Goal: Task Accomplishment & Management: Use online tool/utility

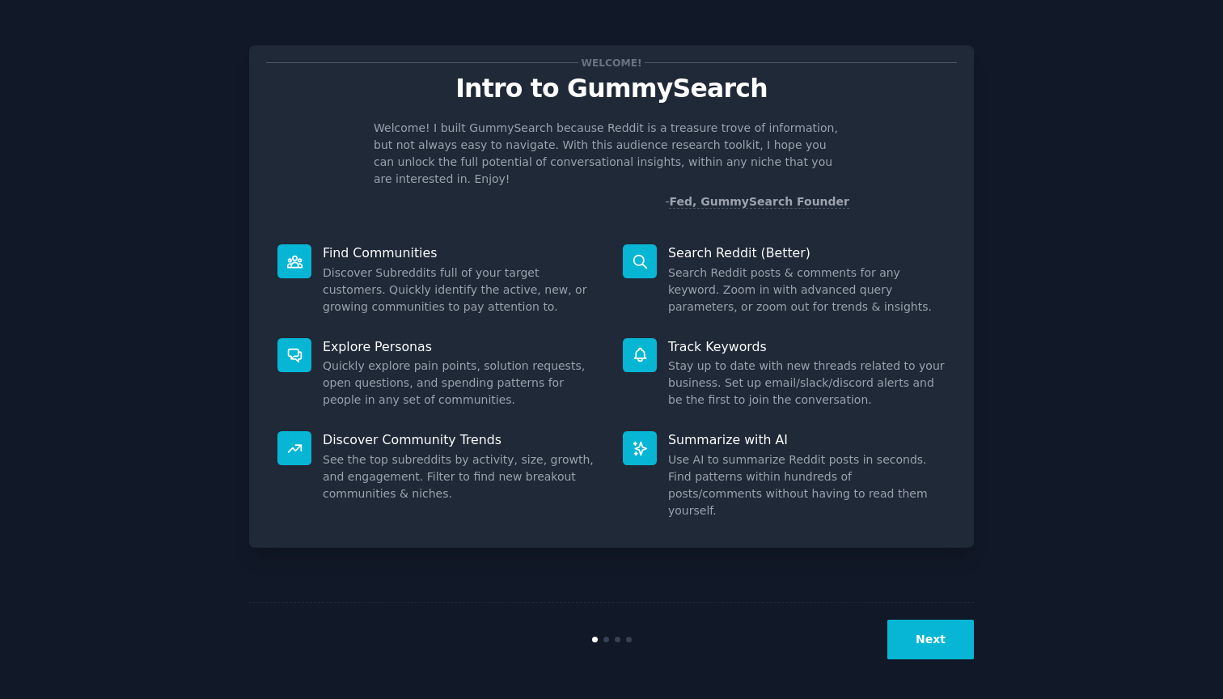
click at [951, 645] on button "Next" at bounding box center [930, 639] width 87 height 40
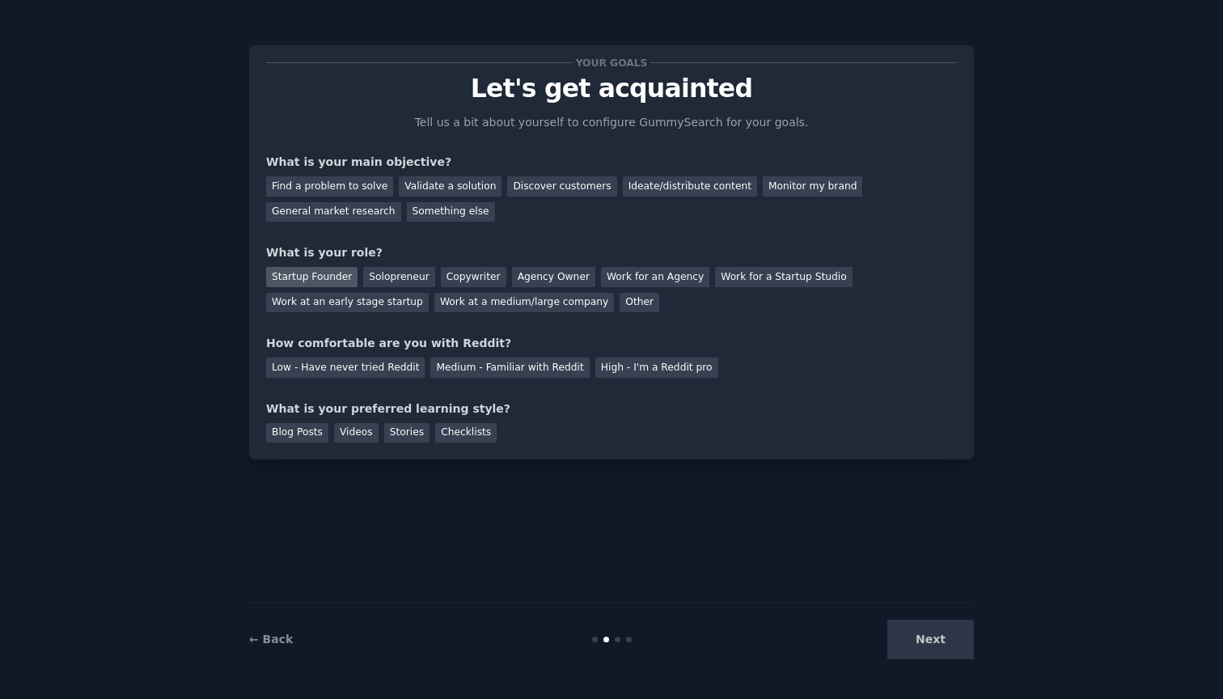
click at [333, 277] on div "Startup Founder" at bounding box center [311, 277] width 91 height 20
click at [383, 277] on div "Solopreneur" at bounding box center [398, 277] width 71 height 20
click at [329, 275] on div "Startup Founder" at bounding box center [311, 277] width 91 height 20
click at [361, 186] on div "Find a problem to solve" at bounding box center [329, 186] width 127 height 20
click at [672, 193] on div "Ideate/distribute content" at bounding box center [690, 186] width 134 height 20
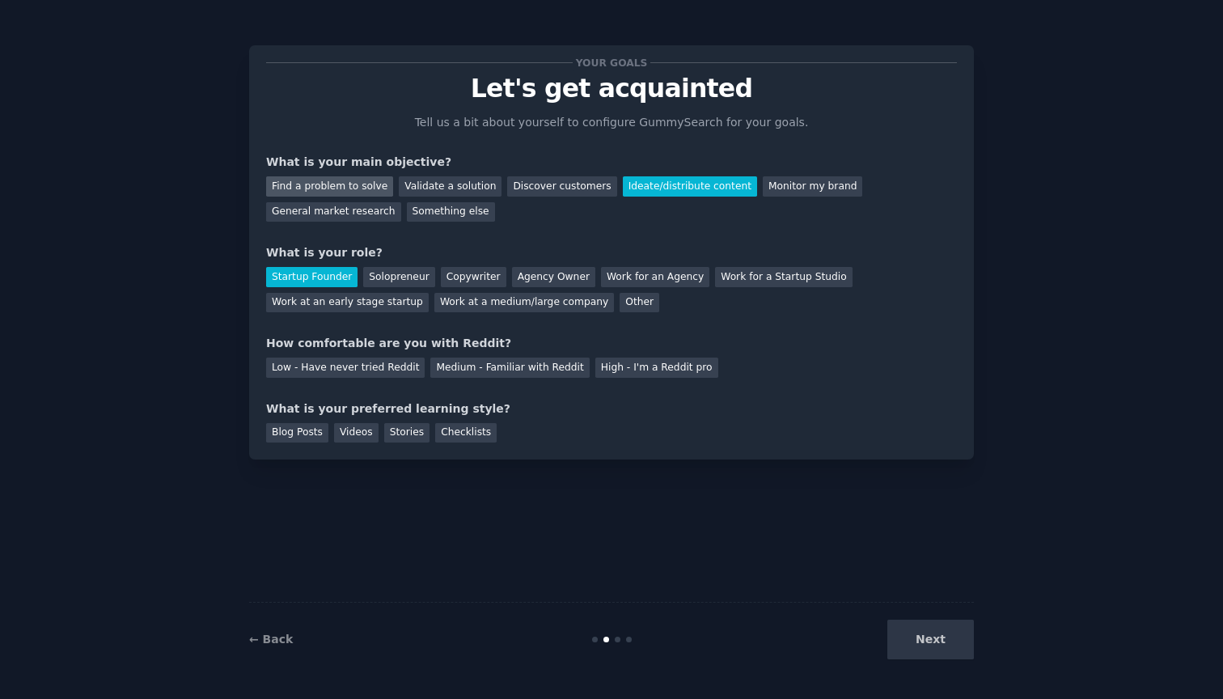
click at [322, 187] on div "Find a problem to solve" at bounding box center [329, 186] width 127 height 20
click at [349, 434] on div "Videos" at bounding box center [356, 433] width 44 height 20
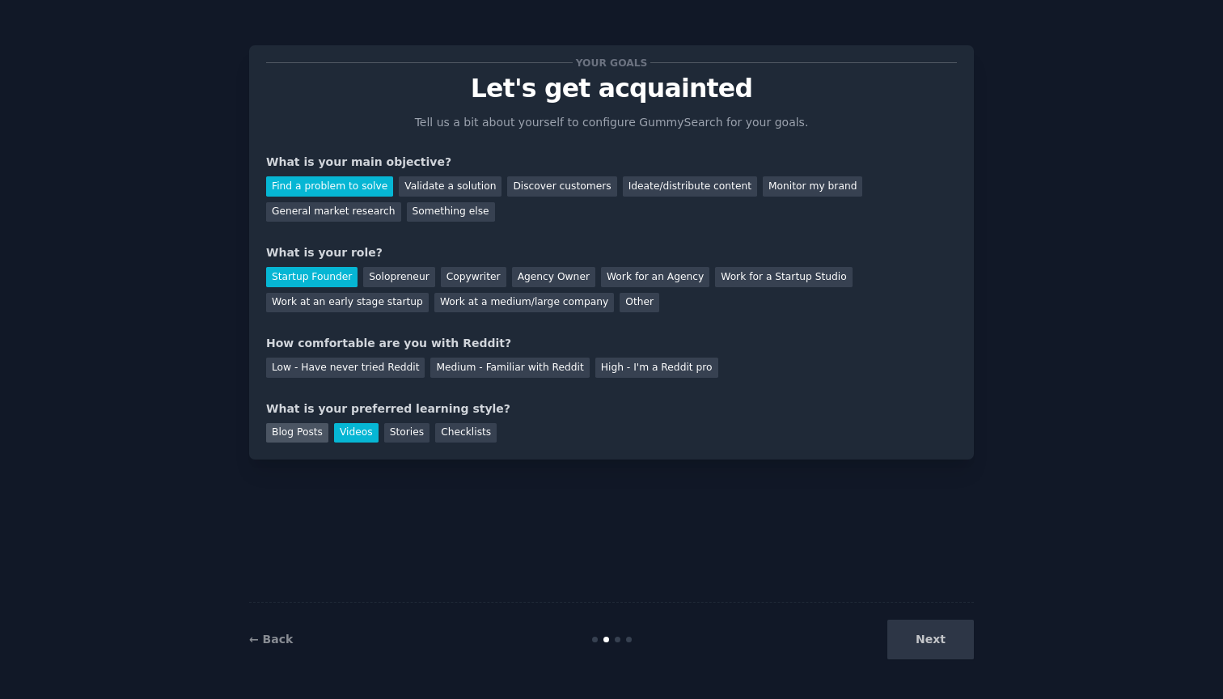
click at [297, 427] on div "Blog Posts" at bounding box center [297, 433] width 62 height 20
click at [501, 363] on div "Medium - Familiar with Reddit" at bounding box center [509, 367] width 159 height 20
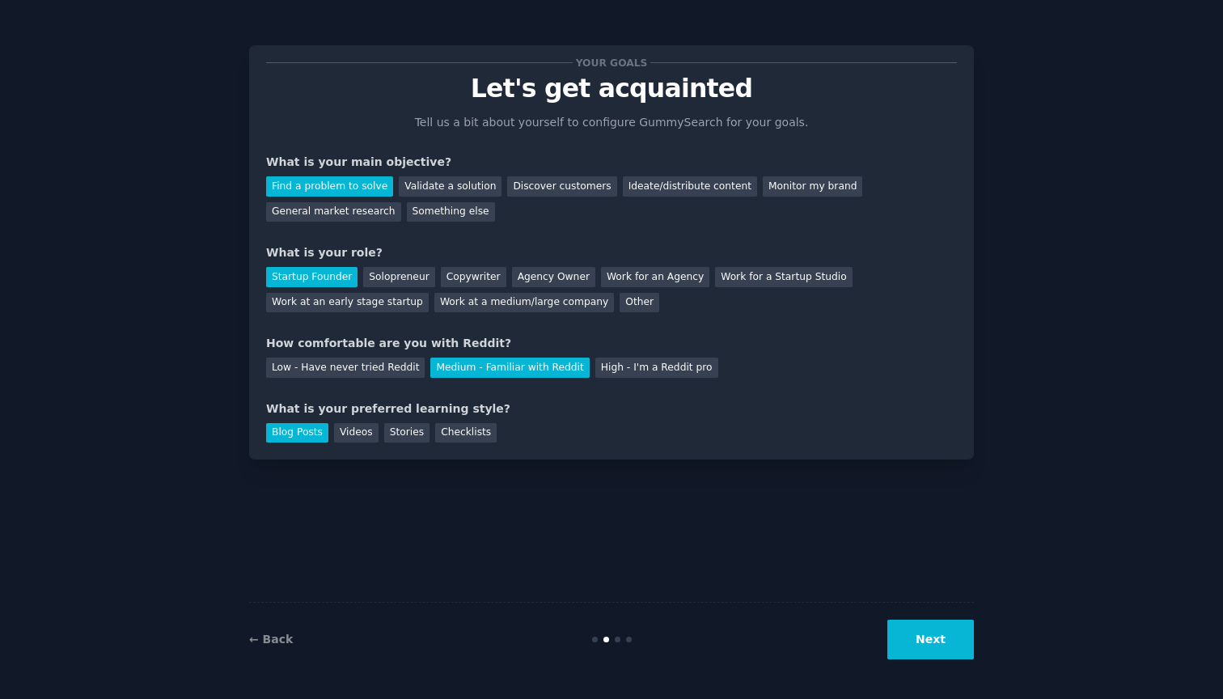
click at [652, 519] on div "Your goals Let's get acquainted Tell us a bit about yourself to configure Gummy…" at bounding box center [611, 349] width 725 height 653
click at [947, 647] on button "Next" at bounding box center [930, 639] width 87 height 40
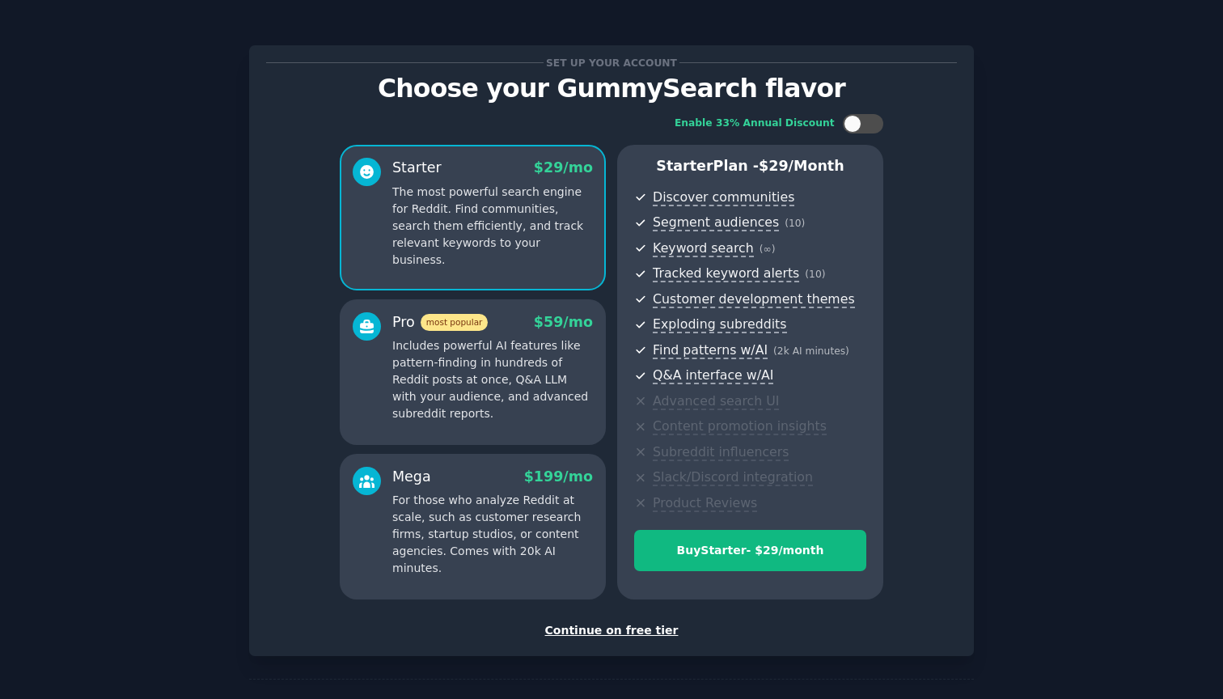
click at [622, 626] on div "Continue on free tier" at bounding box center [611, 630] width 691 height 17
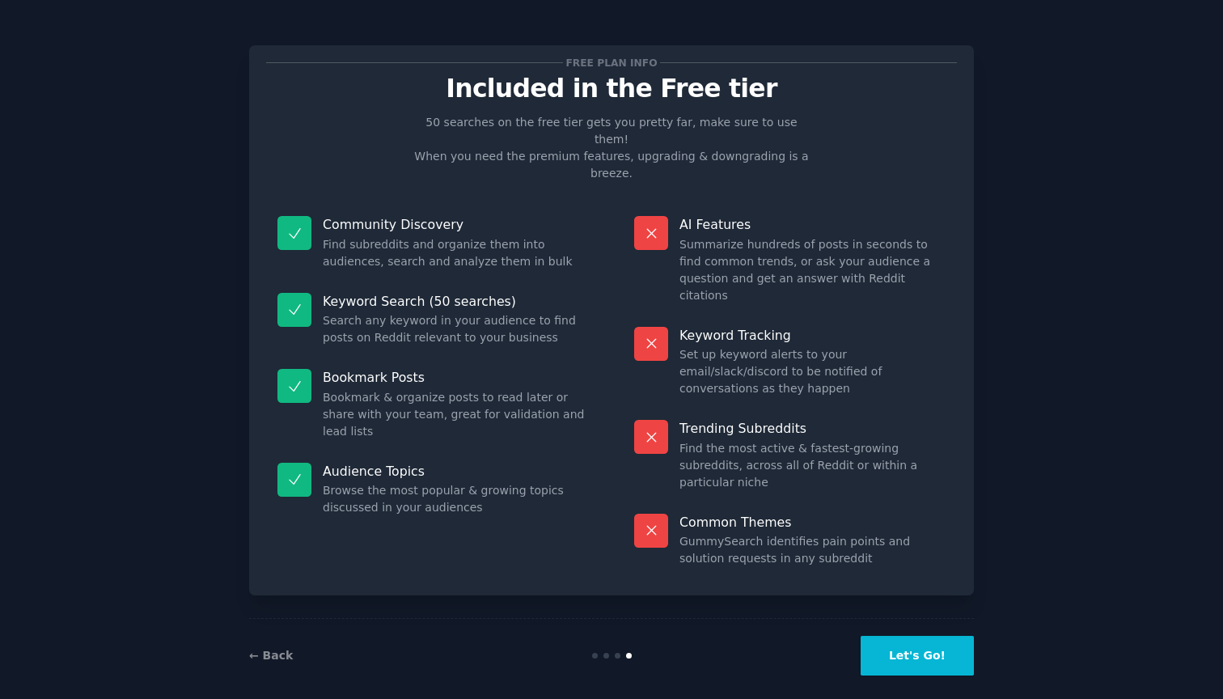
click at [929, 651] on button "Let's Go!" at bounding box center [916, 656] width 113 height 40
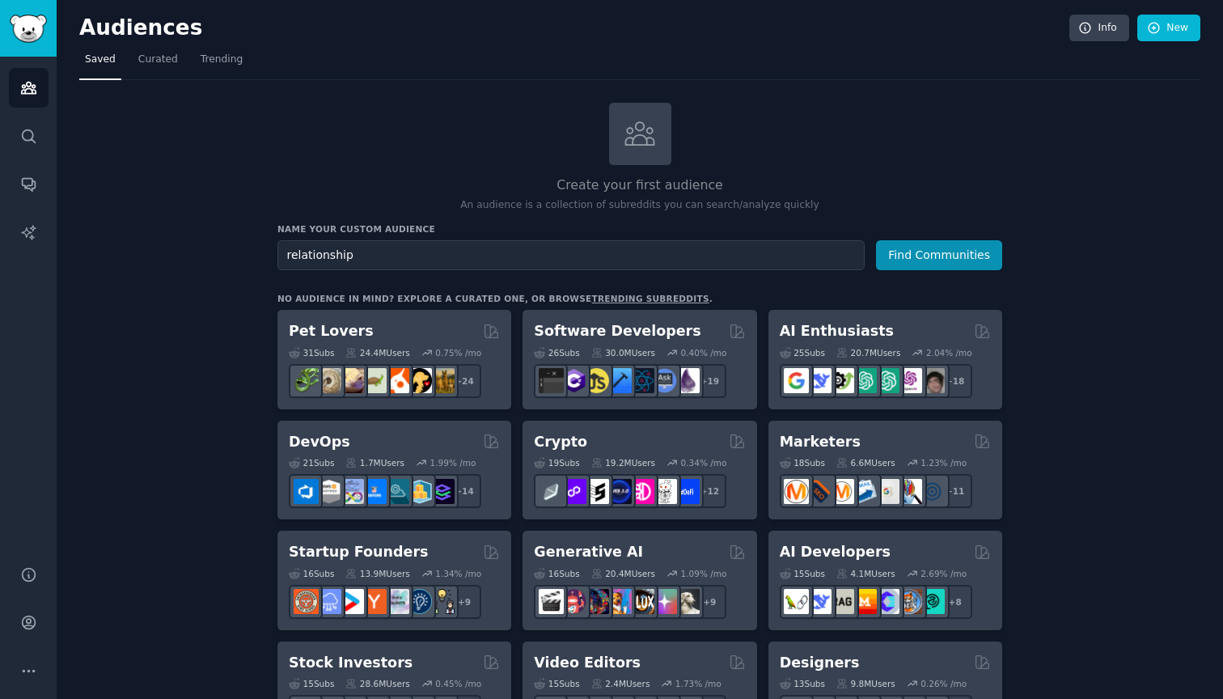
type input "relationship"
click at [940, 253] on button "Find Communities" at bounding box center [939, 255] width 126 height 30
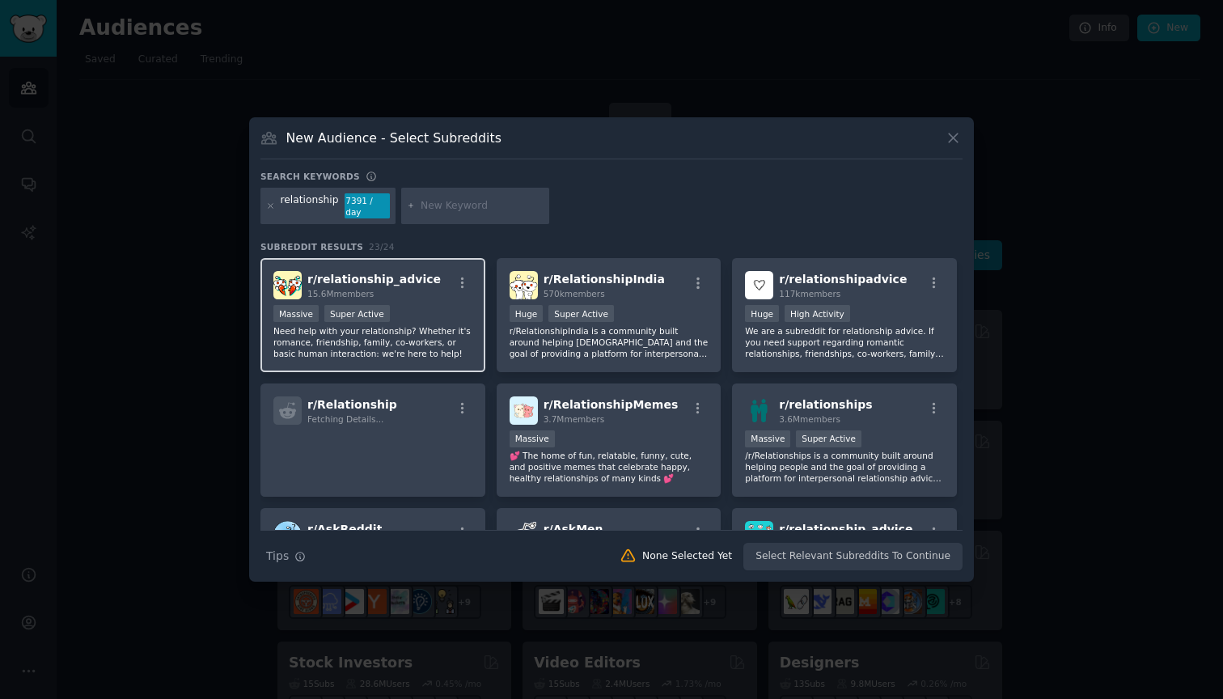
click at [399, 291] on div "15.6M members" at bounding box center [373, 293] width 133 height 11
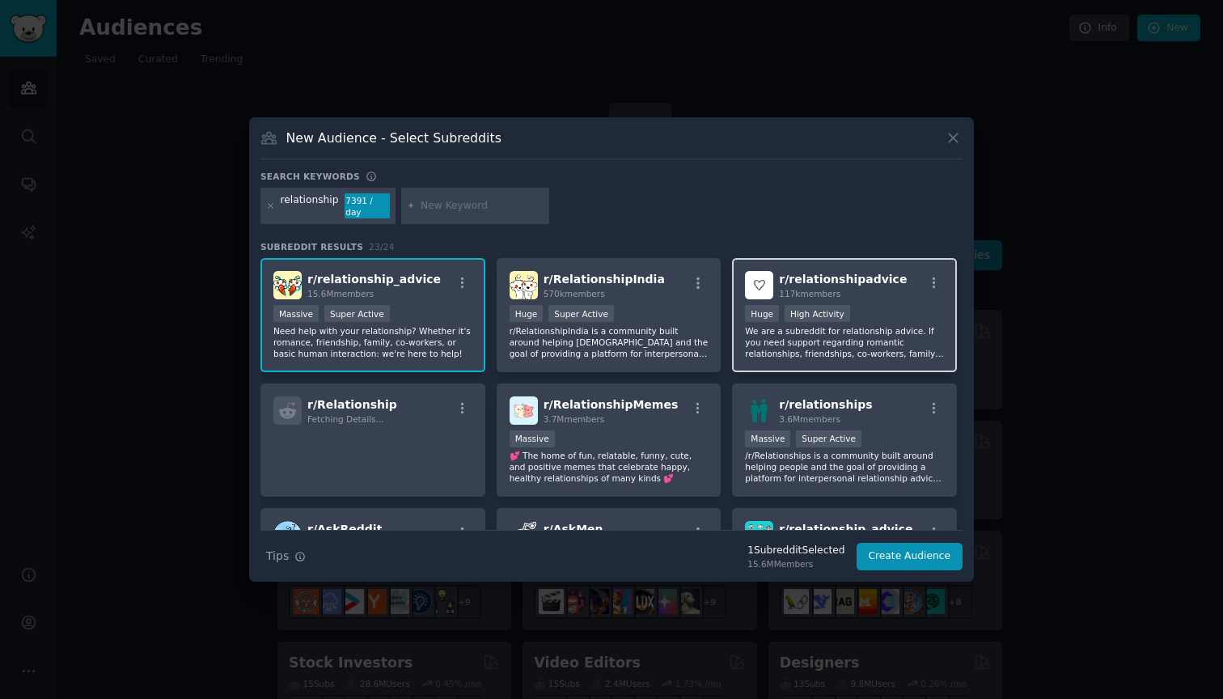
click at [885, 305] on div ">= 80th percentile for submissions / day Huge High Activity" at bounding box center [844, 315] width 199 height 20
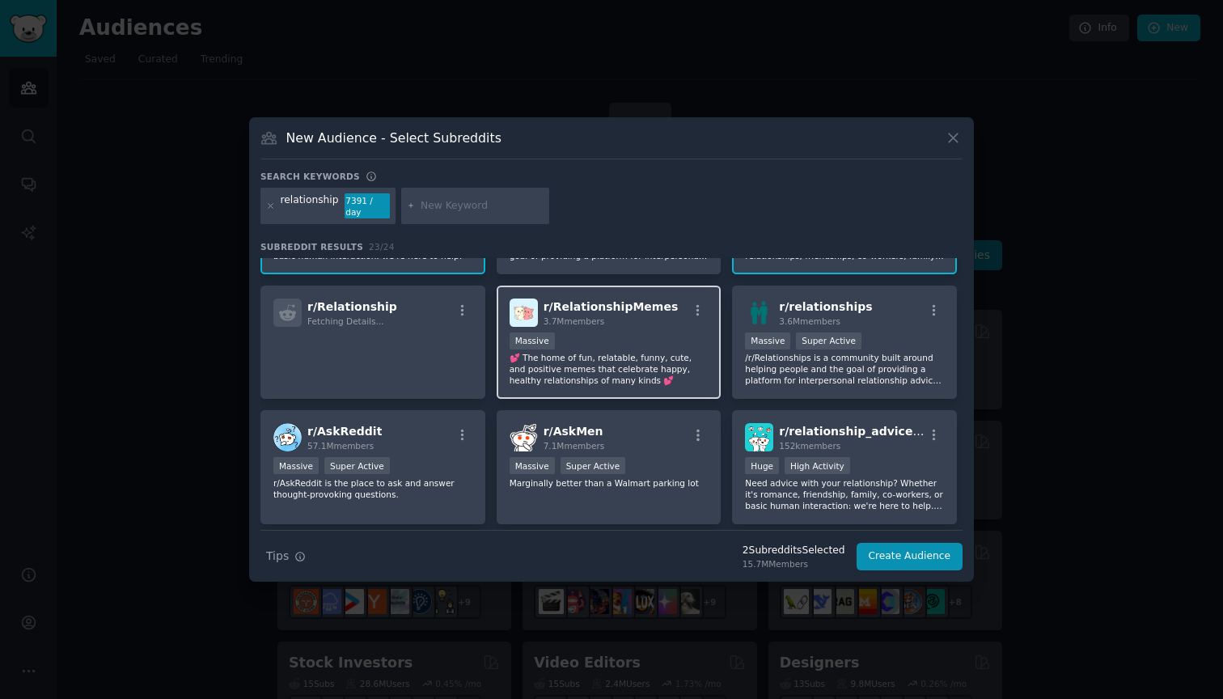
scroll to position [109, 0]
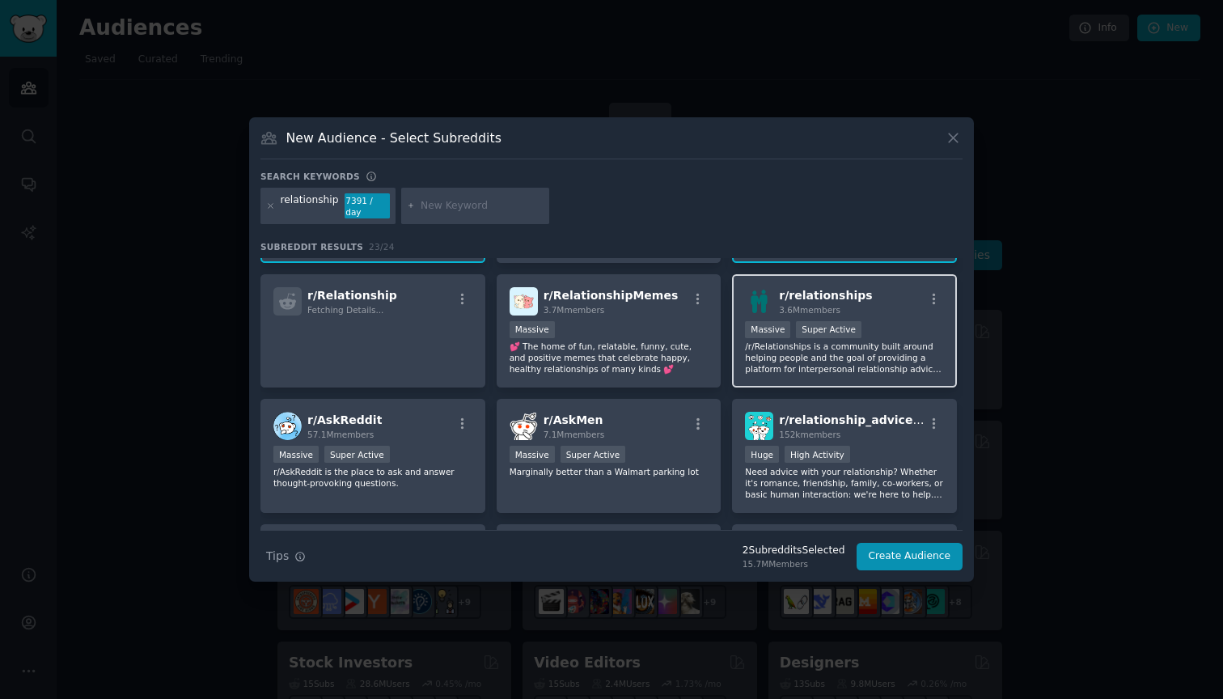
click at [888, 332] on div ">= 95th percentile for submissions / day Massive Super Active" at bounding box center [844, 331] width 199 height 20
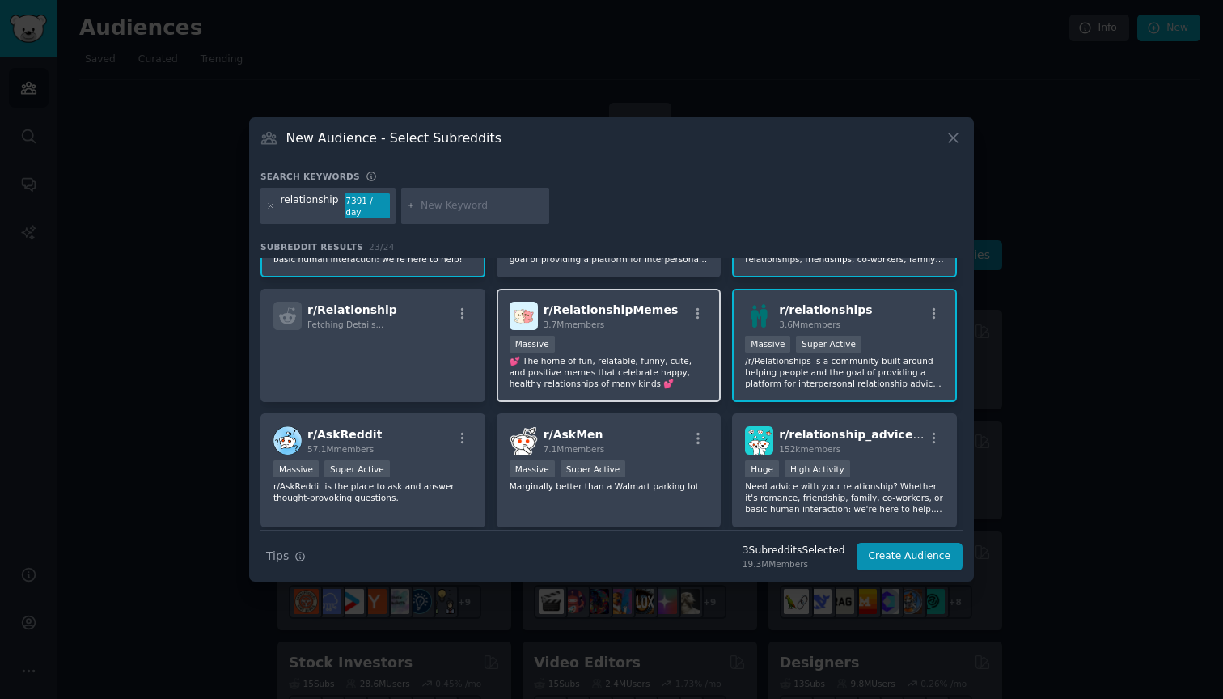
scroll to position [96, 0]
click at [879, 356] on p "/r/Relationships is a community built around helping people and the goal of pro…" at bounding box center [844, 370] width 199 height 34
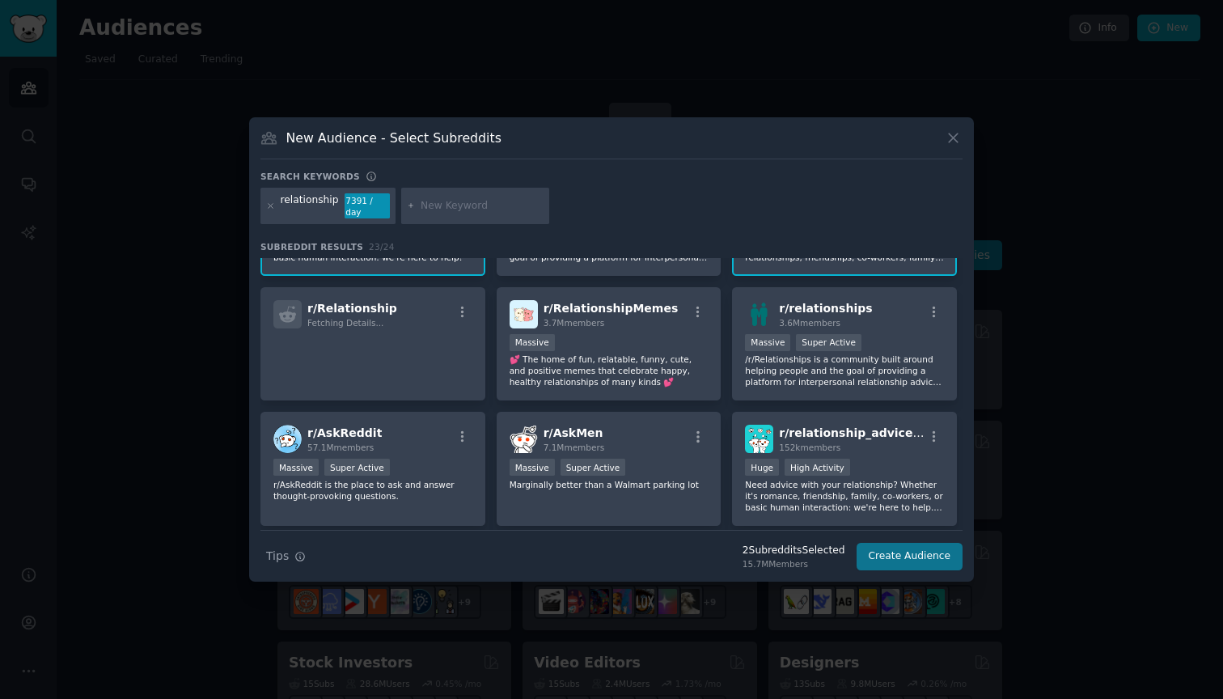
click at [919, 548] on button "Create Audience" at bounding box center [909, 556] width 107 height 27
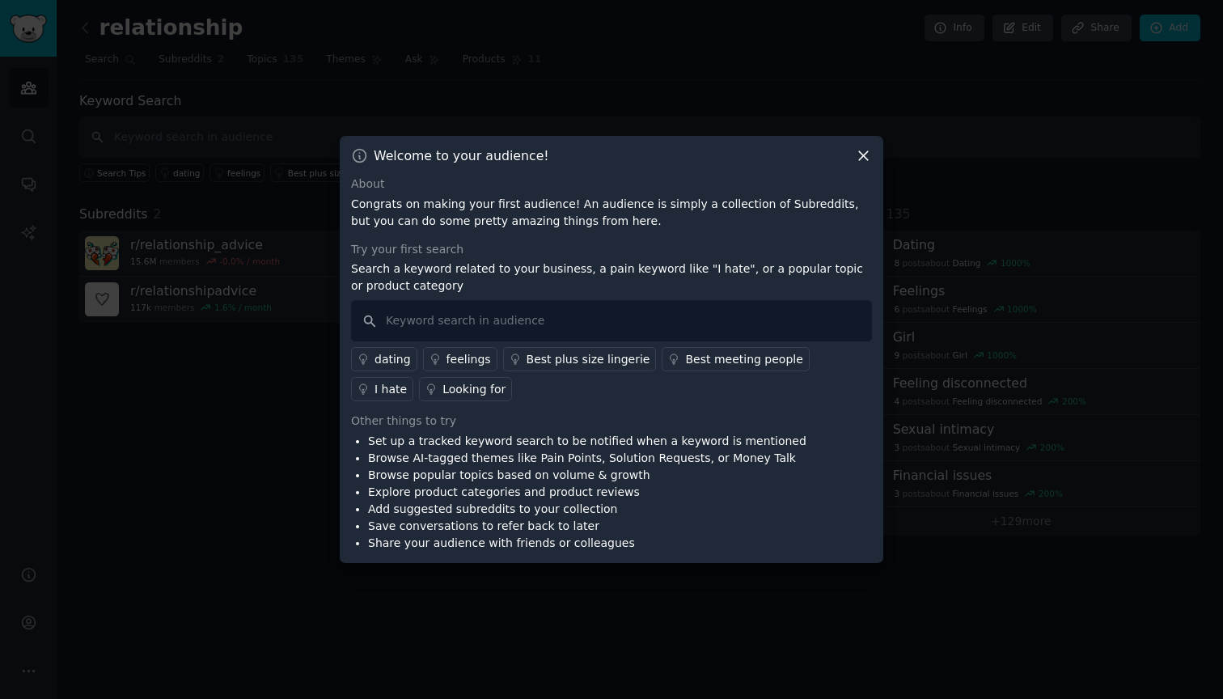
click at [866, 153] on icon at bounding box center [863, 156] width 9 height 9
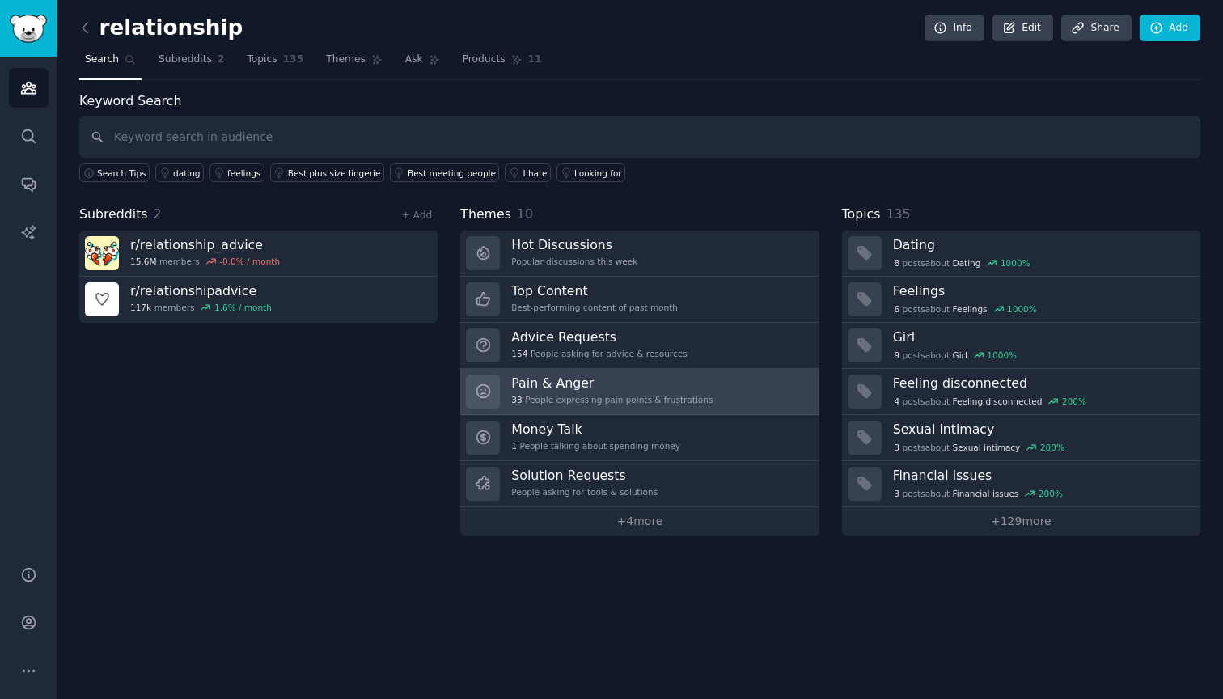
click at [688, 383] on h3 "Pain & Anger" at bounding box center [611, 382] width 201 height 17
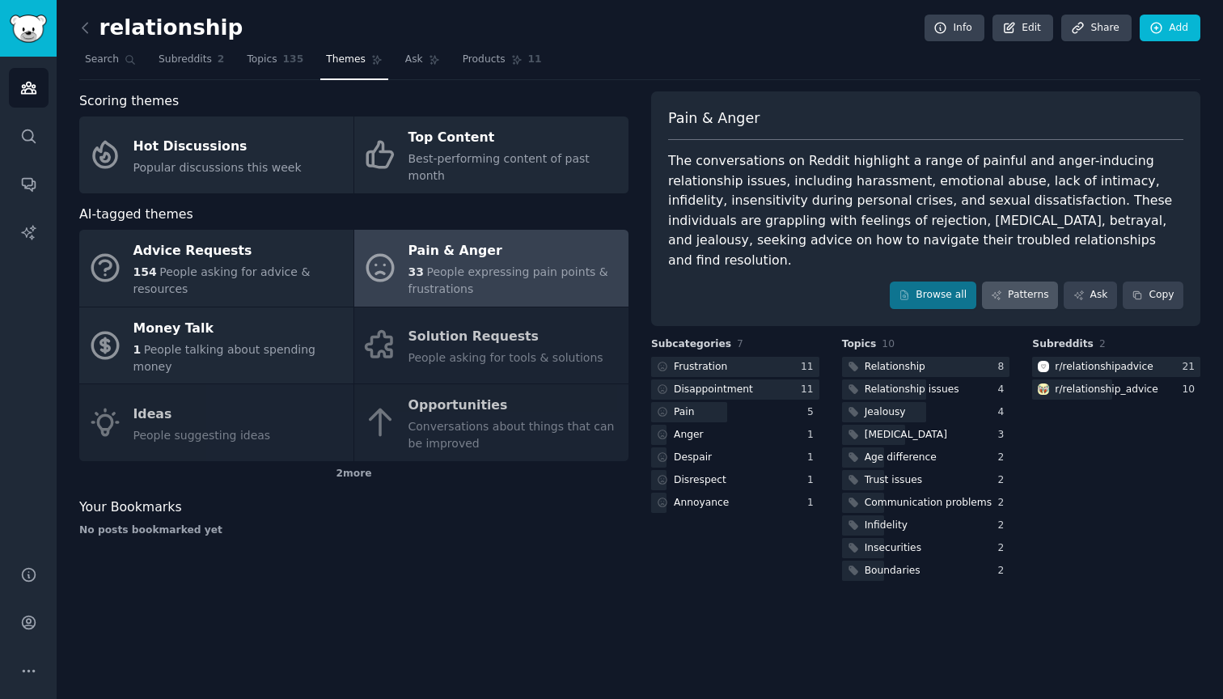
click at [1025, 281] on link "Patterns" at bounding box center [1020, 294] width 76 height 27
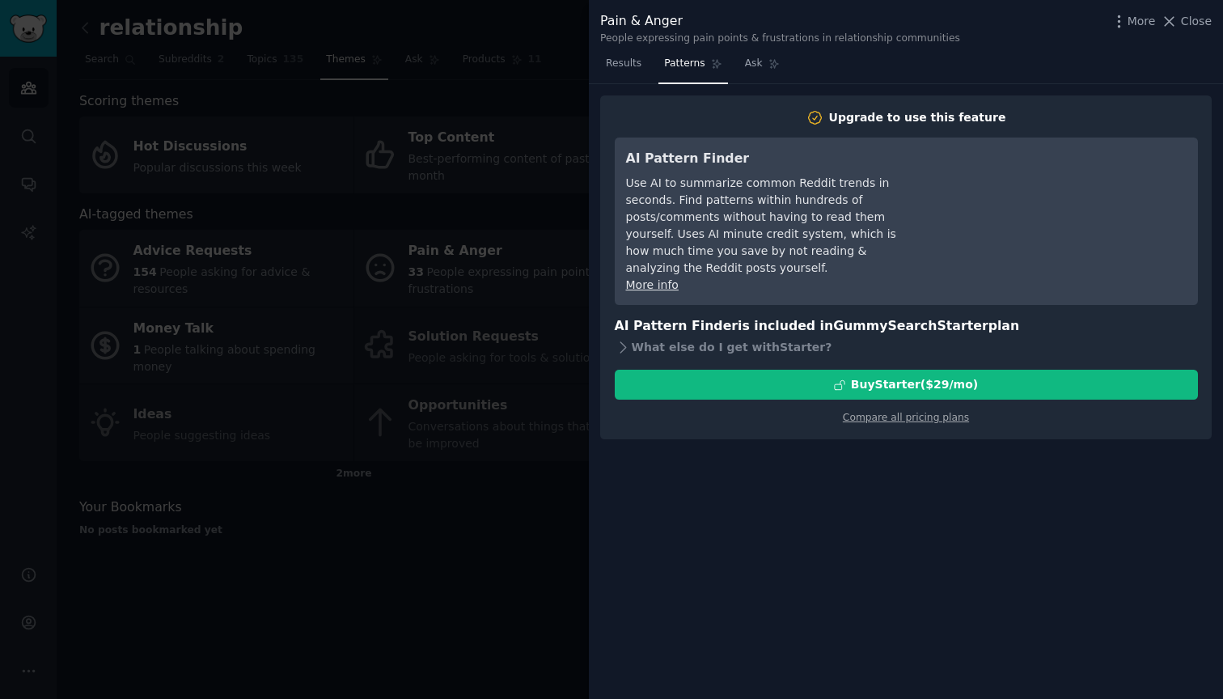
click at [415, 597] on div at bounding box center [611, 349] width 1223 height 699
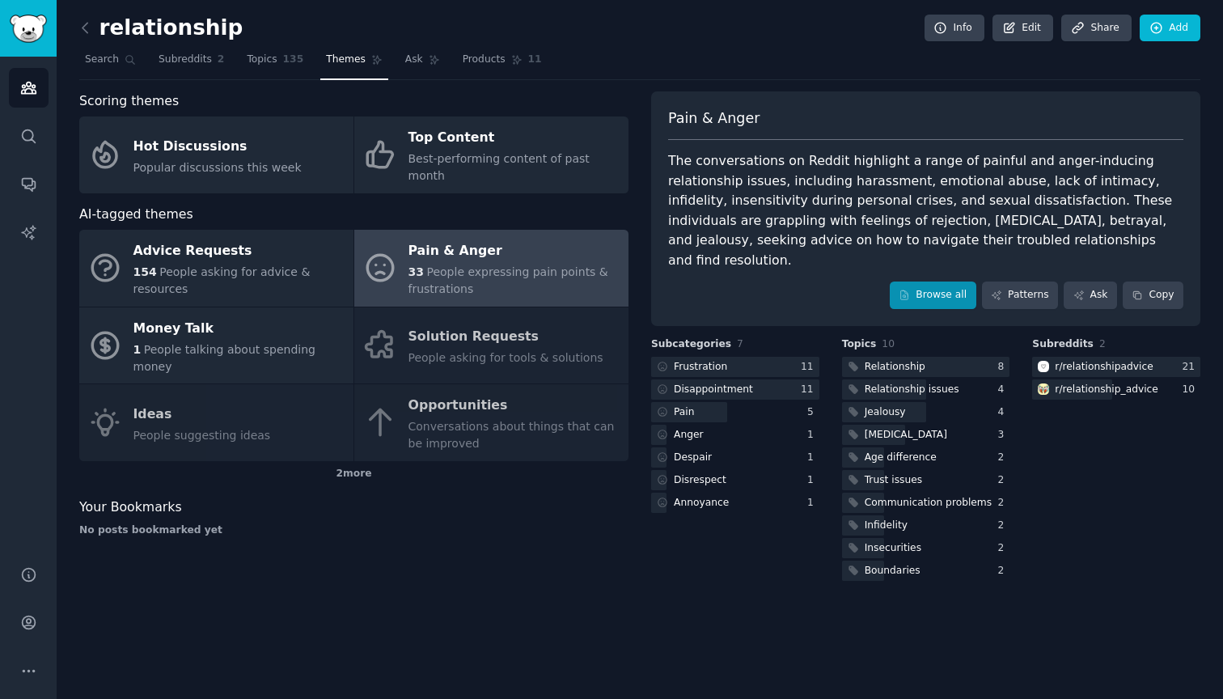
click at [925, 281] on link "Browse all" at bounding box center [933, 294] width 87 height 27
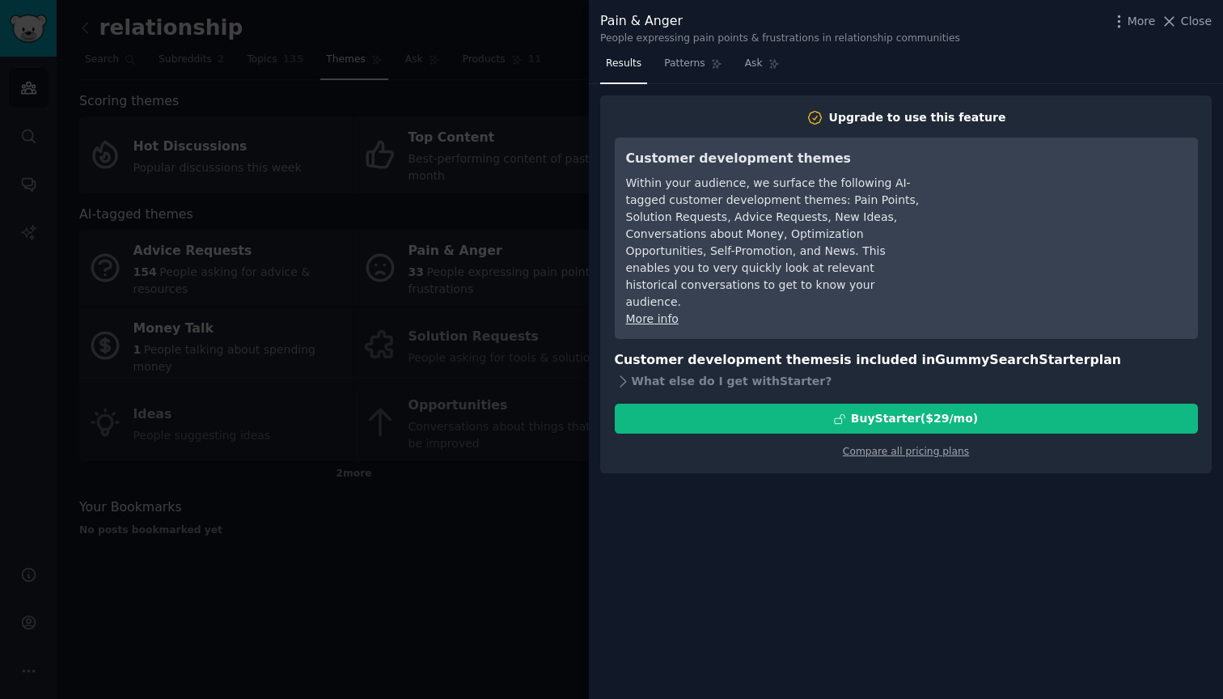
click at [480, 548] on div at bounding box center [611, 349] width 1223 height 699
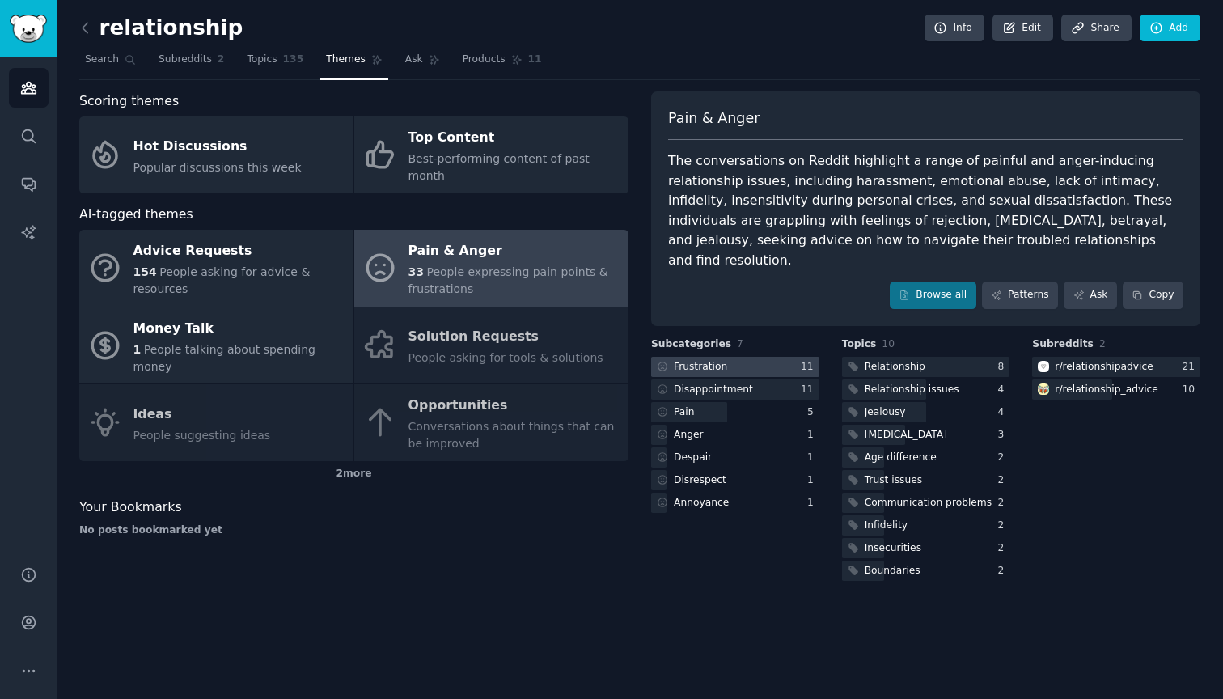
click at [761, 357] on div at bounding box center [735, 367] width 168 height 20
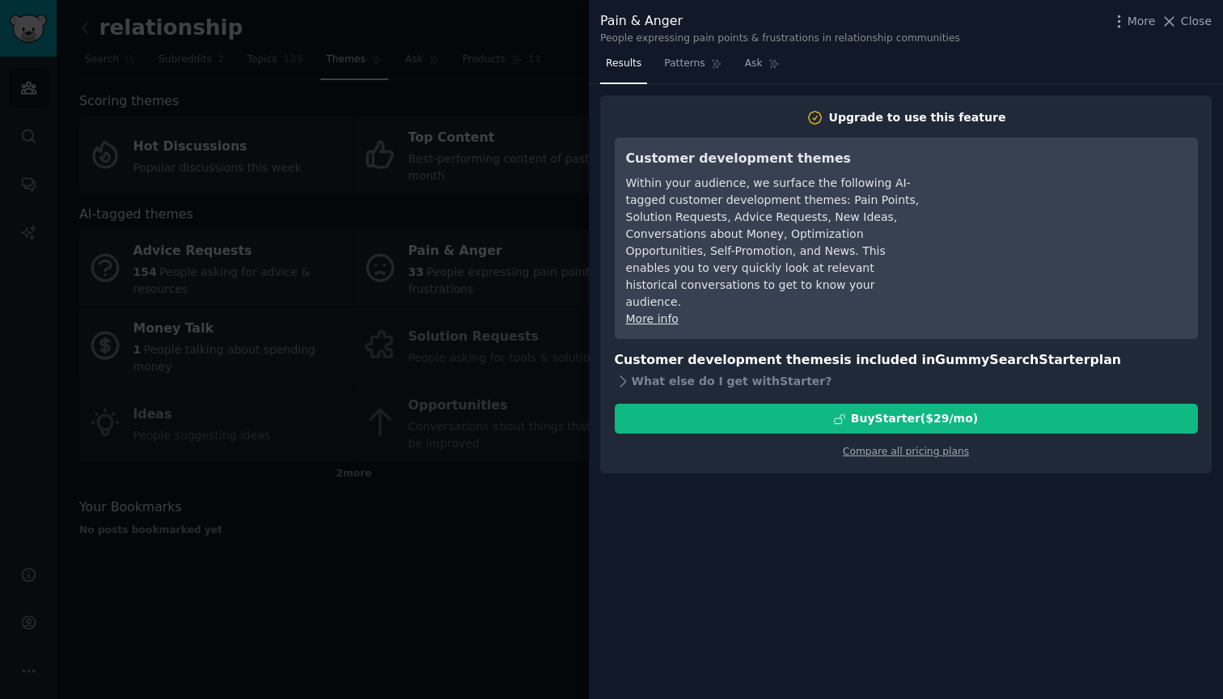
click at [497, 538] on div at bounding box center [611, 349] width 1223 height 699
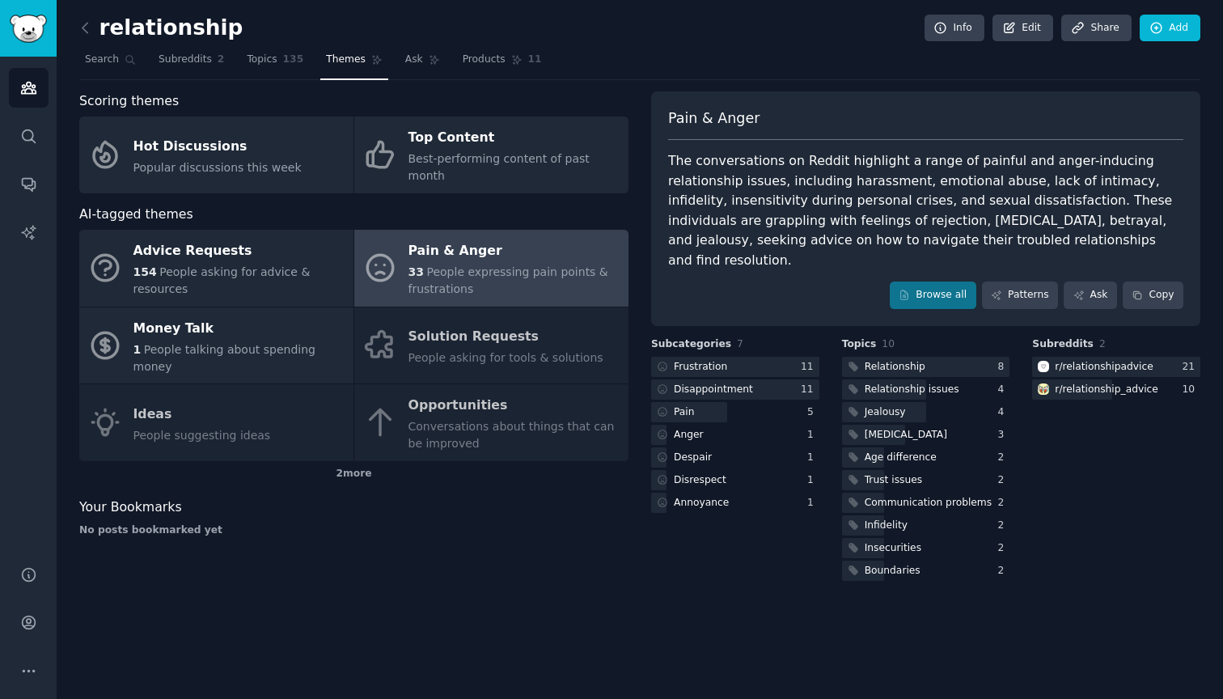
click at [416, 409] on div "Advice Requests 154 People asking for advice & resources Pain & Anger 33 People…" at bounding box center [353, 345] width 549 height 231
click at [459, 360] on div "Advice Requests 154 People asking for advice & resources Pain & Anger 33 People…" at bounding box center [353, 345] width 549 height 231
click at [497, 317] on div "Advice Requests 154 People asking for advice & resources Pain & Anger 33 People…" at bounding box center [353, 345] width 549 height 231
click at [256, 401] on div "Advice Requests 154 People asking for advice & resources Pain & Anger 33 People…" at bounding box center [353, 345] width 549 height 231
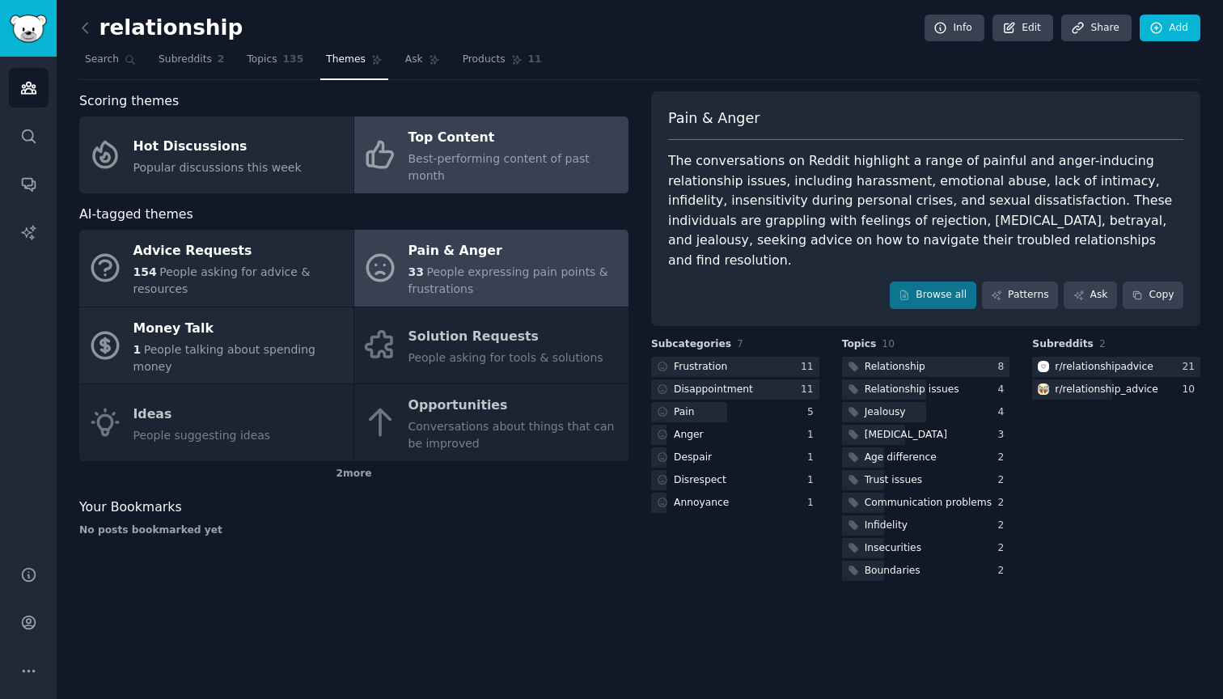
click at [462, 146] on div "Top Content" at bounding box center [514, 138] width 212 height 26
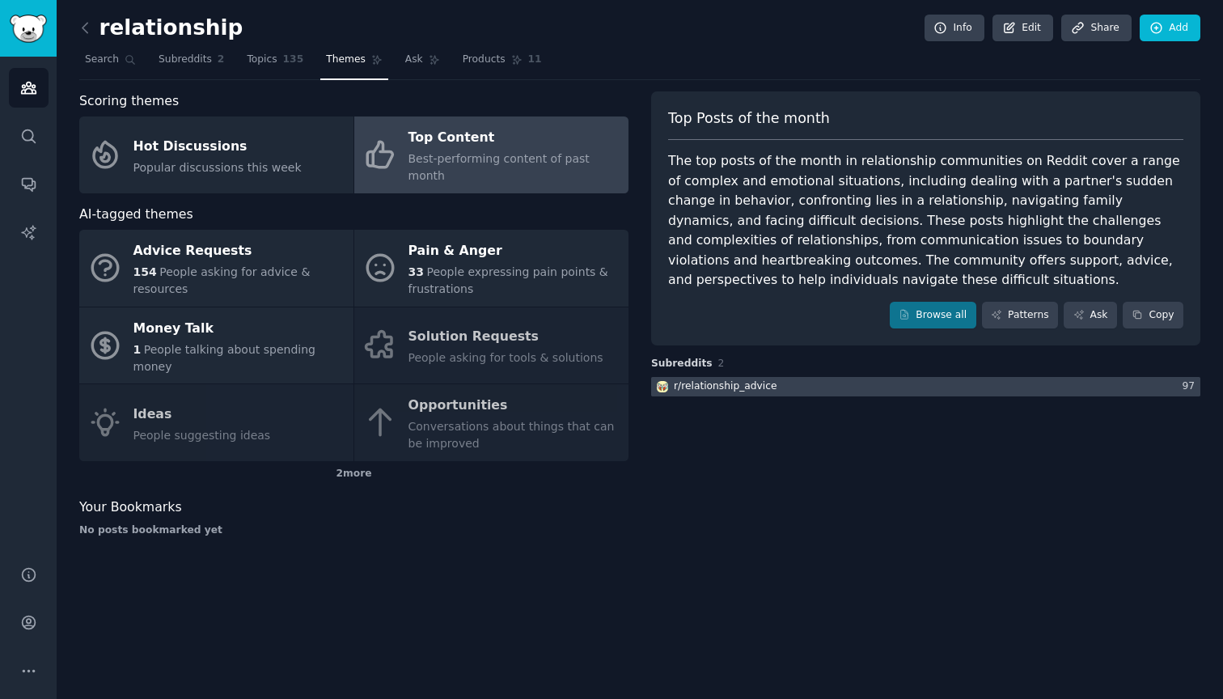
click at [740, 382] on div "r/ relationship_advice" at bounding box center [726, 386] width 104 height 15
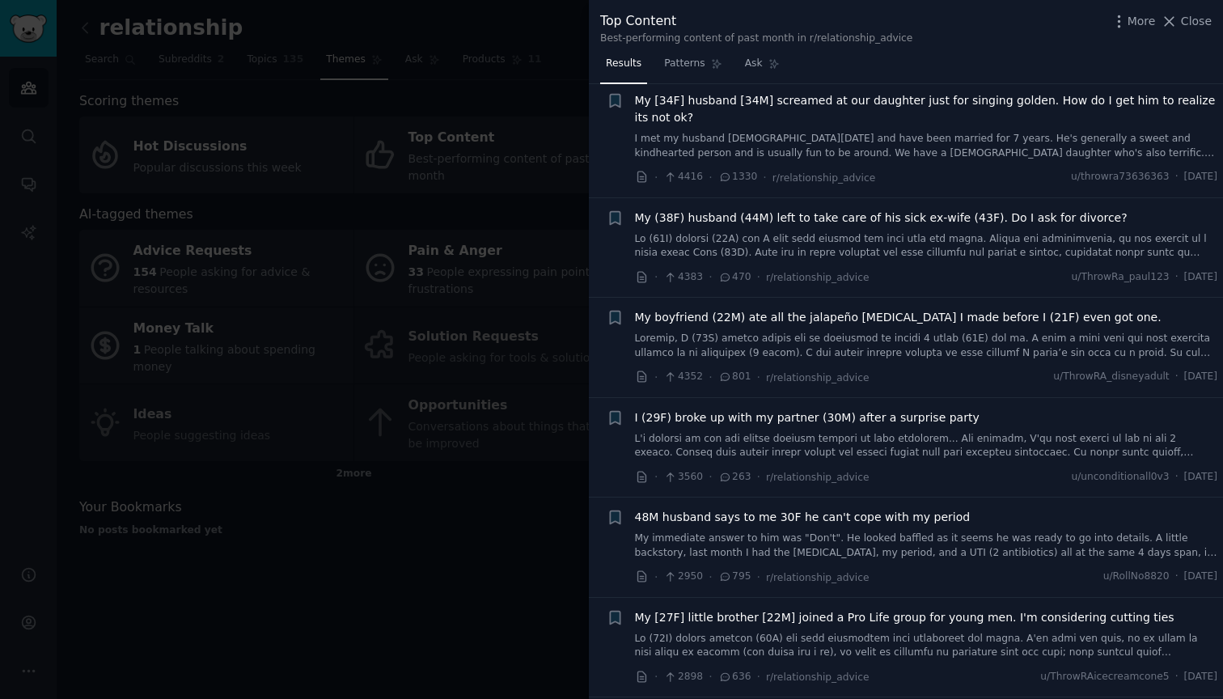
scroll to position [480, 0]
click at [428, 626] on div at bounding box center [611, 349] width 1223 height 699
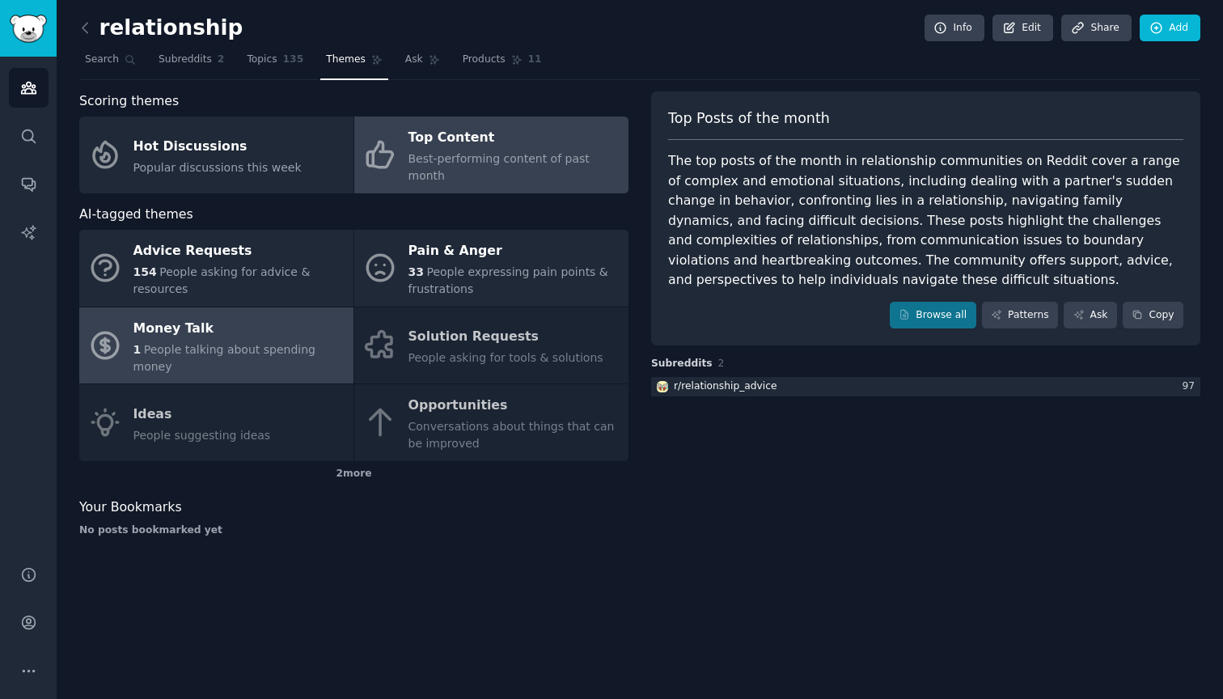
click at [247, 341] on div "1 People talking about spending money" at bounding box center [239, 358] width 212 height 34
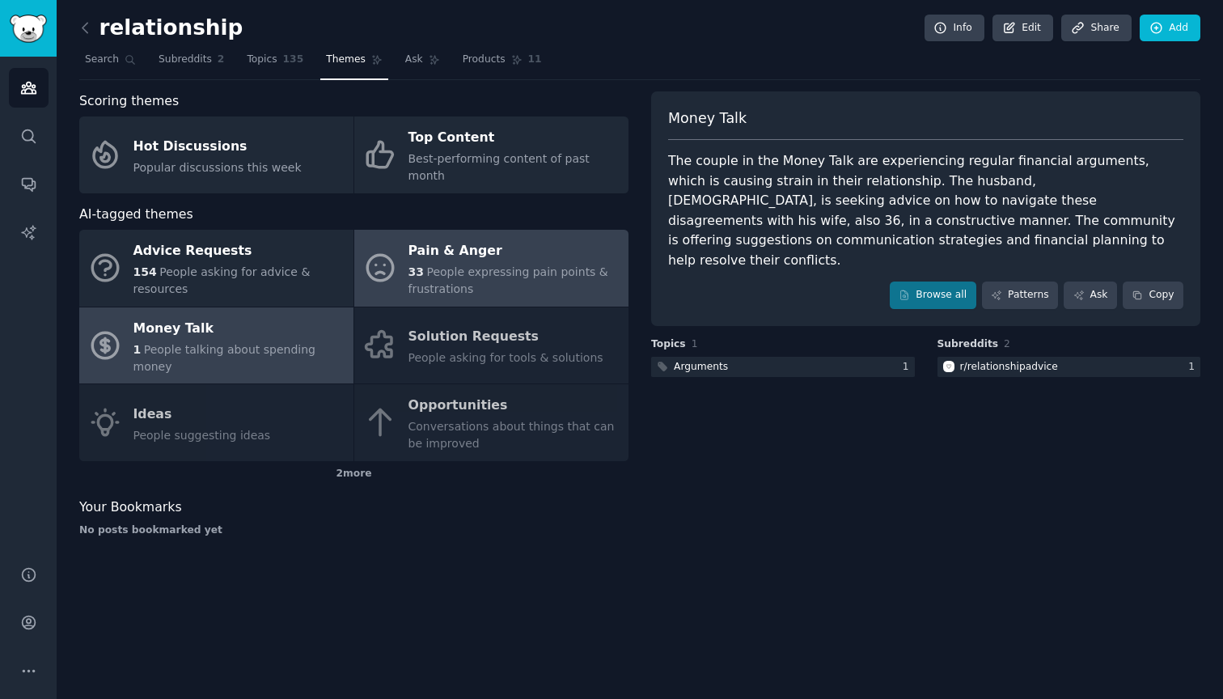
click at [564, 239] on div "Pain & Anger" at bounding box center [514, 252] width 212 height 26
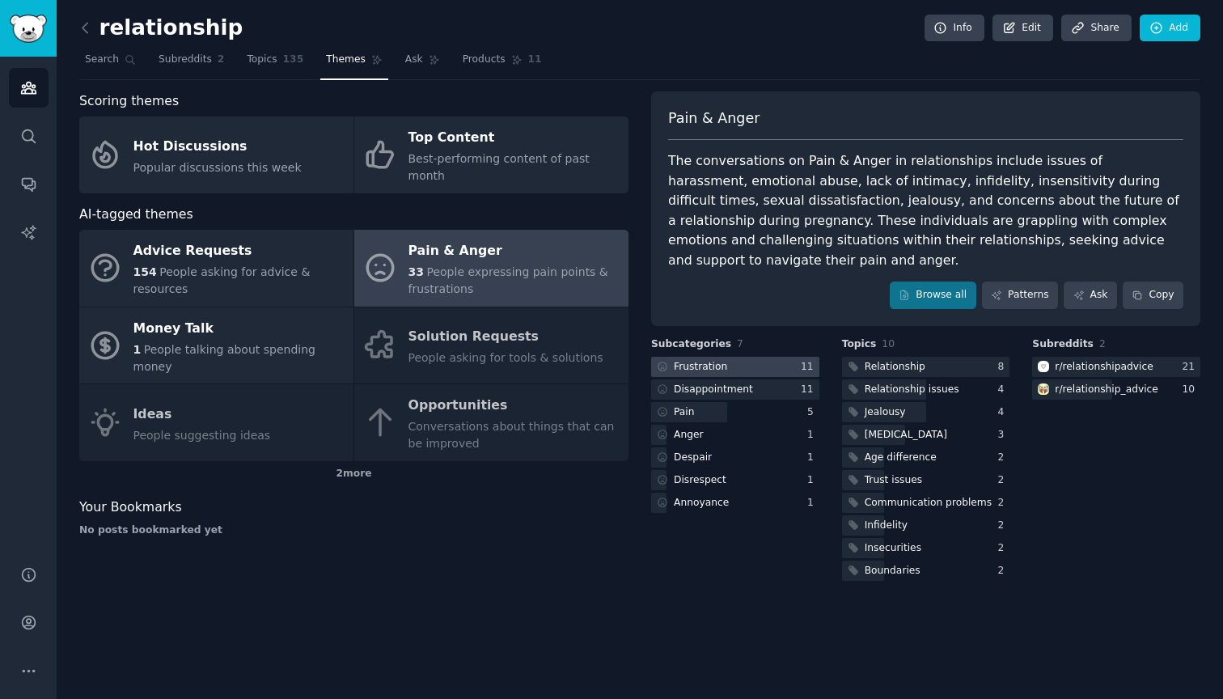
click at [719, 357] on div "Frustration" at bounding box center [690, 367] width 79 height 20
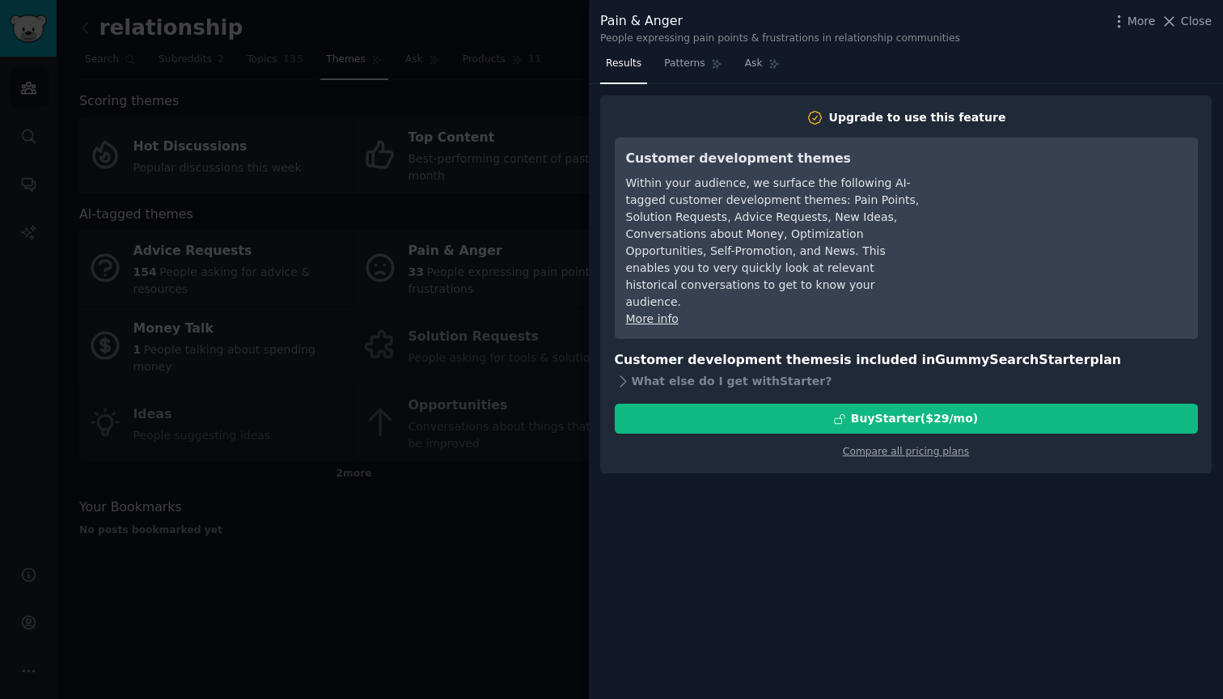
click at [446, 597] on div at bounding box center [611, 349] width 1223 height 699
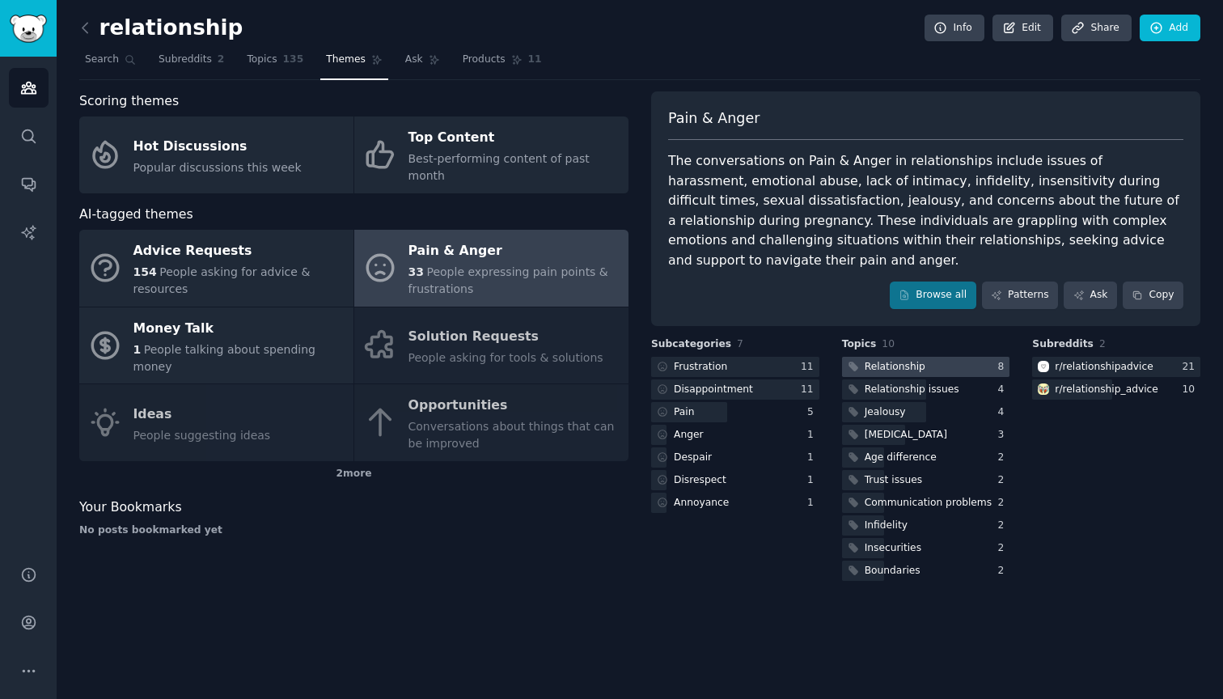
click at [868, 366] on div "Relationship" at bounding box center [894, 367] width 61 height 15
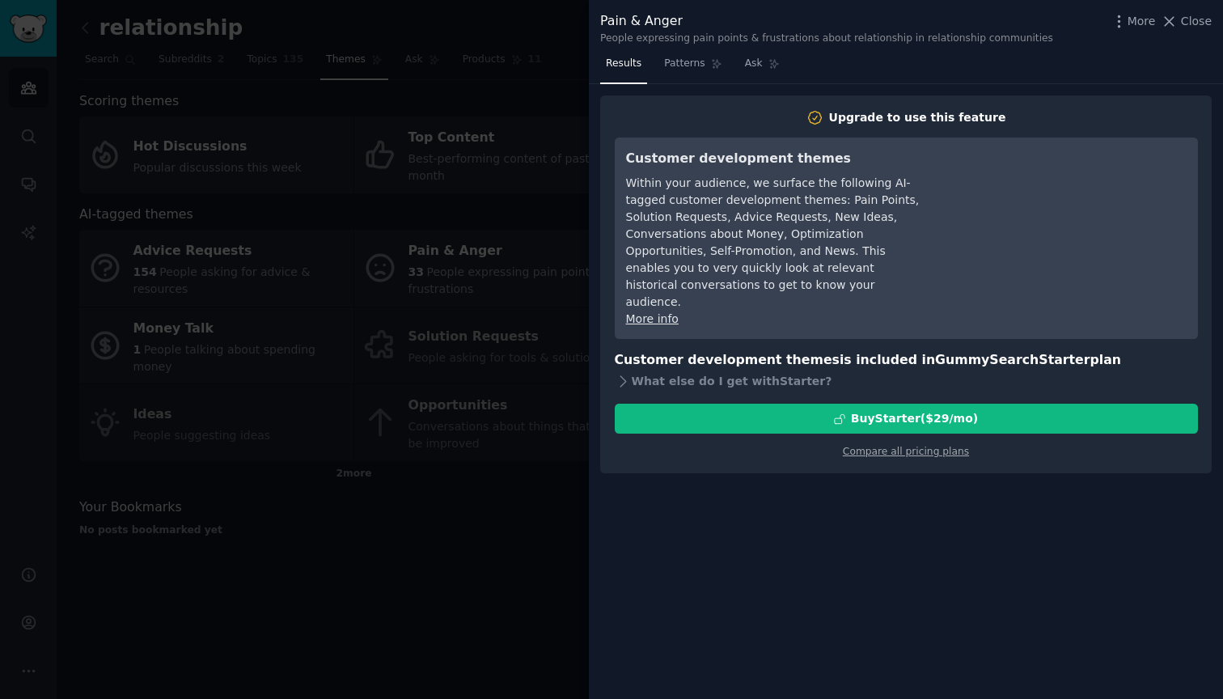
click at [514, 580] on div at bounding box center [611, 349] width 1223 height 699
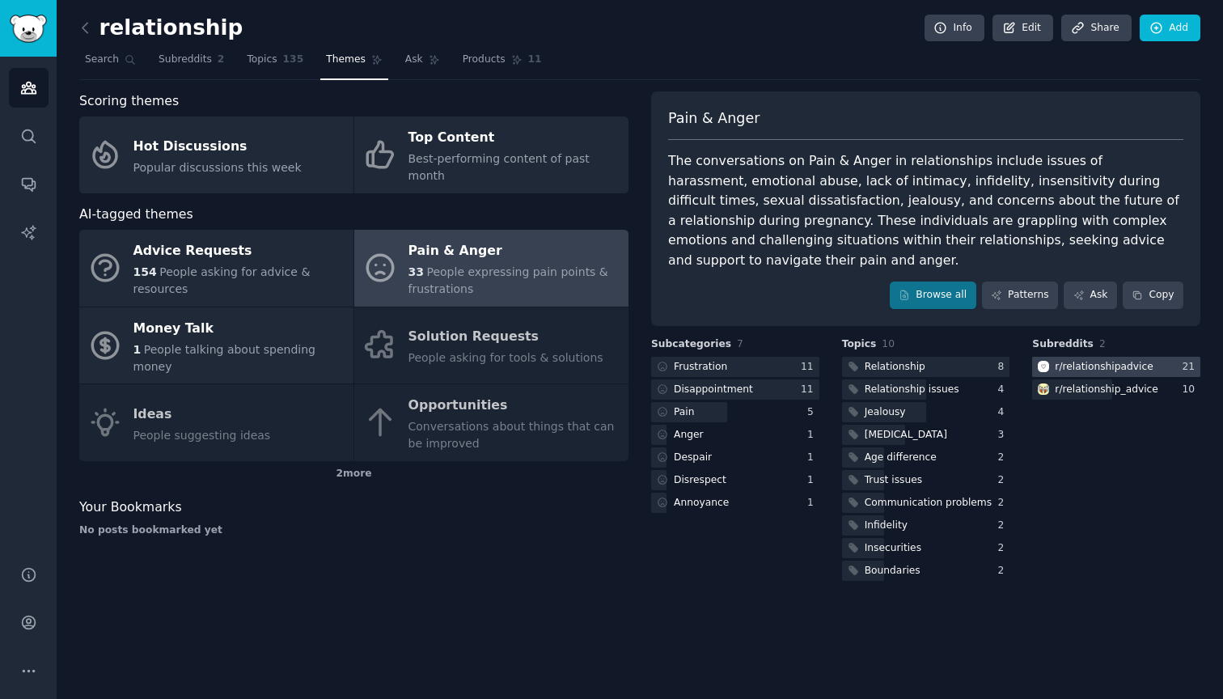
click at [1116, 360] on div "r/ relationshipadvice" at bounding box center [1104, 367] width 98 height 15
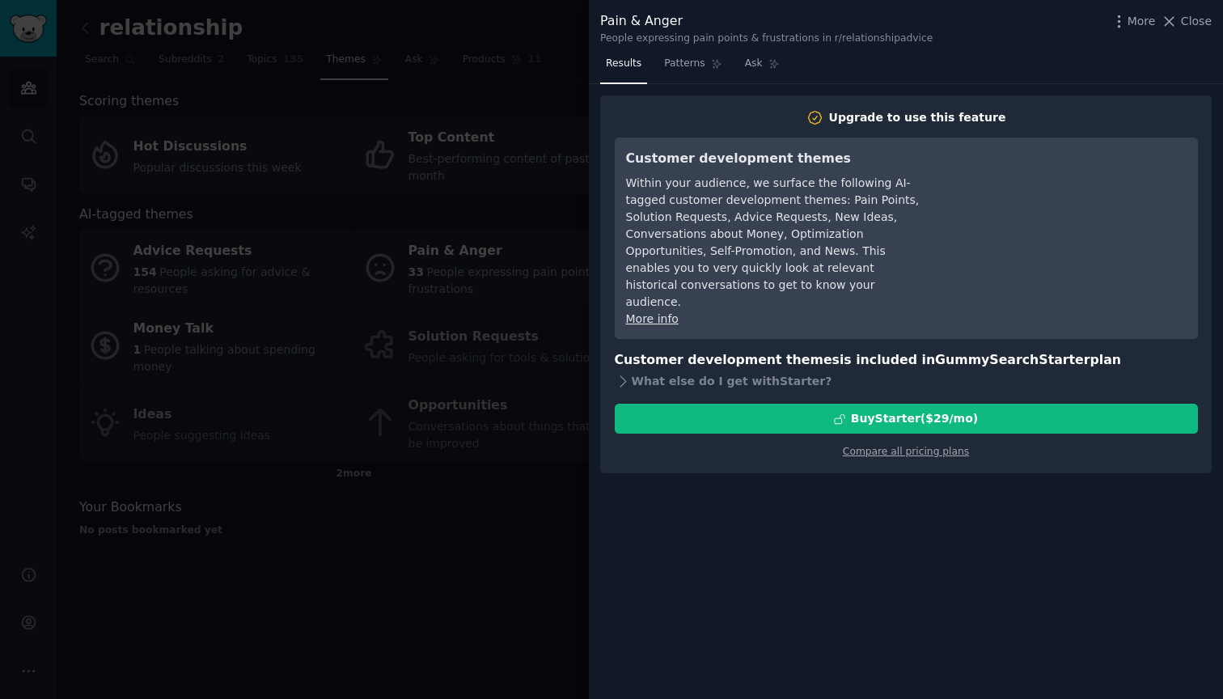
click at [505, 549] on div at bounding box center [611, 349] width 1223 height 699
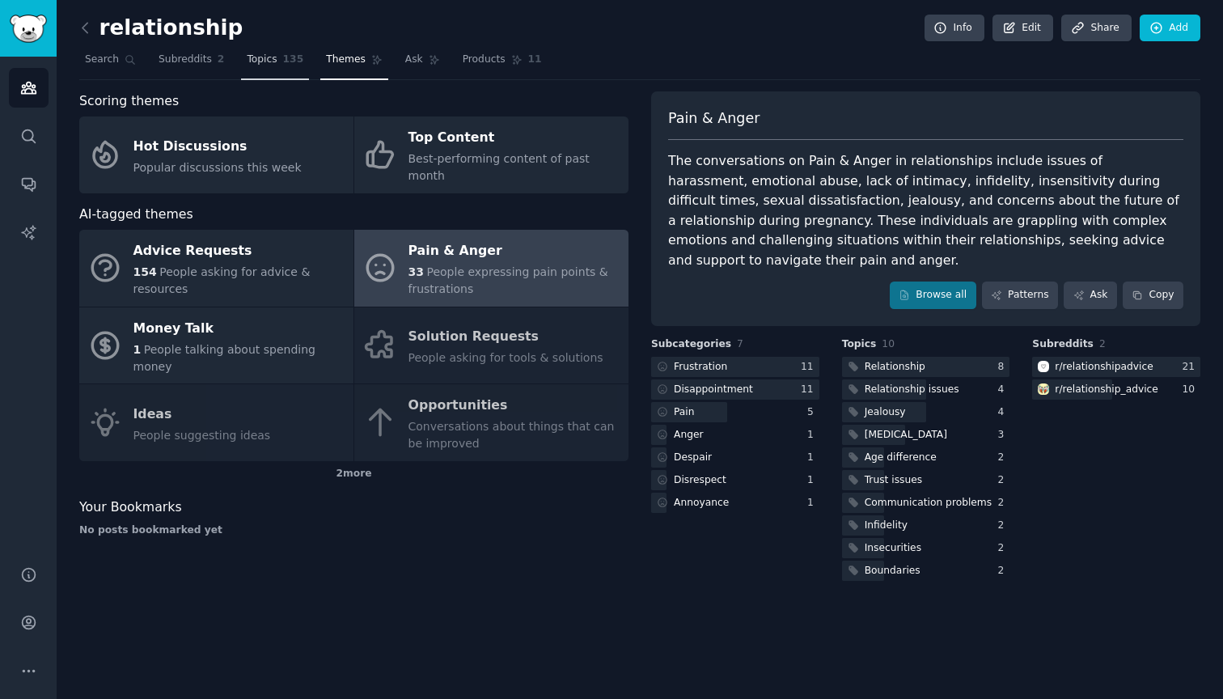
click at [280, 47] on link "Topics 135" at bounding box center [275, 63] width 68 height 33
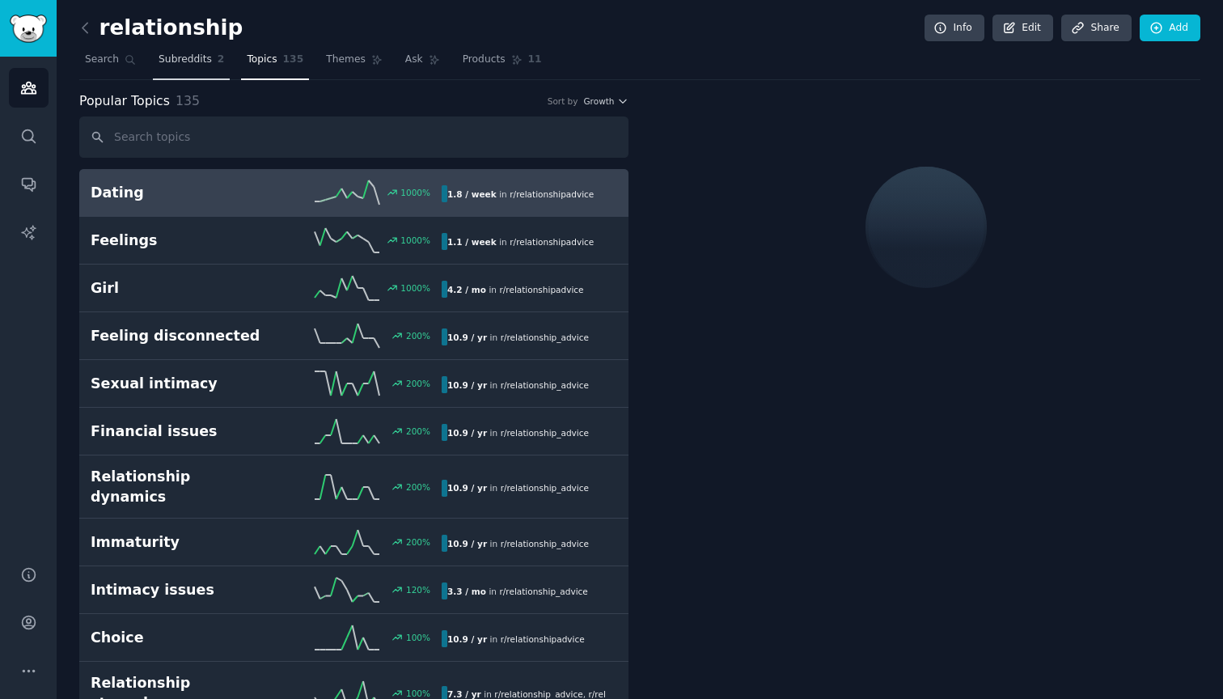
click at [179, 62] on span "Subreddits" at bounding box center [185, 60] width 53 height 15
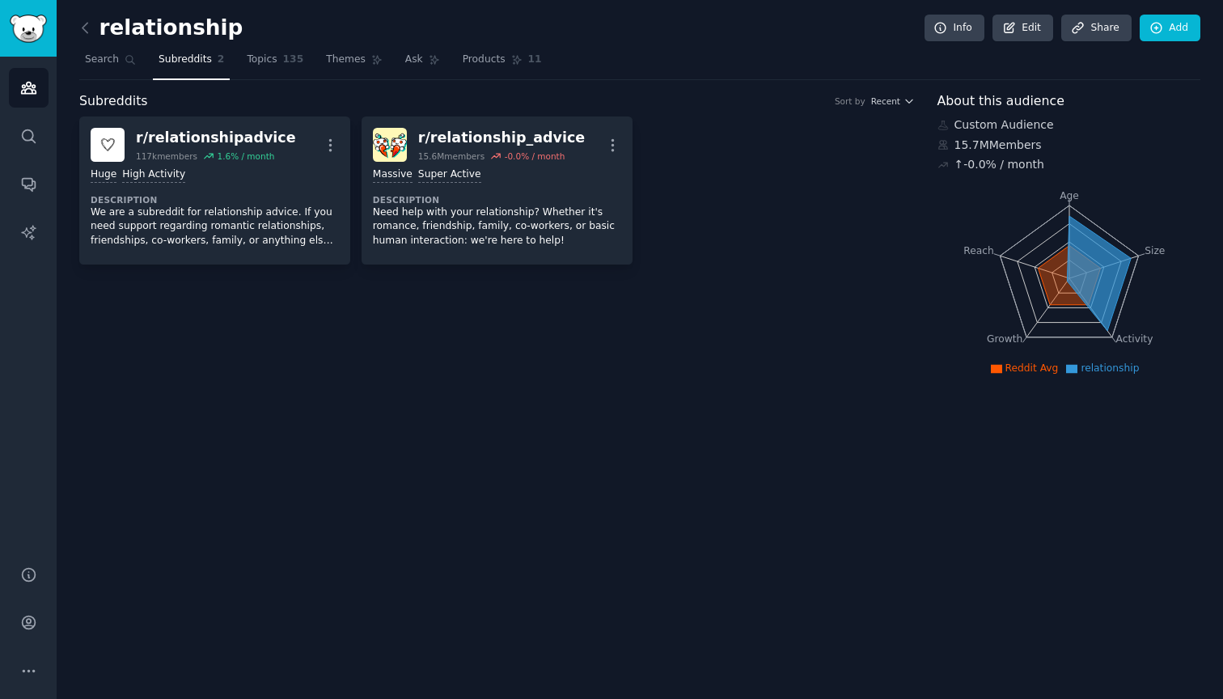
click at [298, 45] on div "relationship Info Edit Share Add" at bounding box center [639, 31] width 1121 height 33
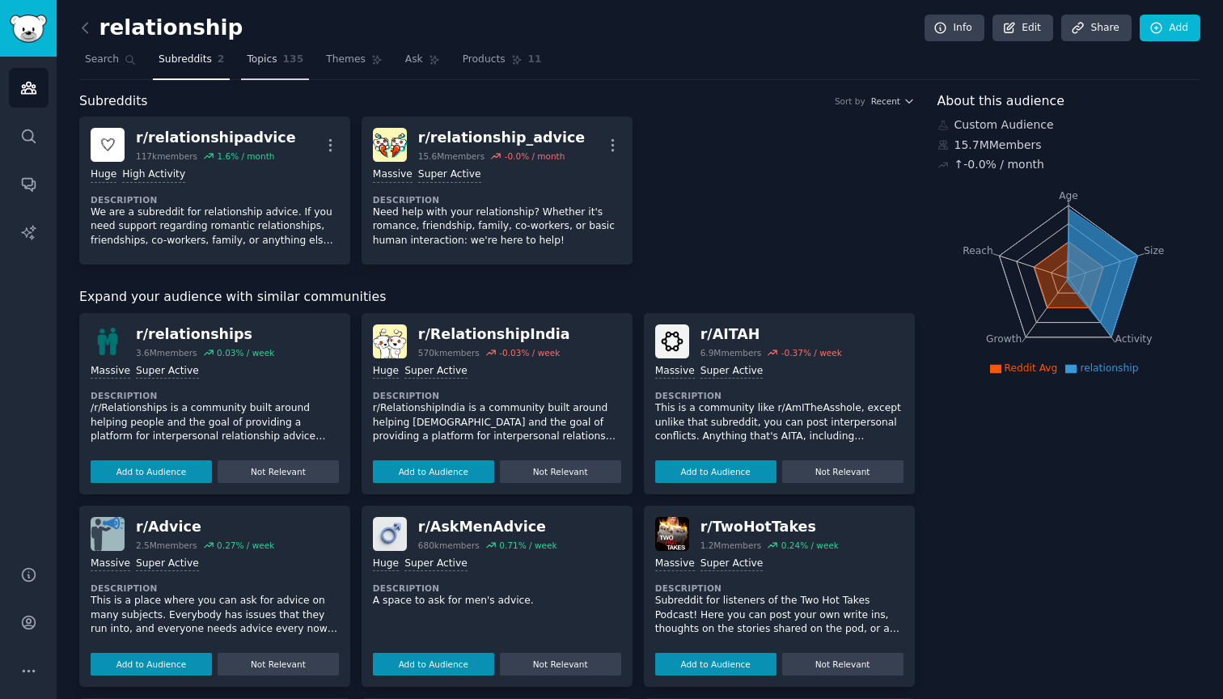
click at [280, 62] on link "Topics 135" at bounding box center [275, 63] width 68 height 33
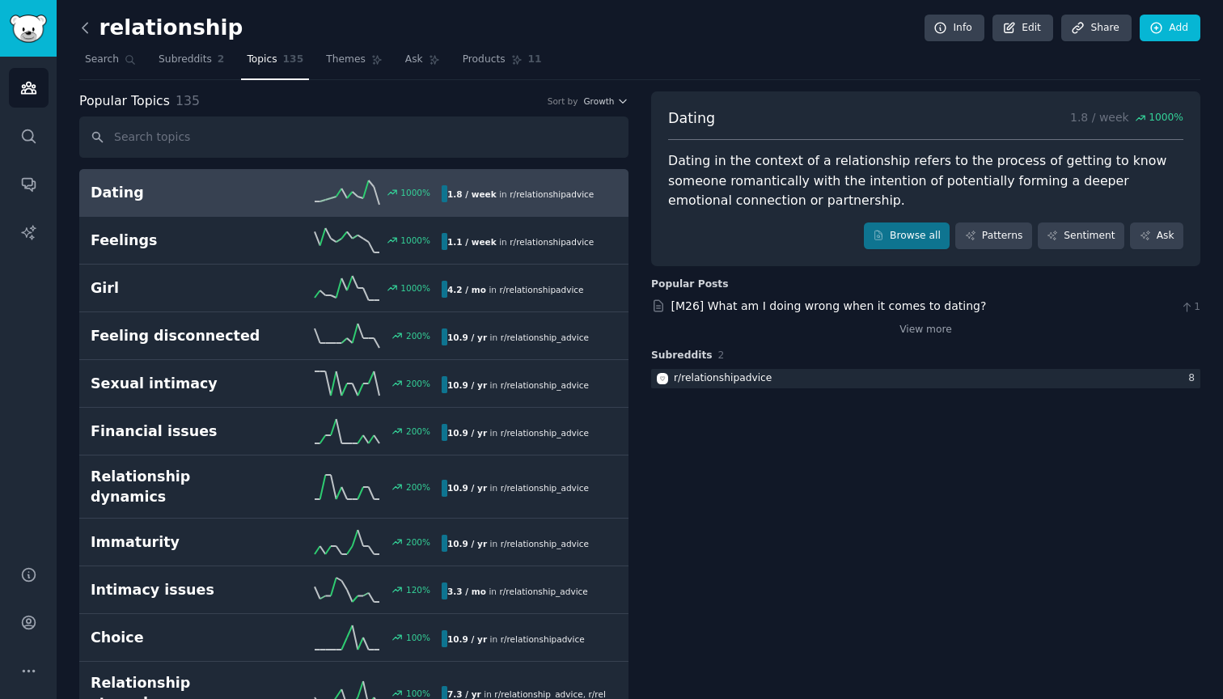
click at [82, 27] on icon at bounding box center [84, 28] width 5 height 10
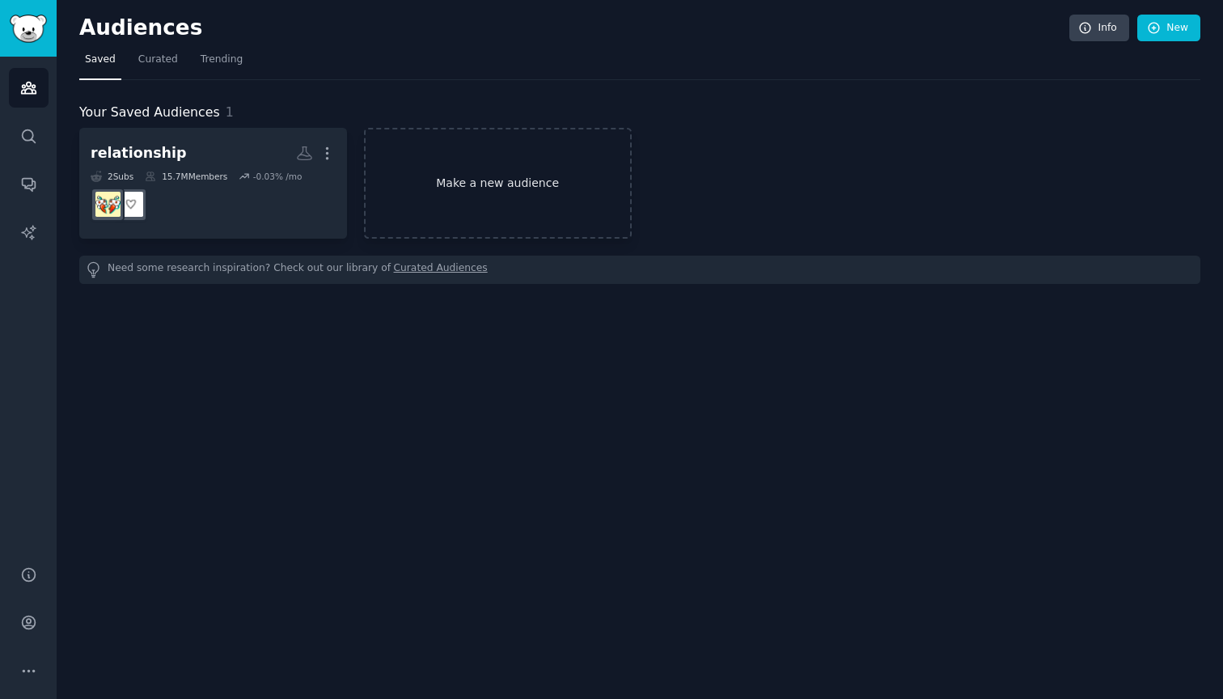
click at [450, 150] on link "Make a new audience" at bounding box center [498, 183] width 268 height 111
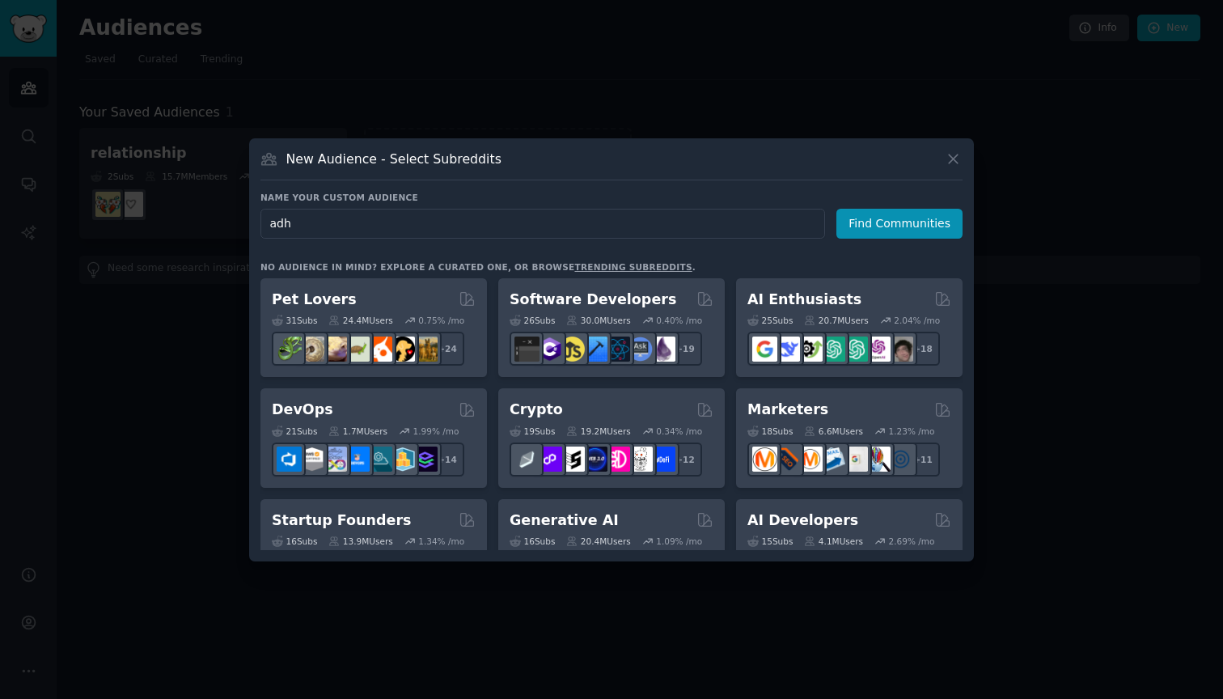
type input "[MEDICAL_DATA]"
click at [395, 218] on input "[MEDICAL_DATA]" at bounding box center [542, 224] width 564 height 30
click at [902, 223] on button "Find Communities" at bounding box center [899, 224] width 126 height 30
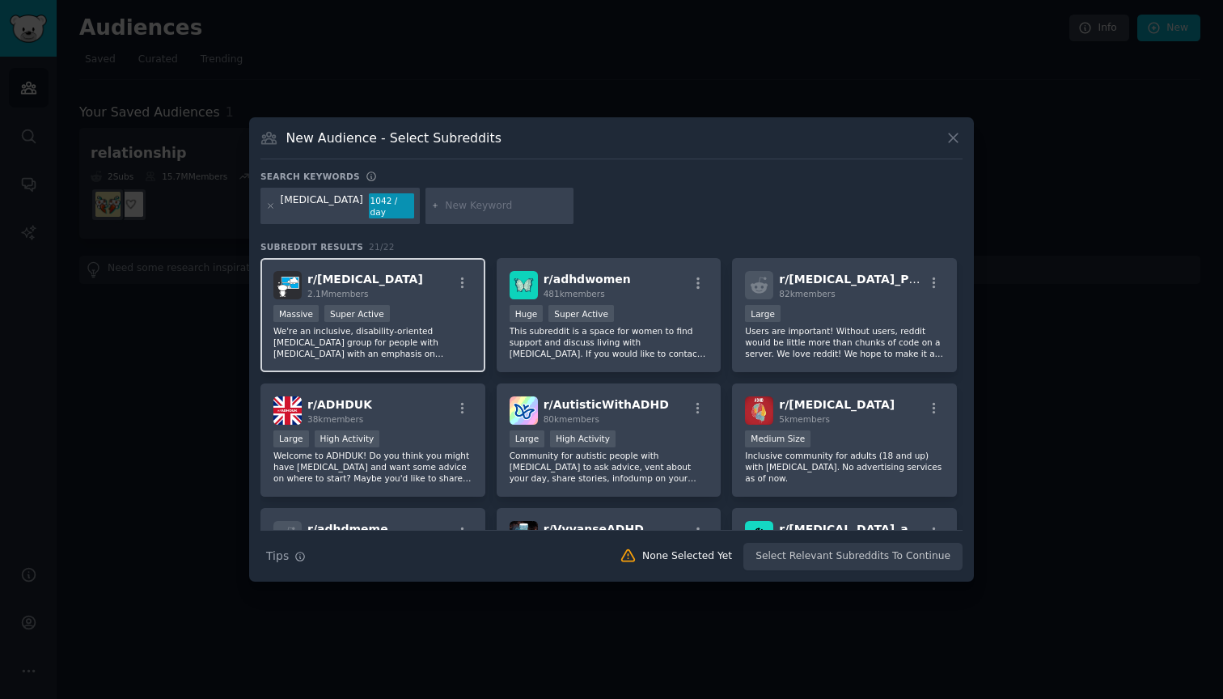
click at [426, 294] on div "r/ [MEDICAL_DATA] 2.1M members" at bounding box center [372, 285] width 199 height 28
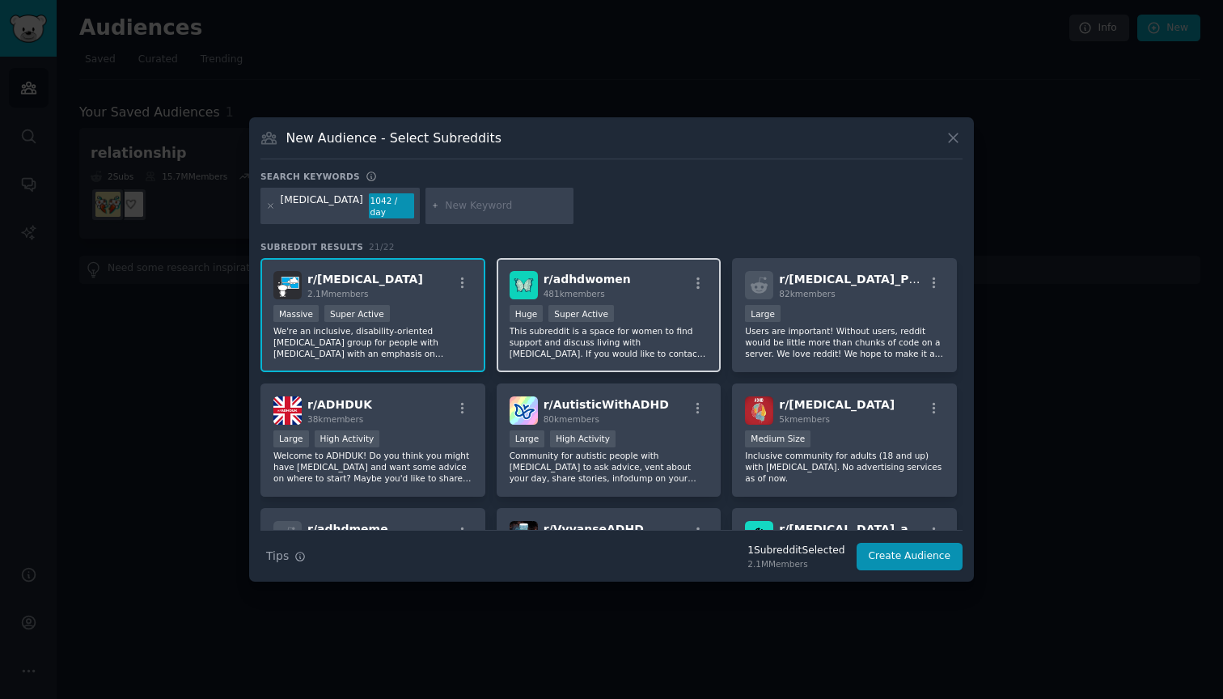
click at [642, 312] on div "100,000 - 1,000,000 members Huge Super Active" at bounding box center [608, 315] width 199 height 20
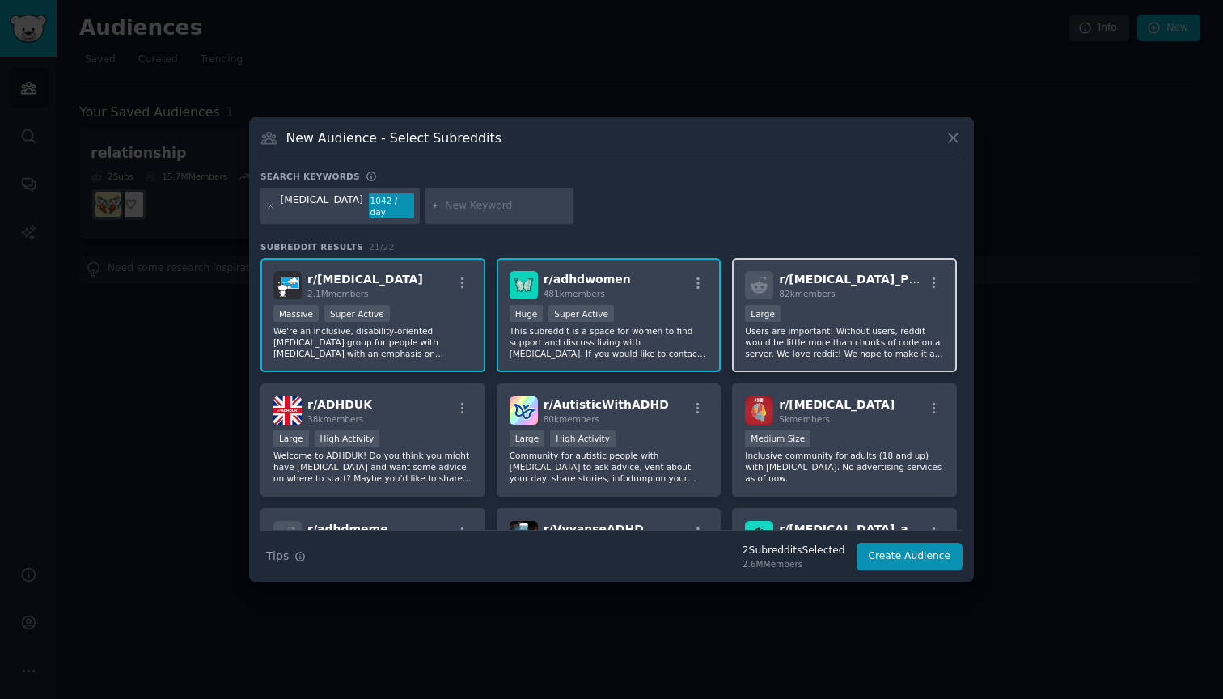
scroll to position [45, 0]
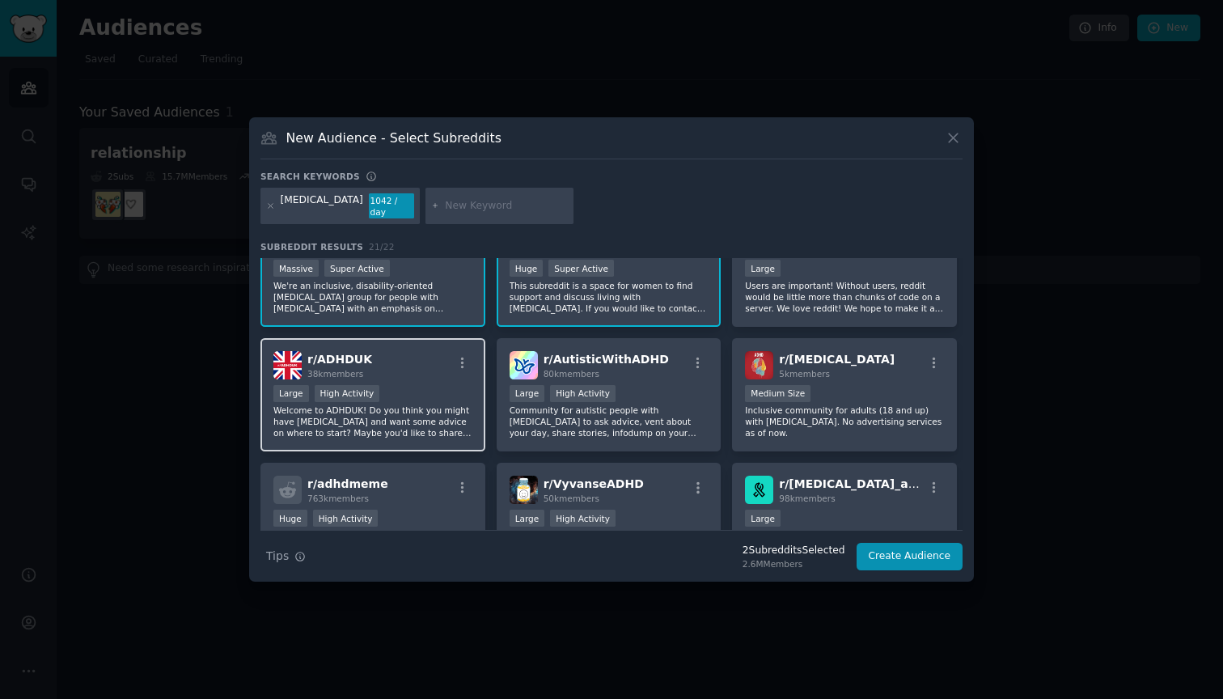
click at [447, 404] on p "Welcome to ADHDUK! Do you think you might have [MEDICAL_DATA] and want some adv…" at bounding box center [372, 421] width 199 height 34
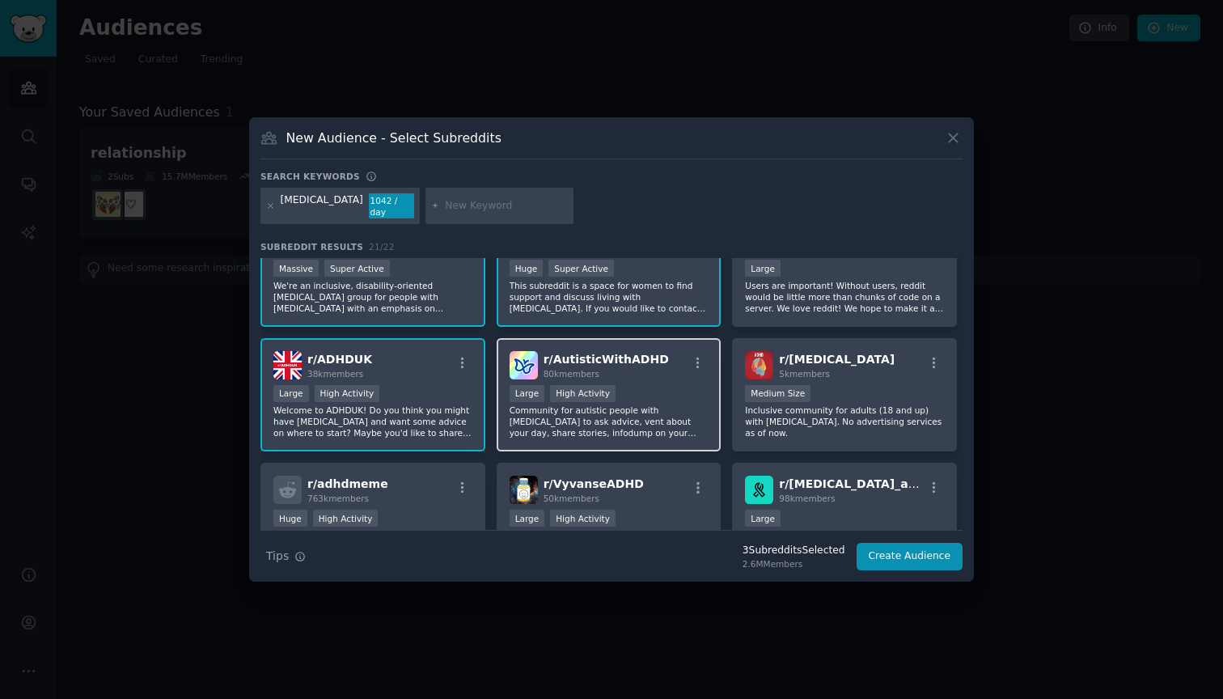
scroll to position [13, 0]
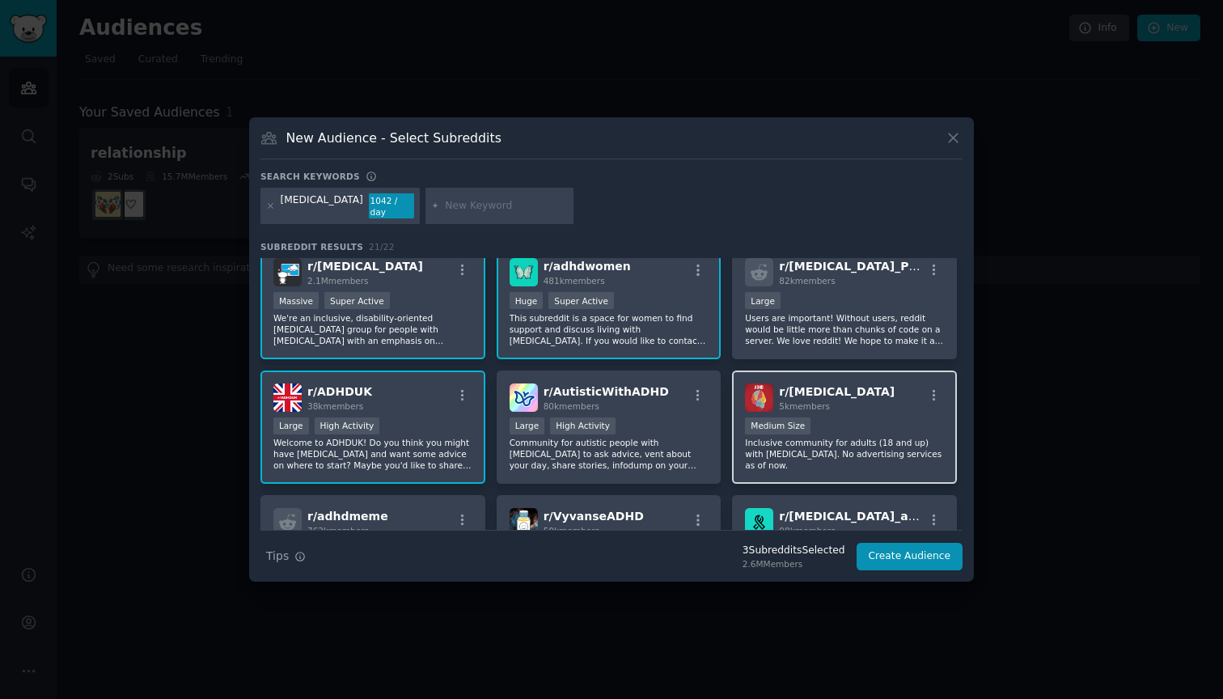
click at [849, 428] on div "Medium Size" at bounding box center [844, 427] width 199 height 20
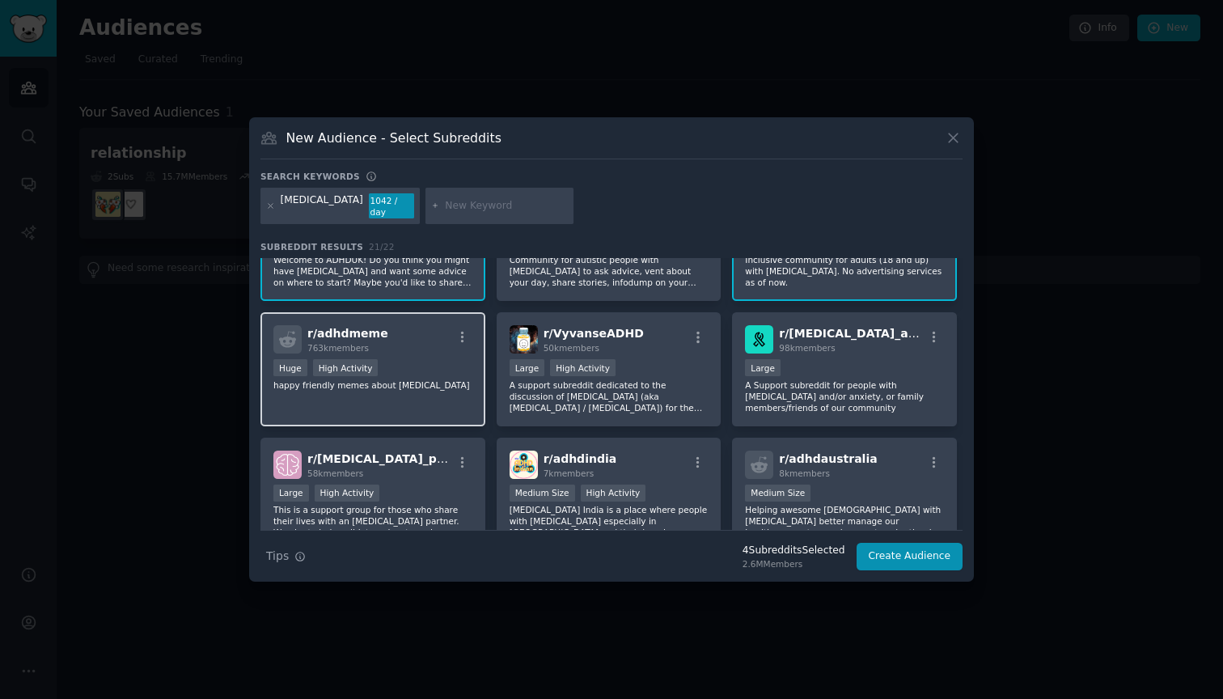
scroll to position [198, 0]
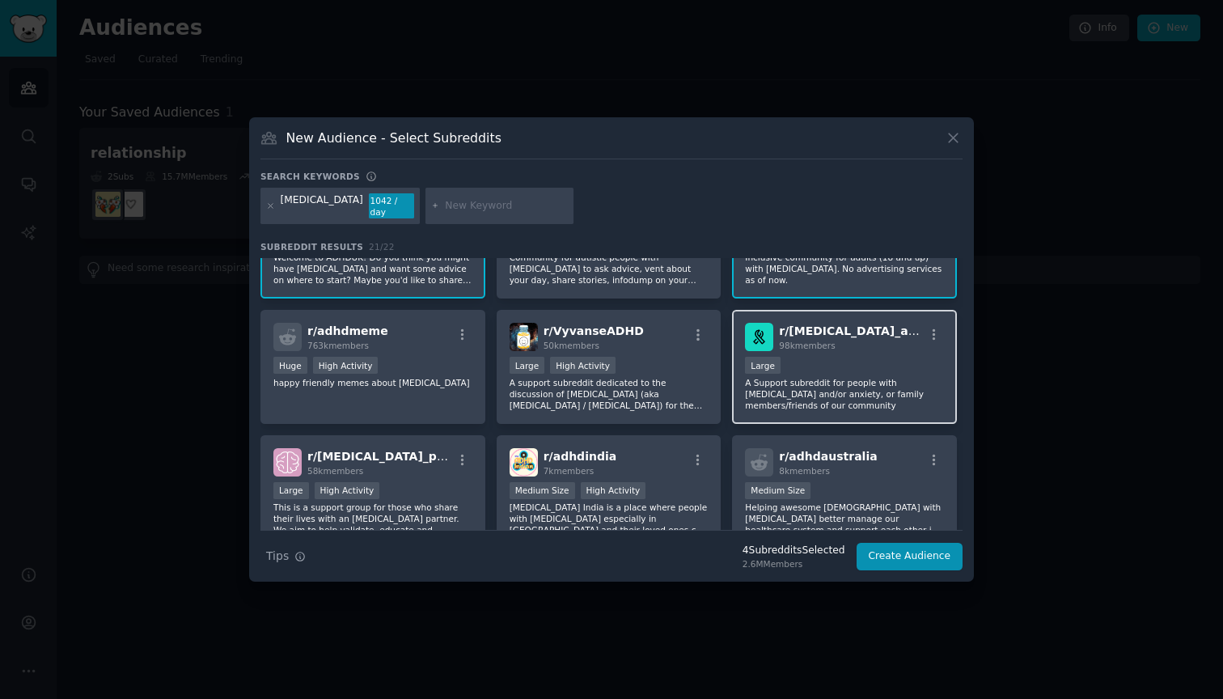
click at [828, 369] on div "Large" at bounding box center [844, 367] width 199 height 20
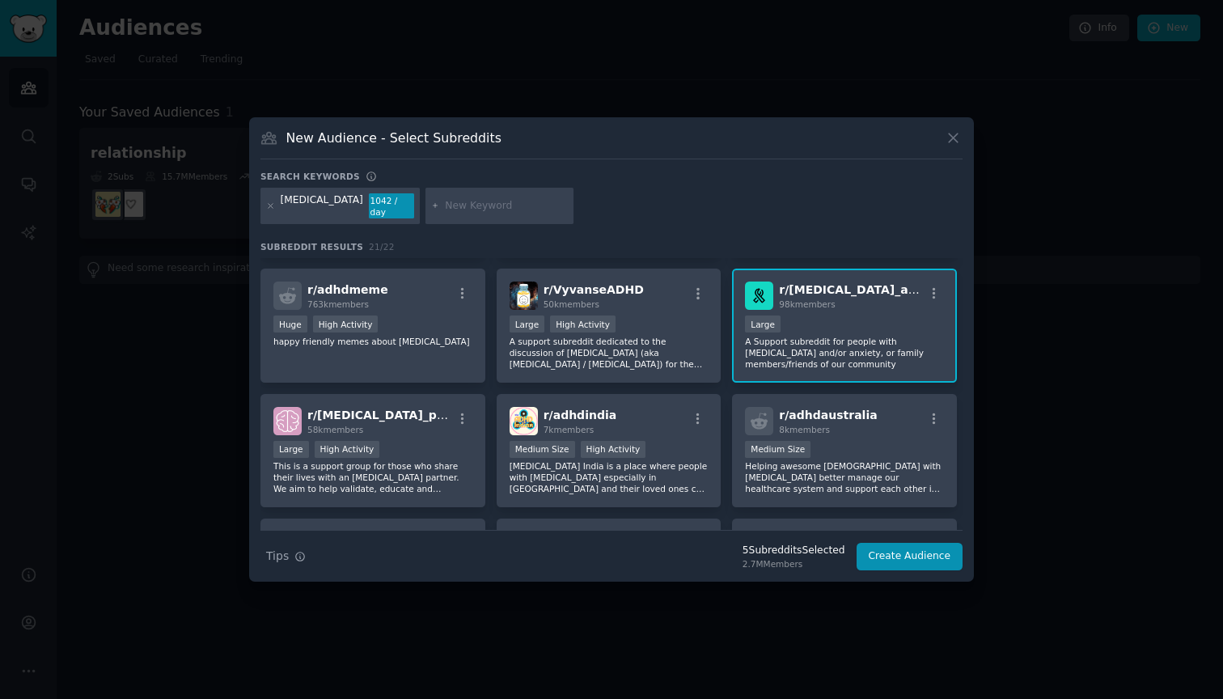
scroll to position [252, 0]
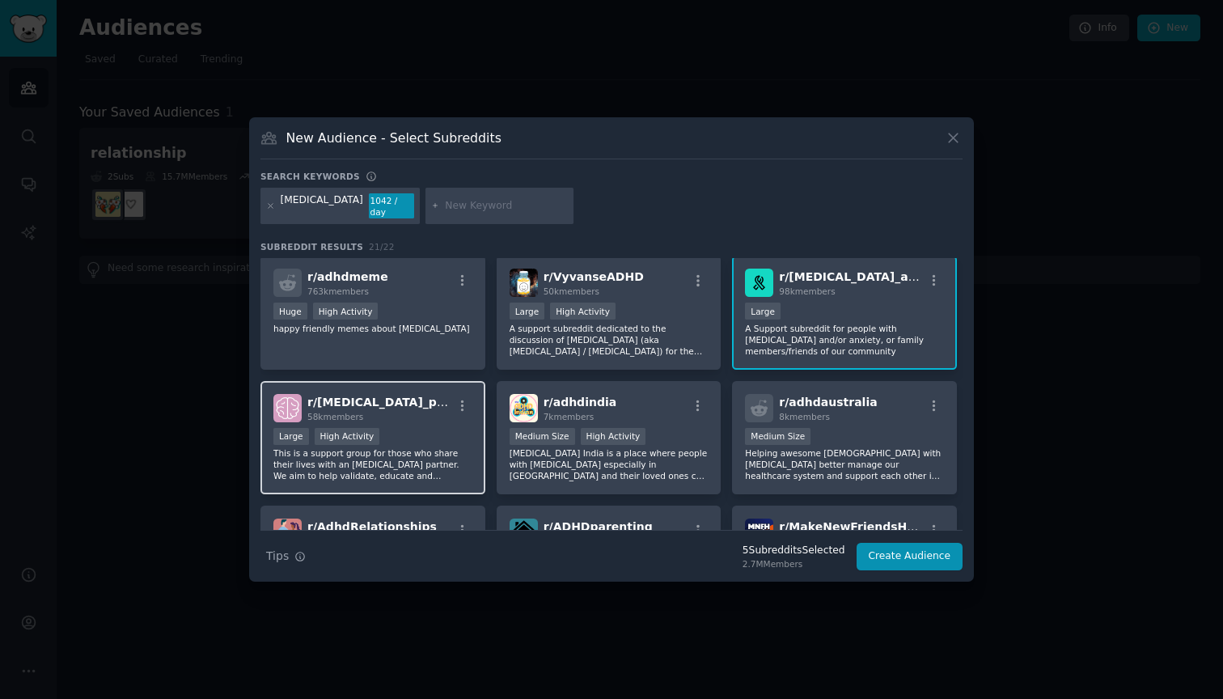
click at [416, 431] on div "Large High Activity" at bounding box center [372, 438] width 199 height 20
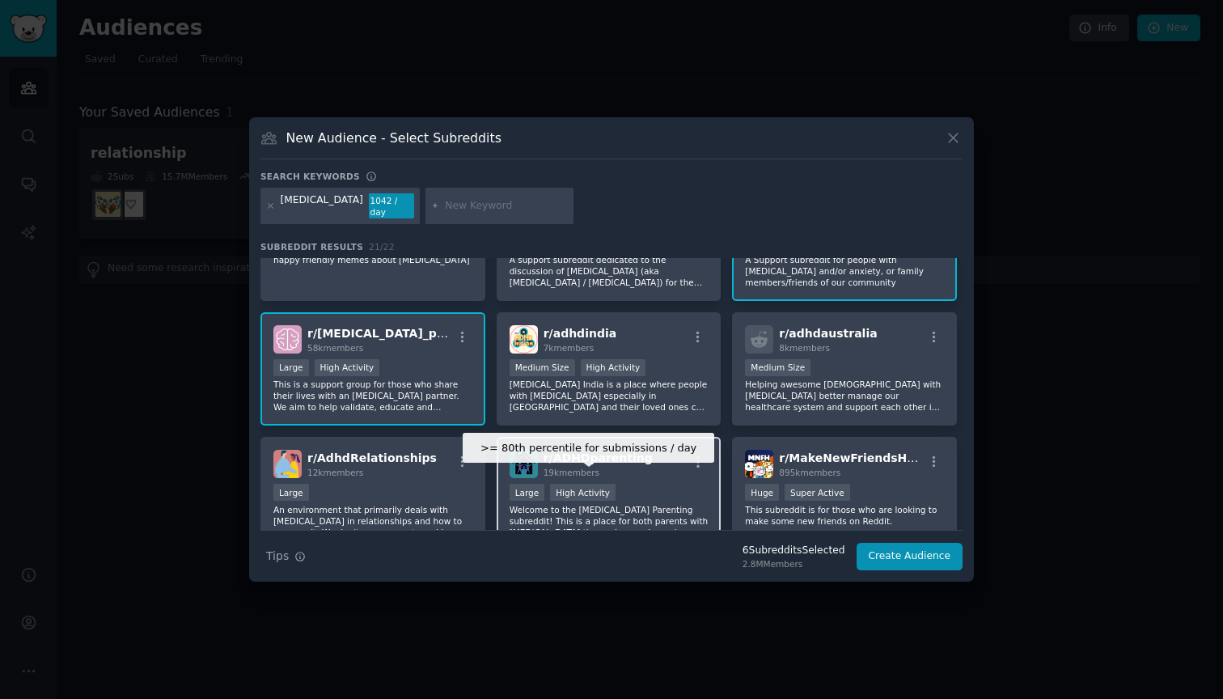
scroll to position [370, 0]
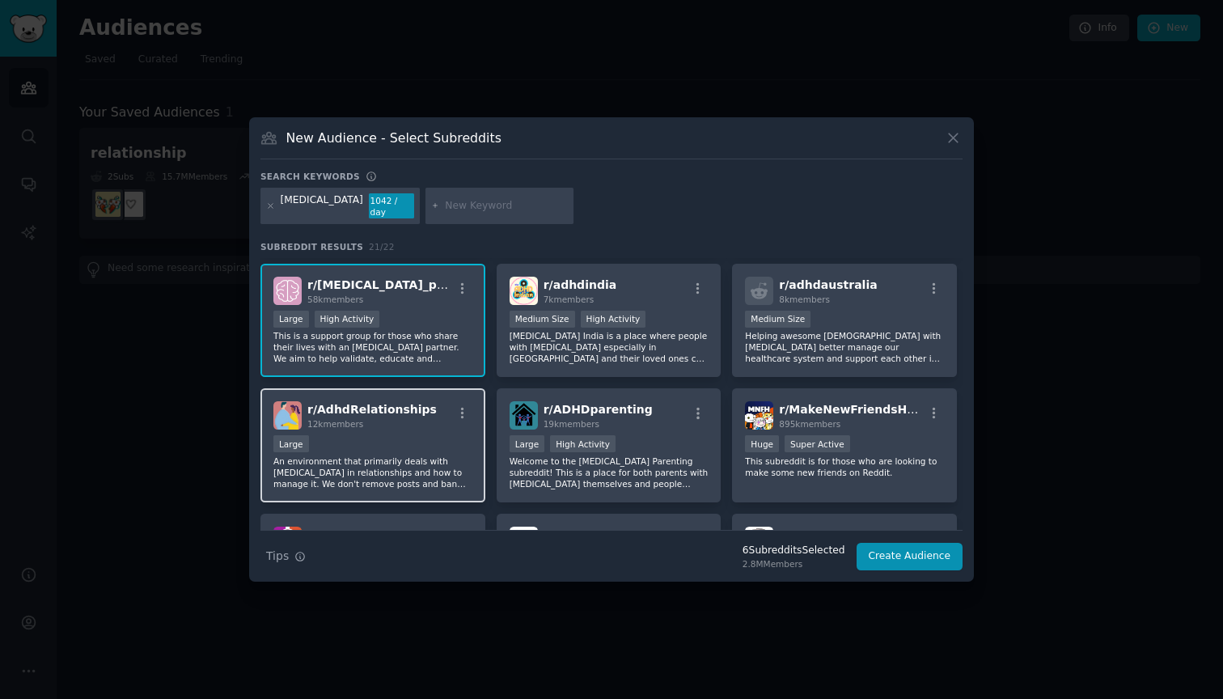
click at [363, 457] on p "An environment that primarily deals with [MEDICAL_DATA] in relationships and ho…" at bounding box center [372, 472] width 199 height 34
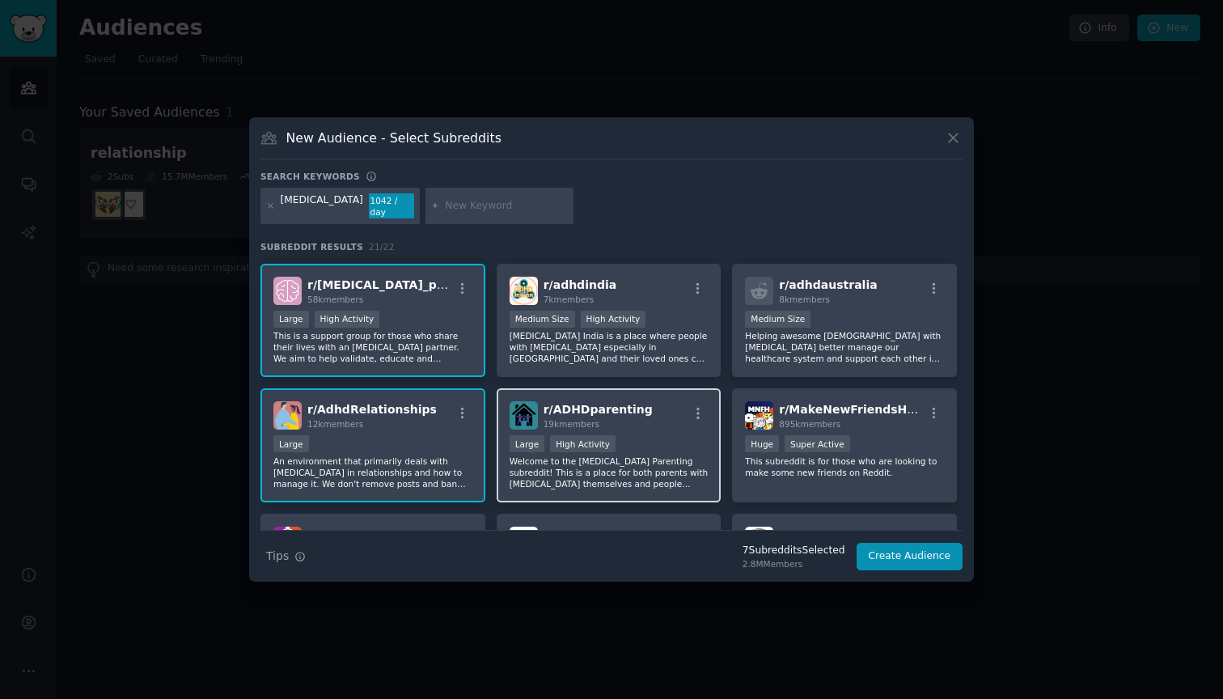
click at [606, 463] on p "Welcome to the [MEDICAL_DATA] Parenting subreddit! This is a place for both par…" at bounding box center [608, 472] width 199 height 34
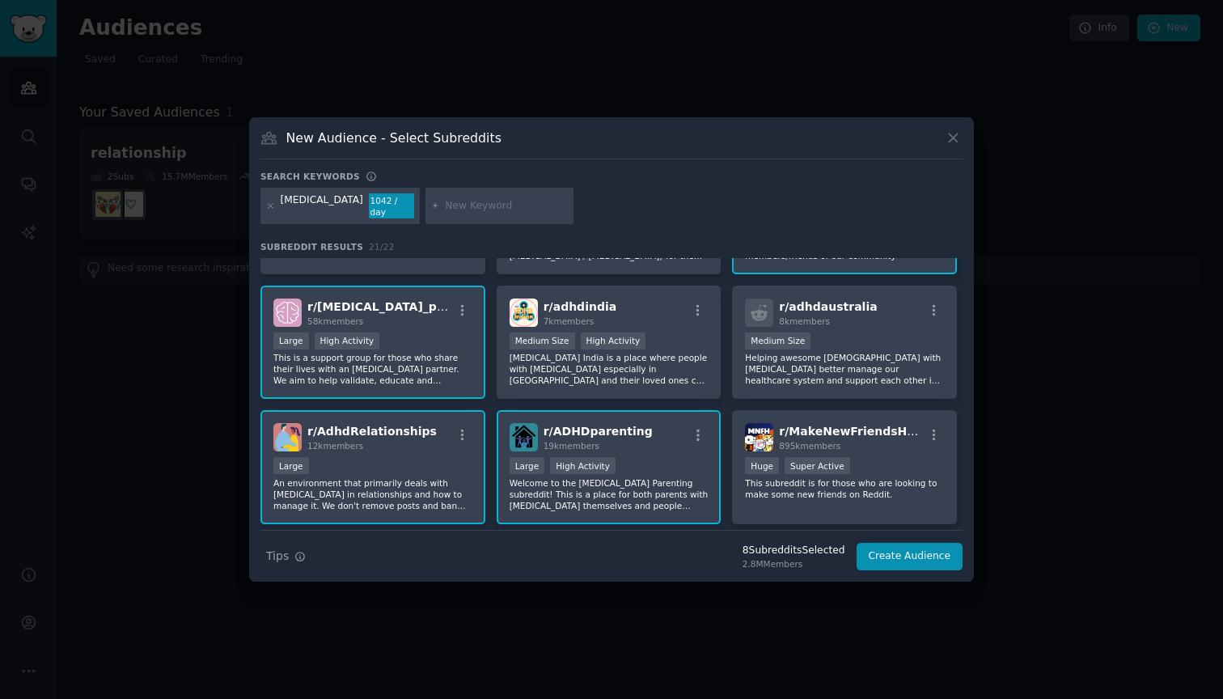
scroll to position [344, 0]
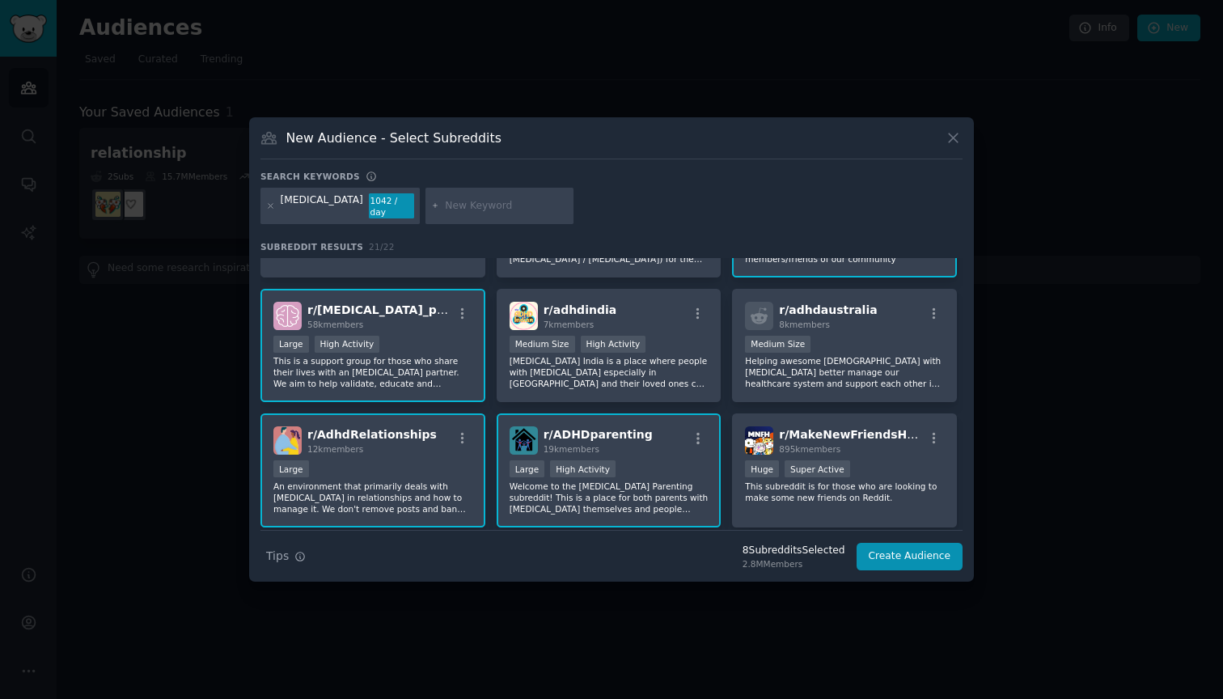
click at [665, 460] on div ">= 80th percentile for submissions / day Large High Activity" at bounding box center [608, 470] width 199 height 20
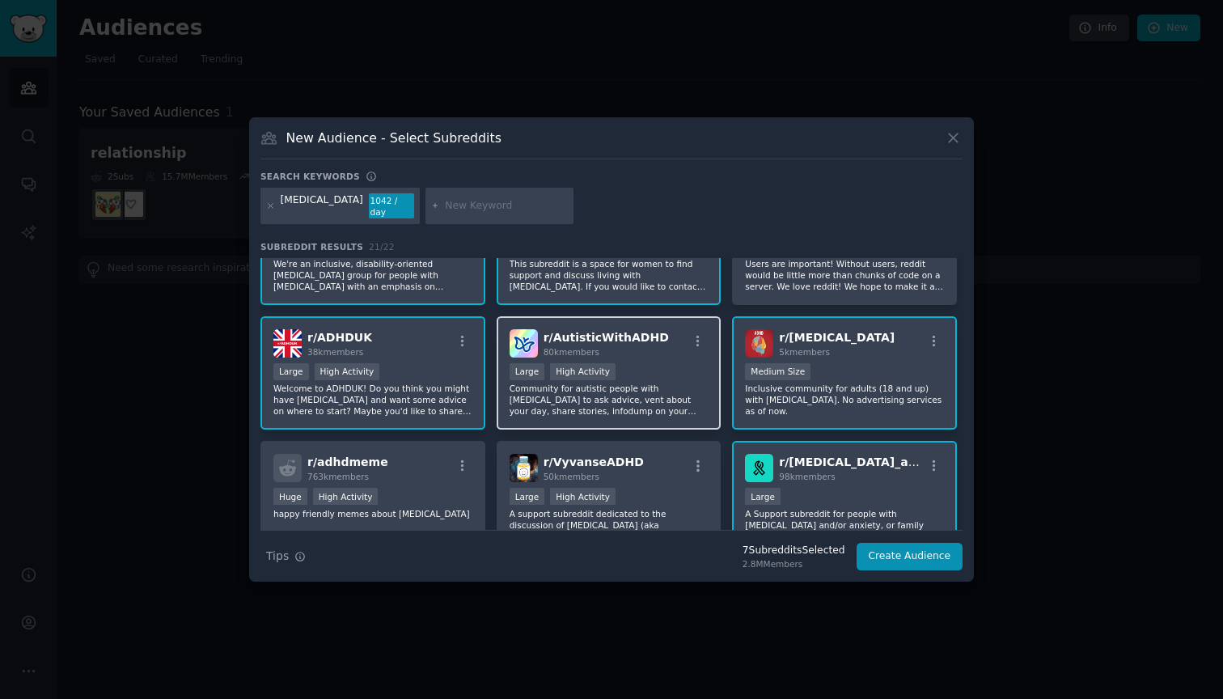
scroll to position [69, 0]
click at [659, 366] on div ">= 80th percentile for submissions / day Large High Activity" at bounding box center [608, 371] width 199 height 20
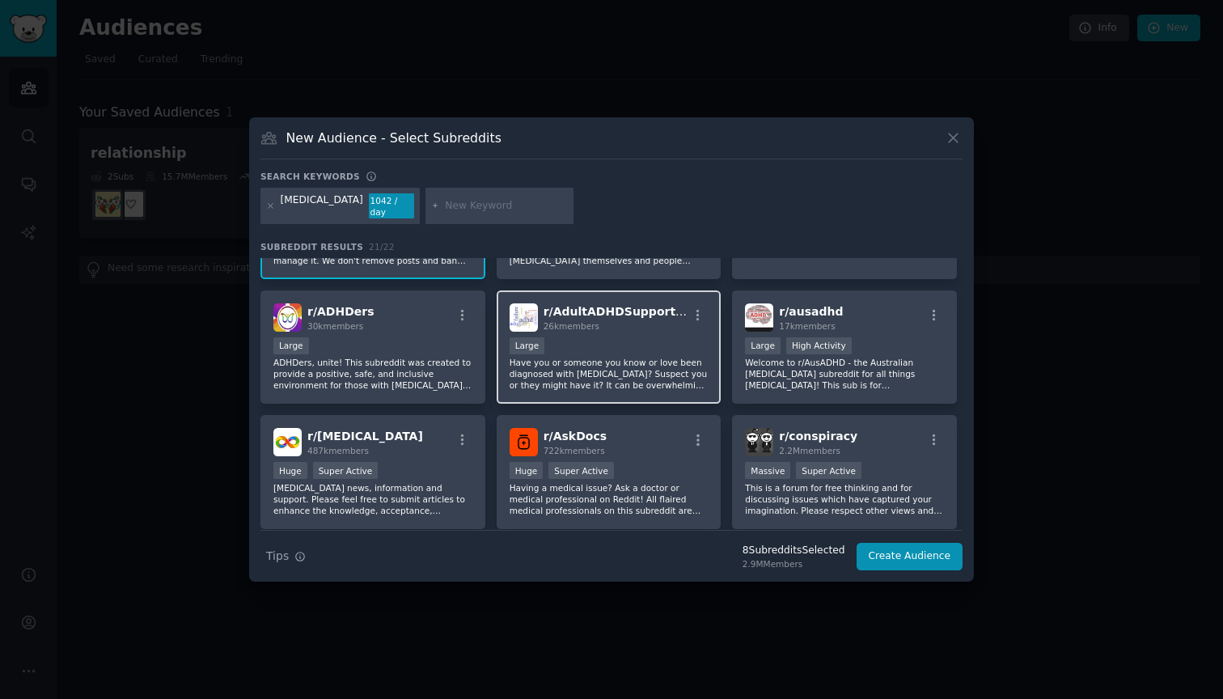
scroll to position [599, 0]
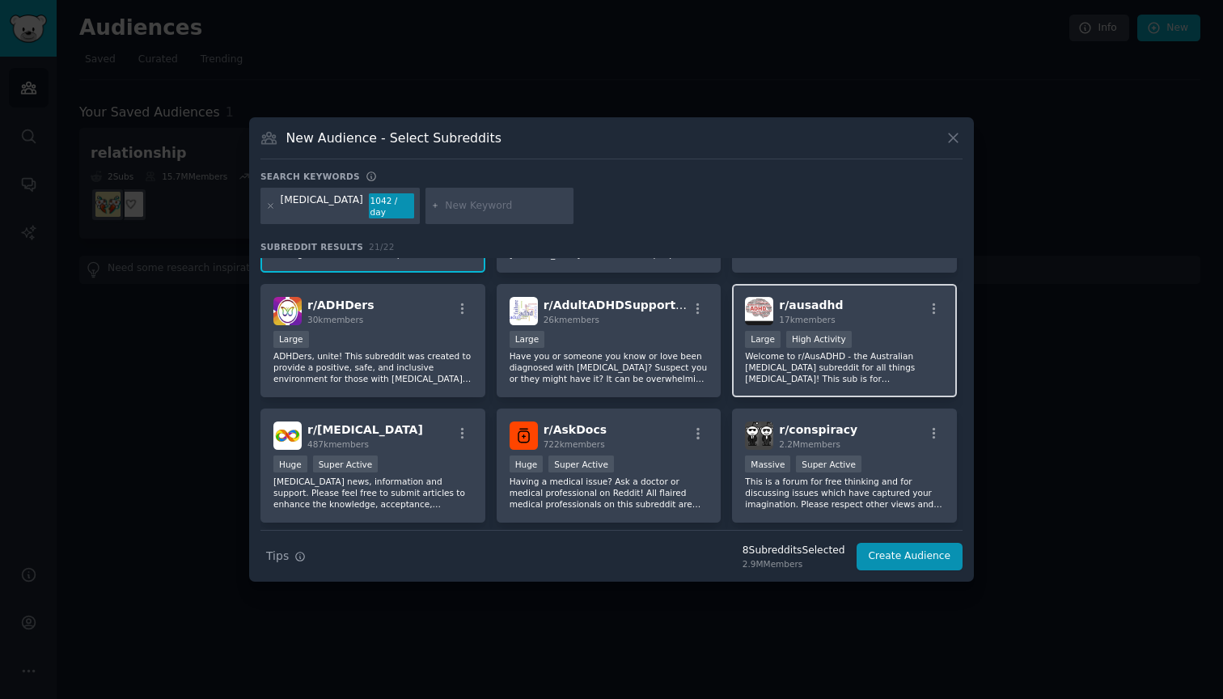
click at [892, 319] on div "r/ ausadhd 17k members >= 80th percentile for submissions / day Large High Acti…" at bounding box center [844, 341] width 225 height 114
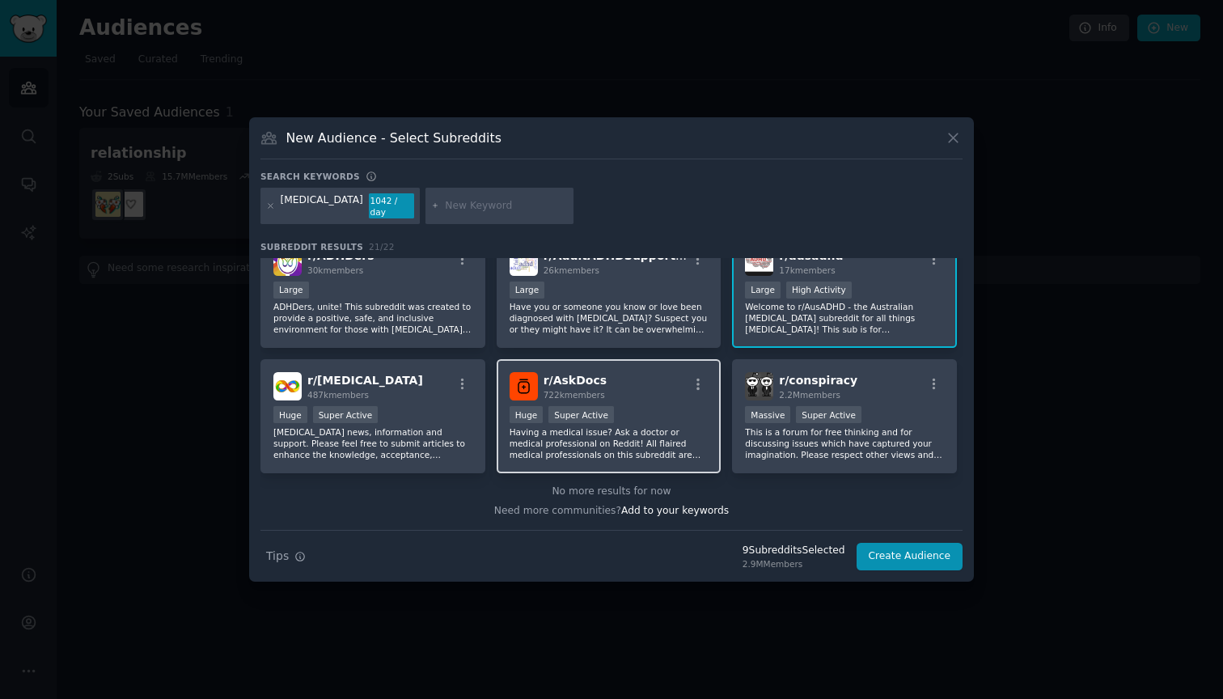
scroll to position [648, 0]
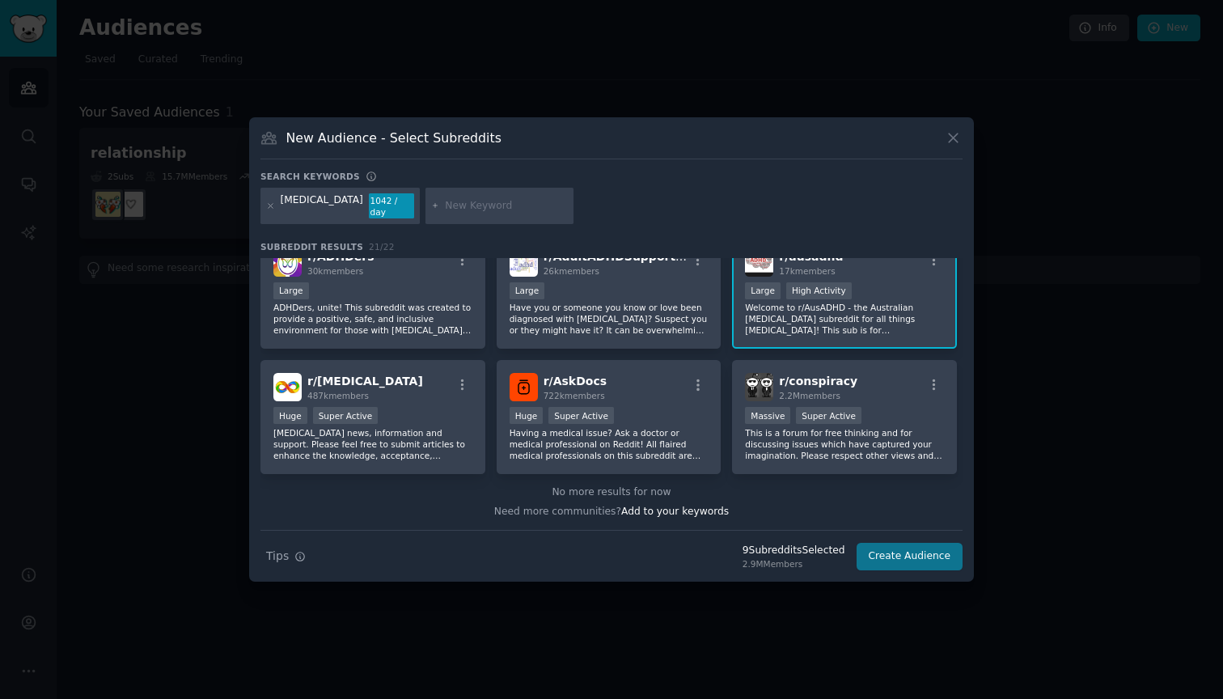
click at [927, 554] on button "Create Audience" at bounding box center [909, 556] width 107 height 27
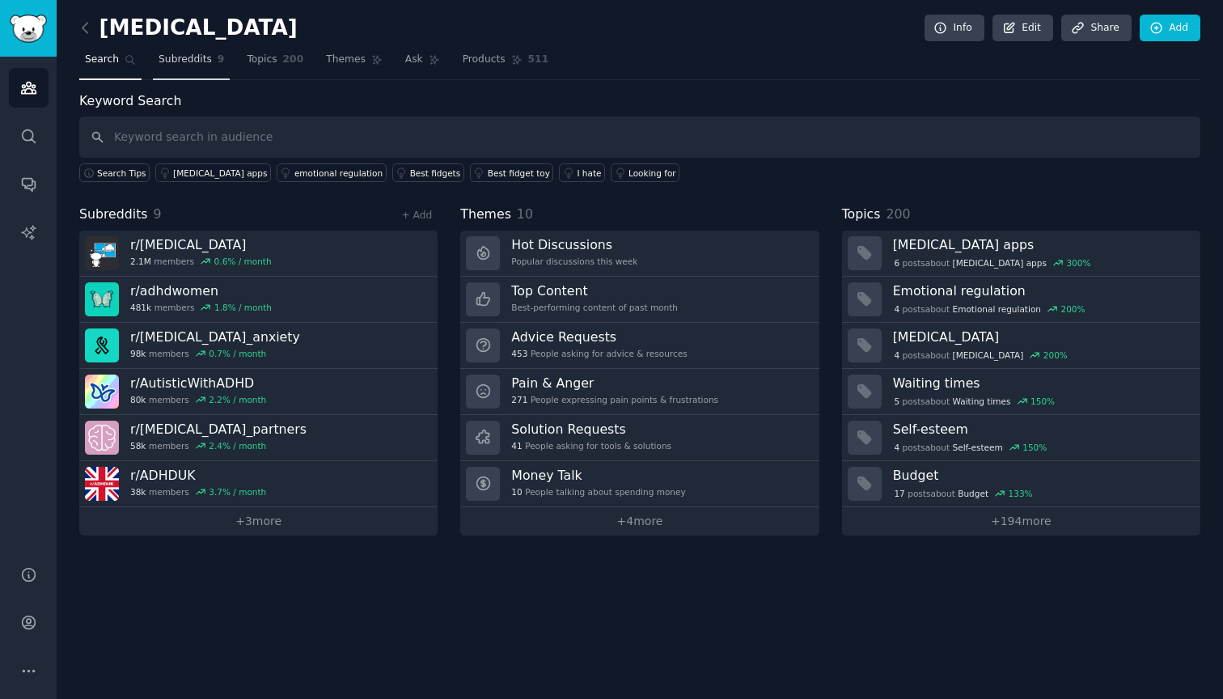
click at [199, 67] on link "Subreddits 9" at bounding box center [191, 63] width 77 height 33
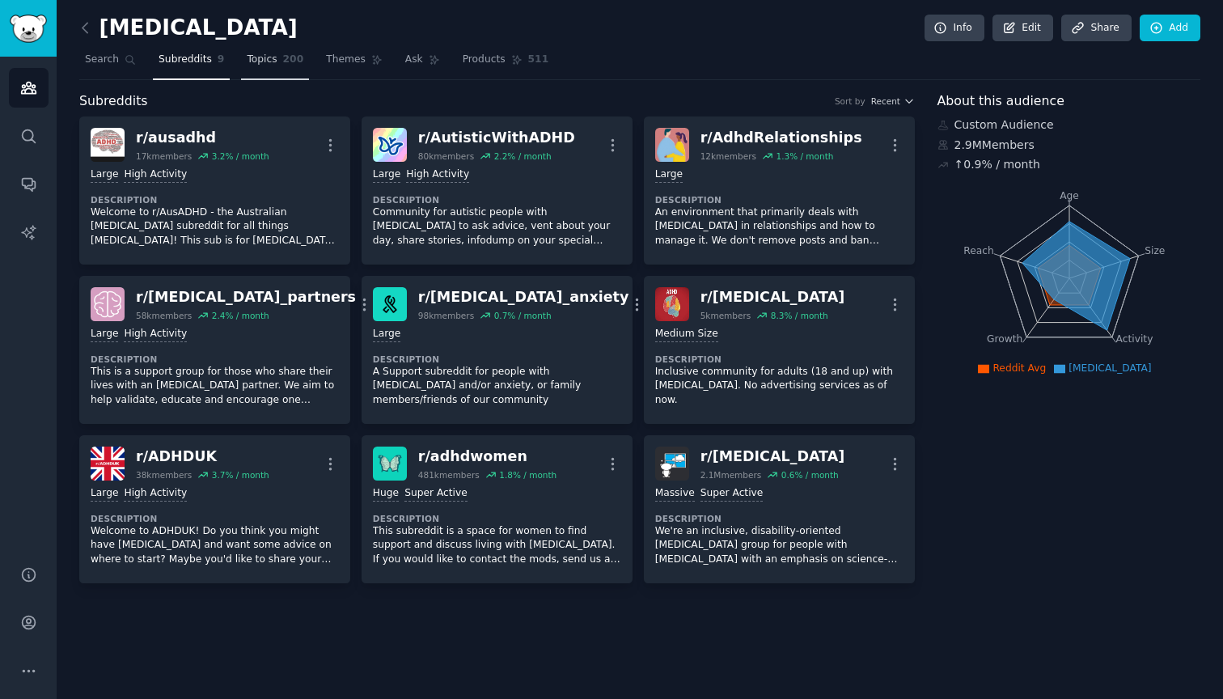
click at [273, 65] on span "Topics" at bounding box center [262, 60] width 30 height 15
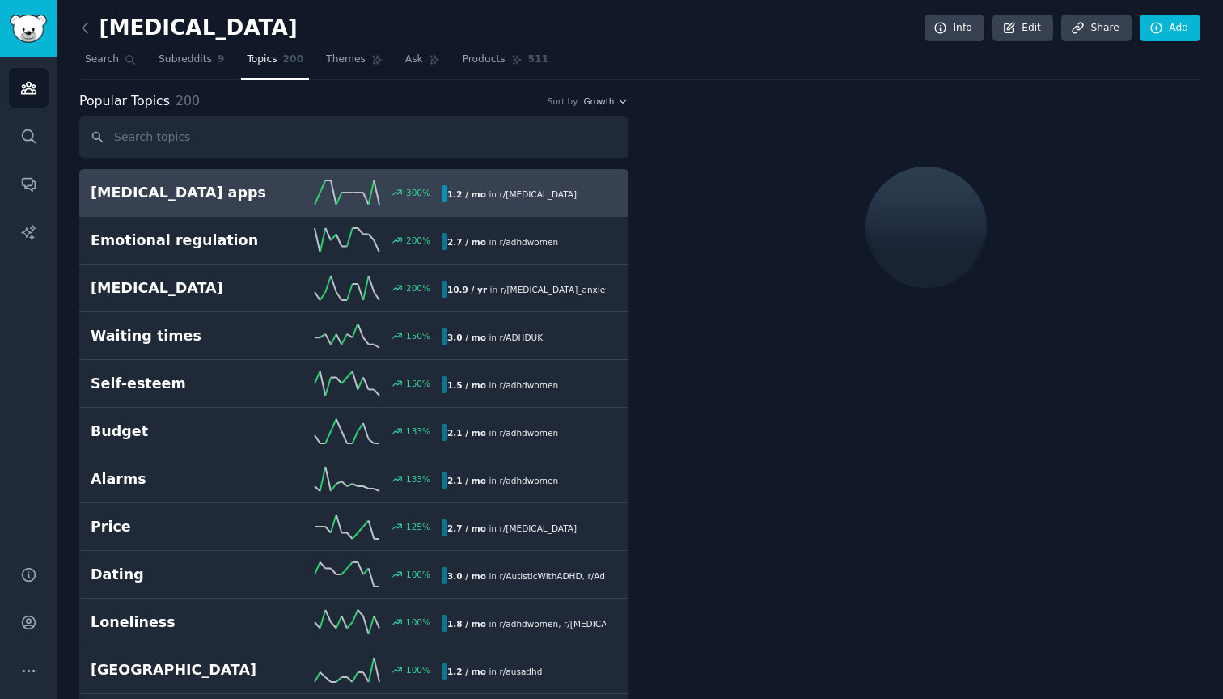
click at [269, 197] on div "300 %" at bounding box center [353, 192] width 175 height 24
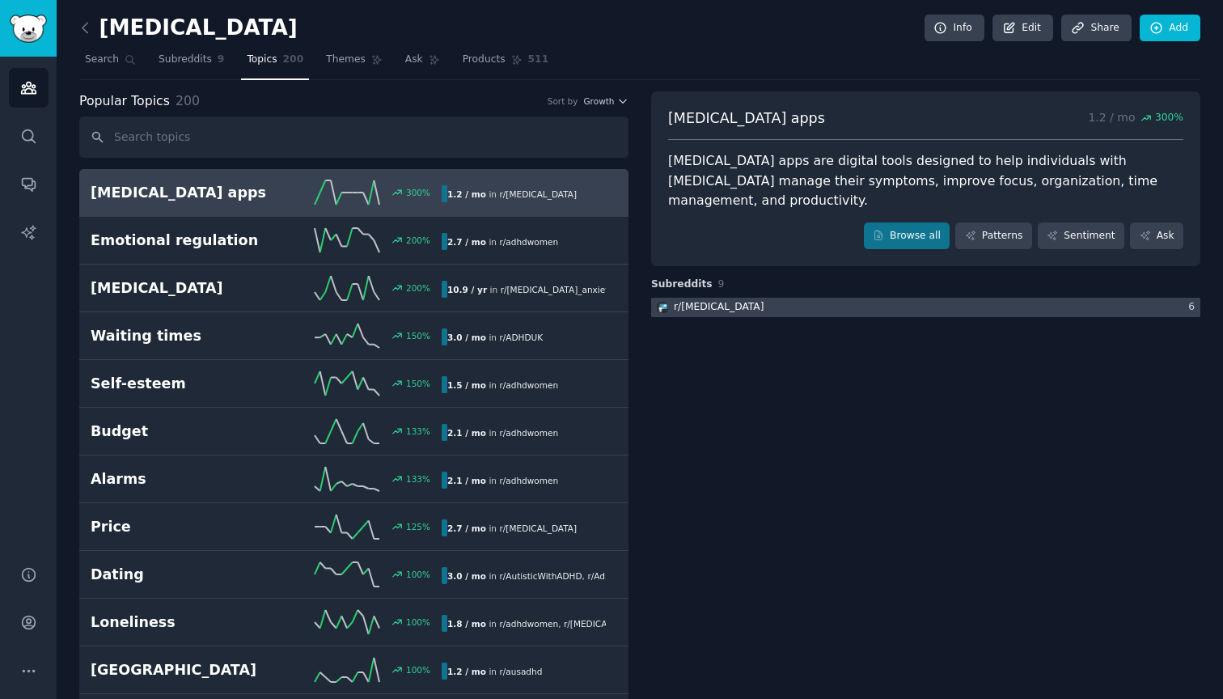
click at [845, 298] on div at bounding box center [925, 308] width 549 height 20
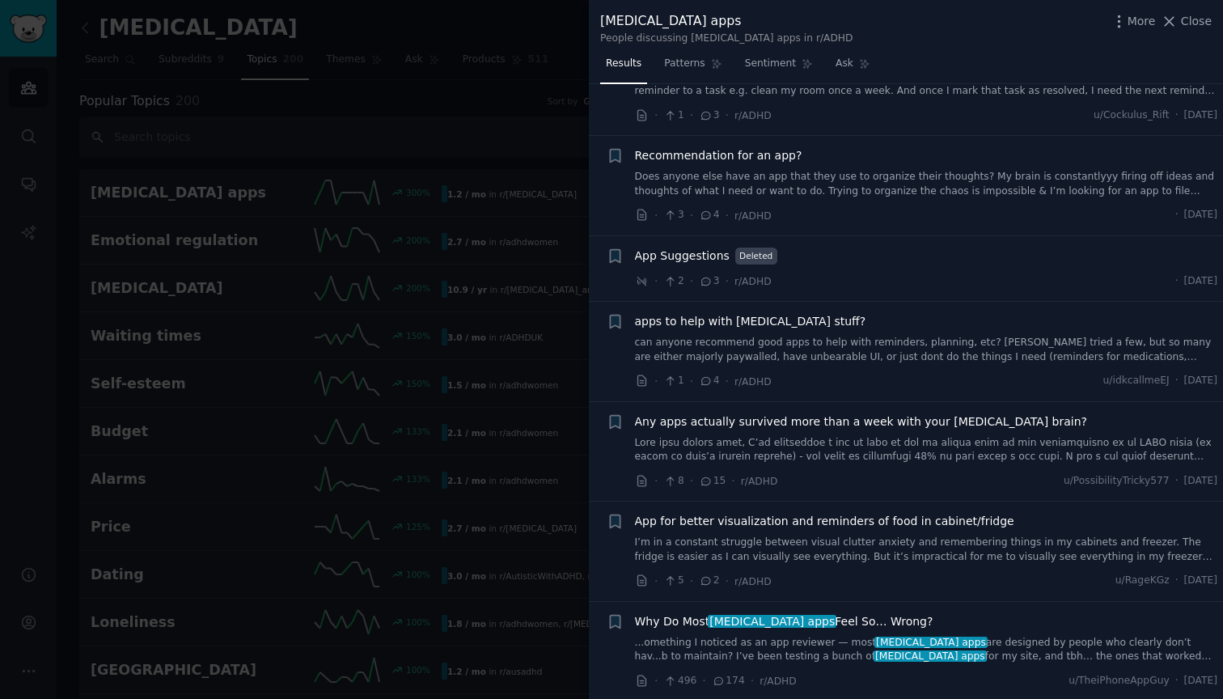
scroll to position [594, 0]
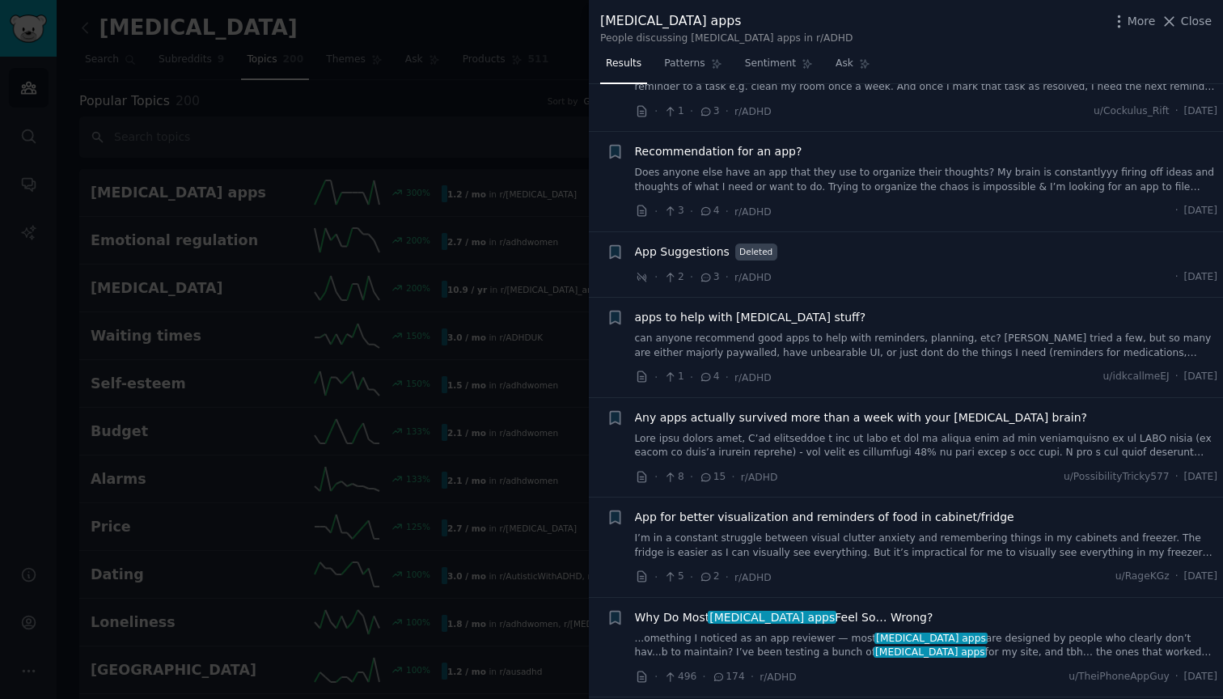
click at [298, 112] on div at bounding box center [611, 349] width 1223 height 699
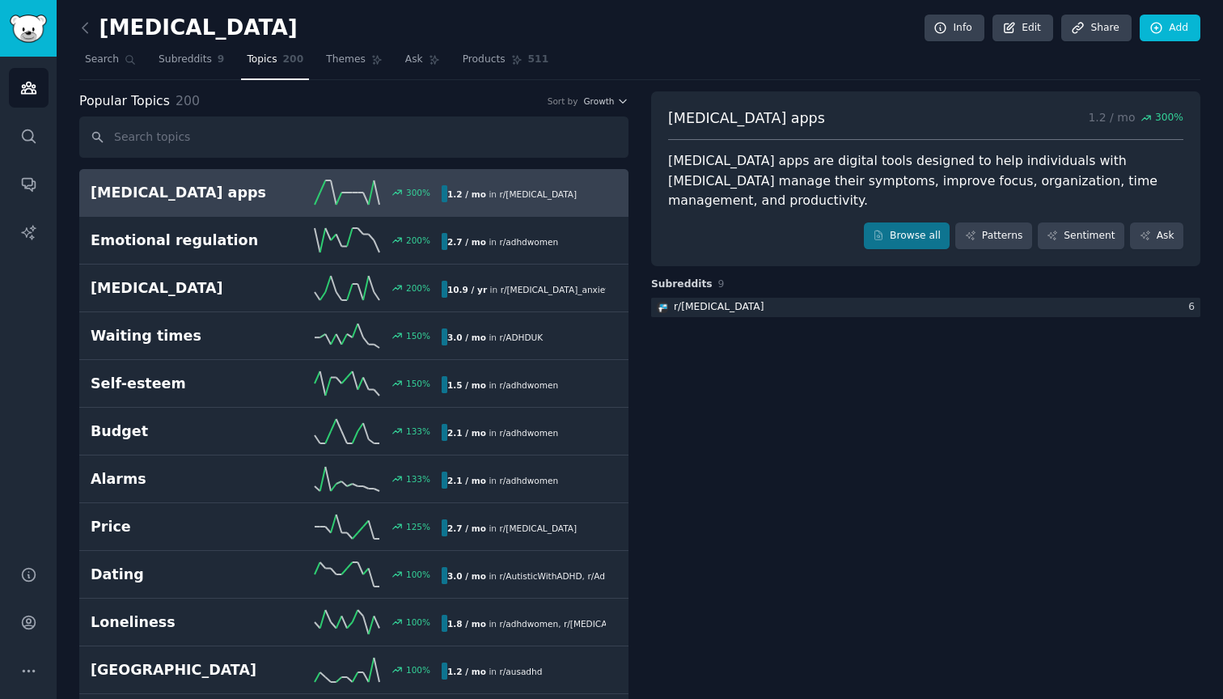
click at [89, 37] on link at bounding box center [89, 28] width 20 height 26
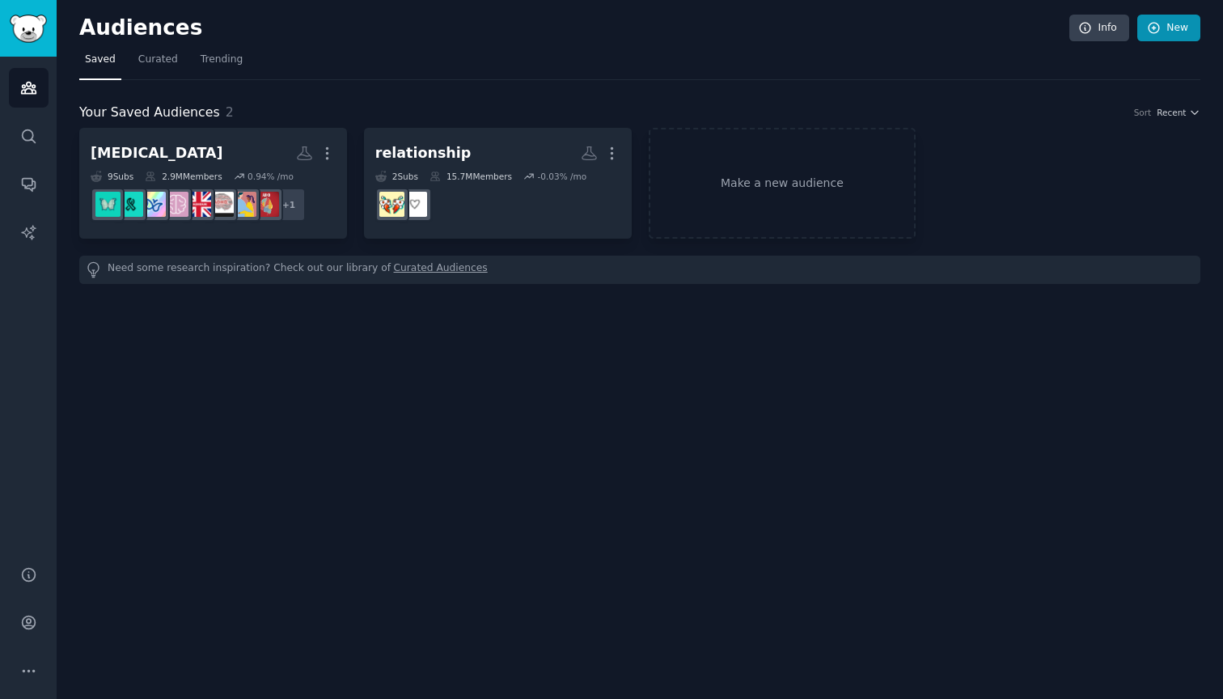
click at [1181, 30] on link "New" at bounding box center [1168, 28] width 63 height 27
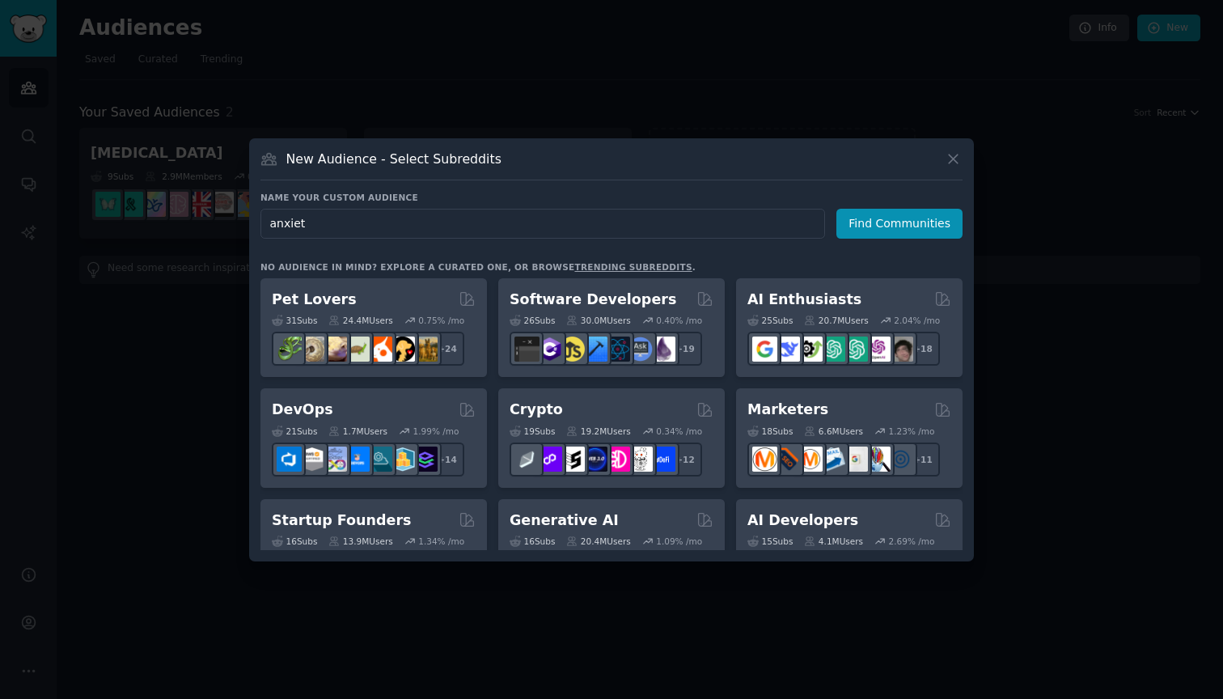
type input "anxiety"
click at [902, 223] on button "Find Communities" at bounding box center [899, 224] width 126 height 30
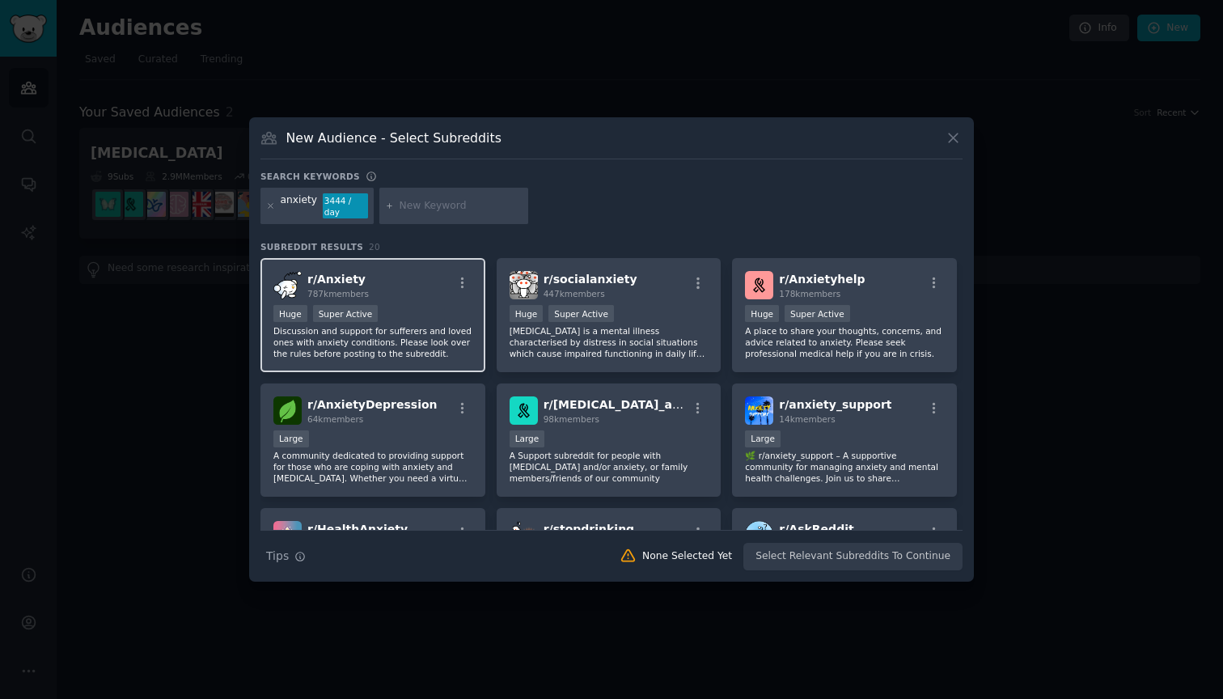
click at [419, 309] on div ">= 95th percentile for submissions / day Huge Super Active" at bounding box center [372, 315] width 199 height 20
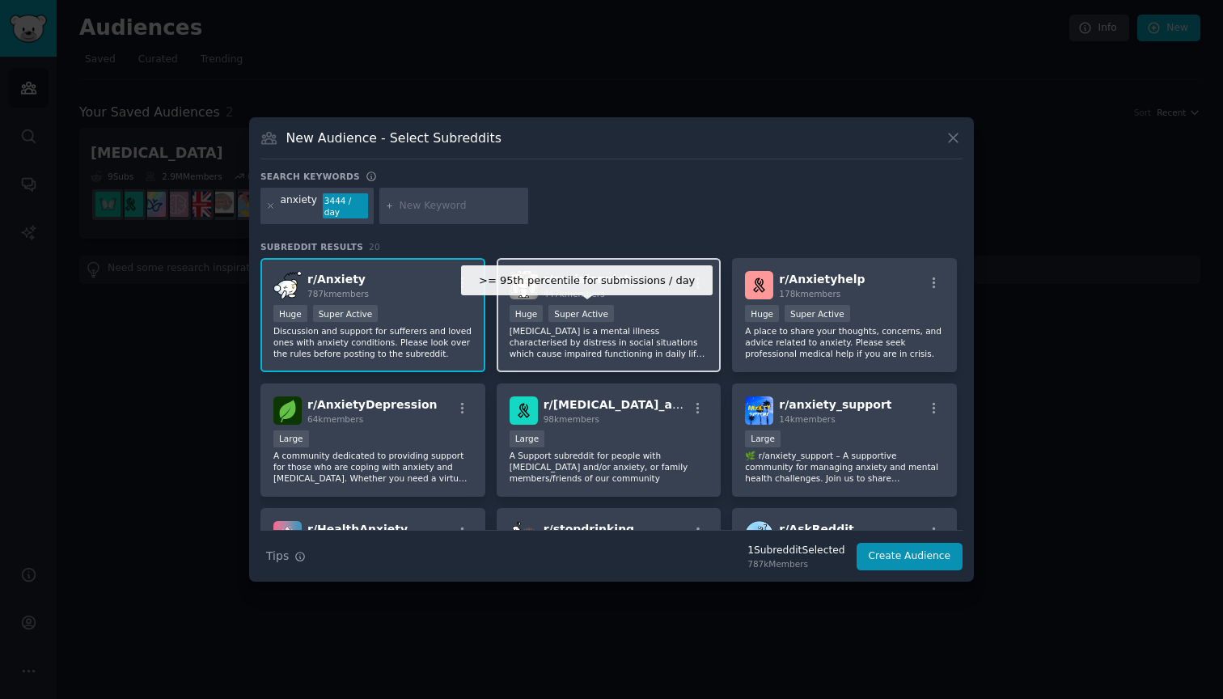
click at [599, 319] on div "Super Active" at bounding box center [581, 313] width 66 height 17
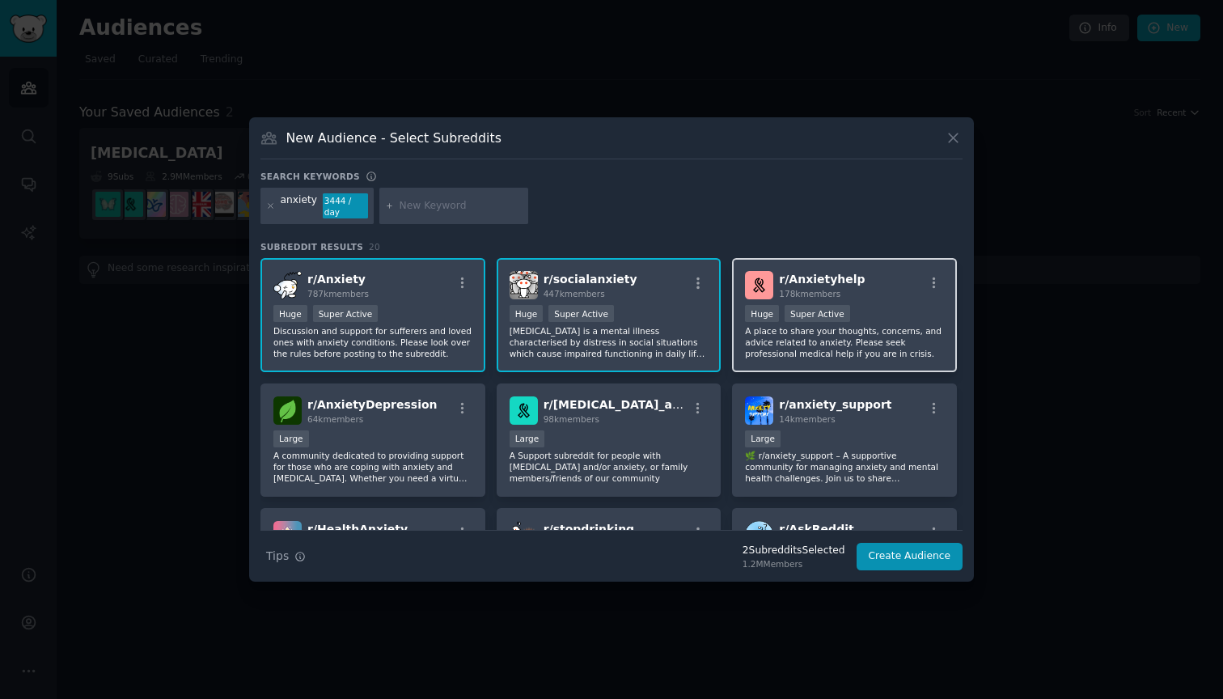
click at [831, 328] on p "A place to share your thoughts, concerns, and advice related to anxiety. Please…" at bounding box center [844, 342] width 199 height 34
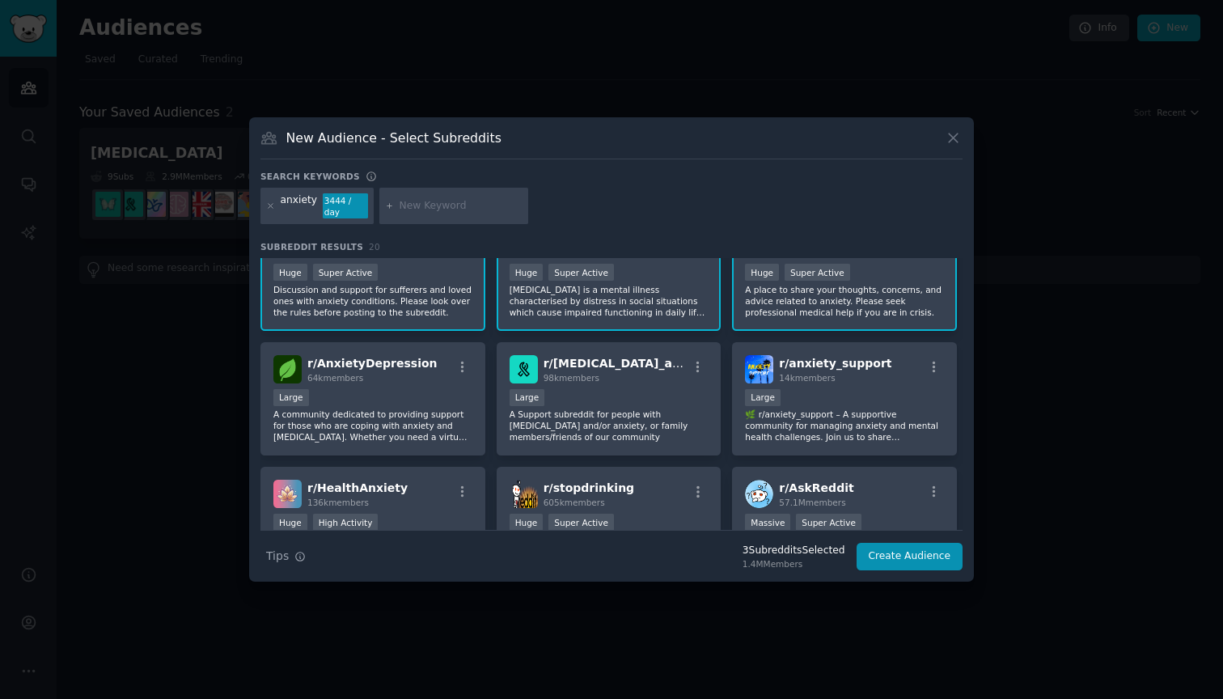
scroll to position [61, 0]
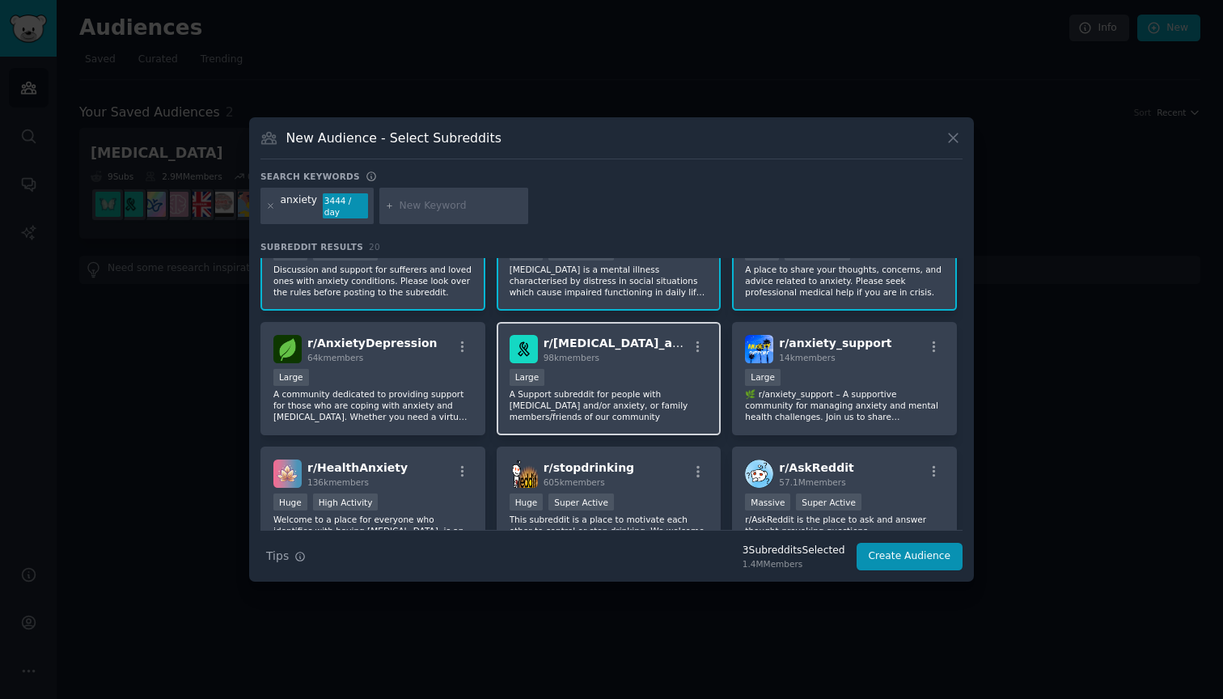
click at [625, 379] on div "Large" at bounding box center [608, 379] width 199 height 20
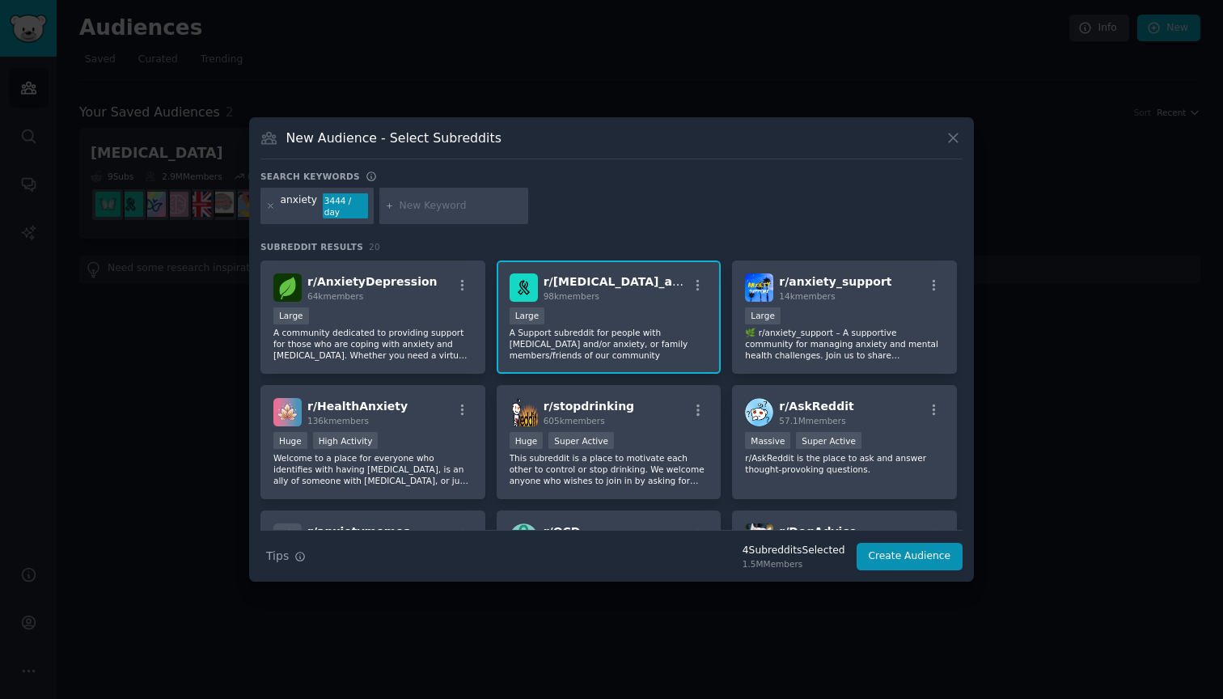
scroll to position [126, 0]
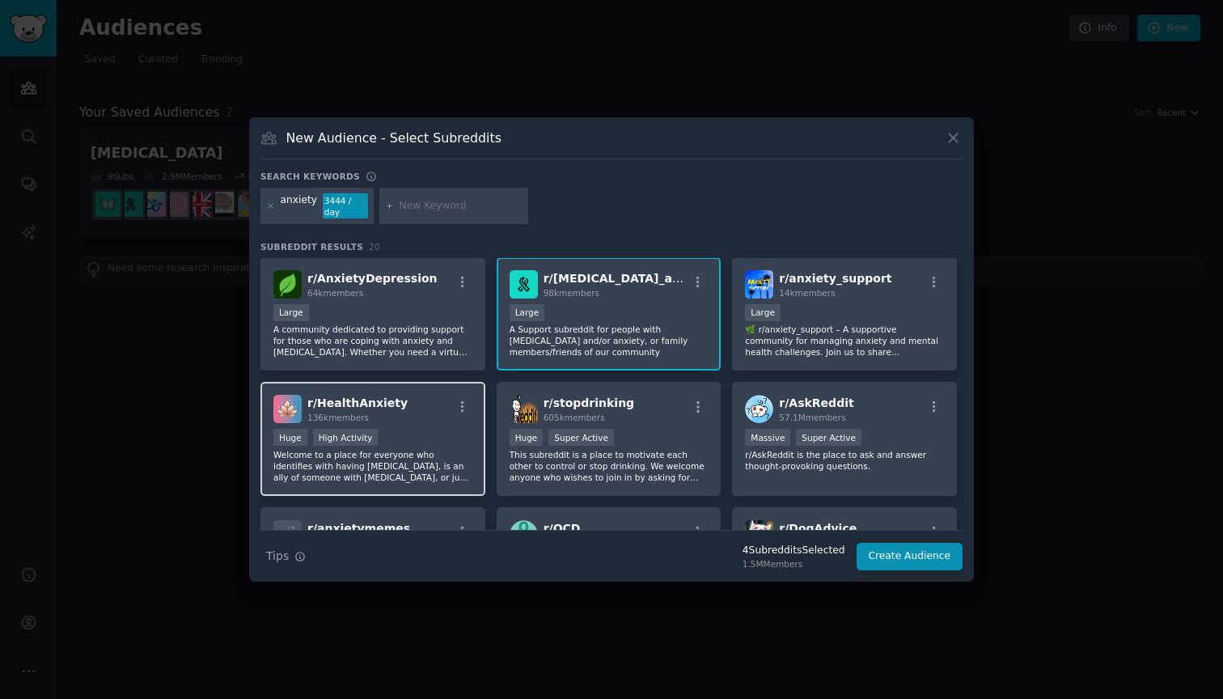
click at [420, 467] on p "Welcome to a place for everyone who identifies with having [MEDICAL_DATA], is a…" at bounding box center [372, 466] width 199 height 34
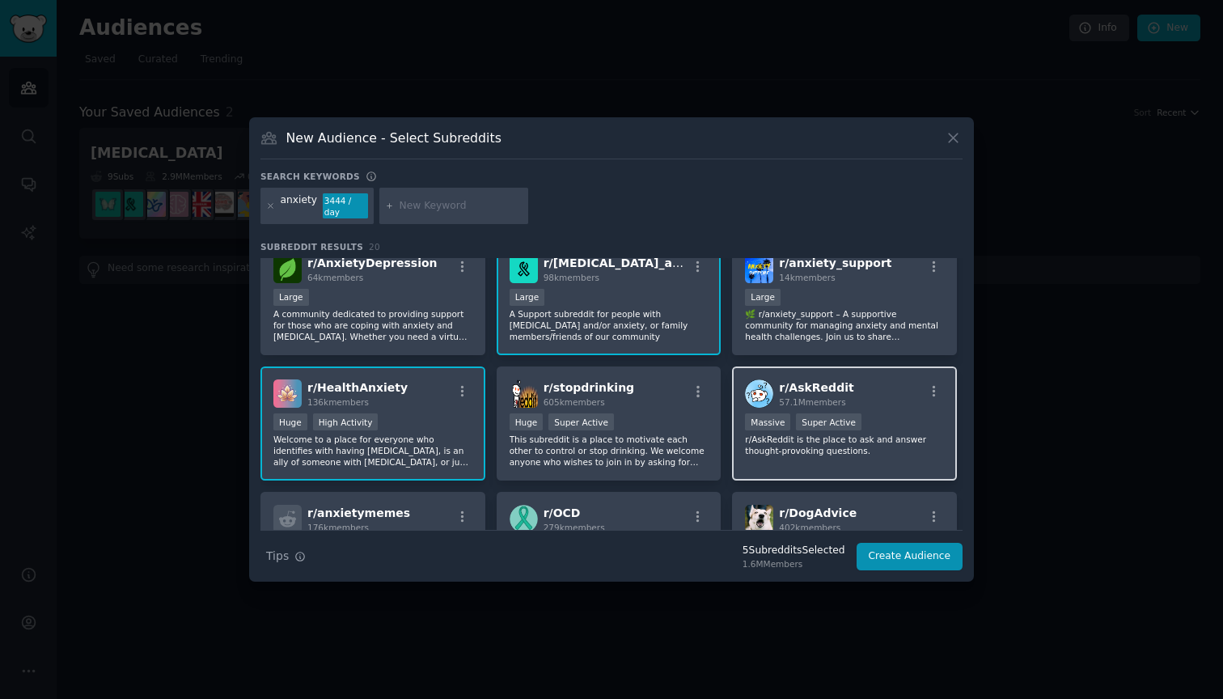
scroll to position [143, 0]
click at [878, 320] on p "🌿 r/anxiety_support – A supportive community for managing anxiety and mental he…" at bounding box center [844, 323] width 199 height 34
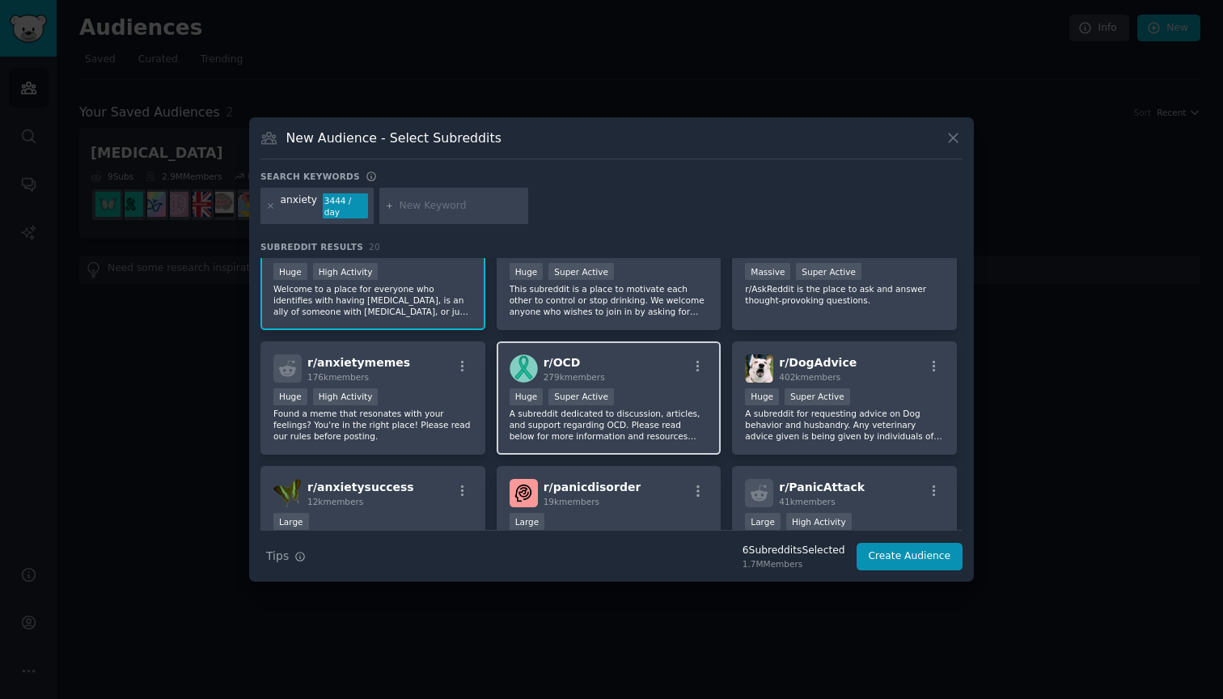
scroll to position [305, 0]
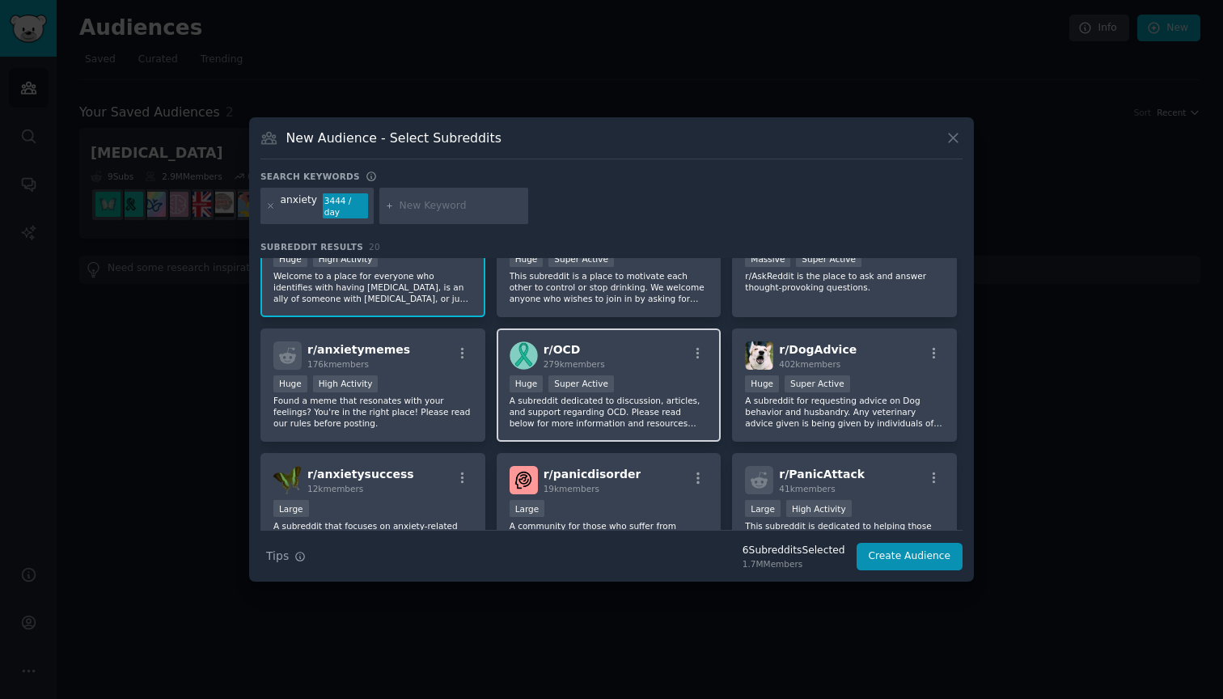
click at [676, 398] on p "A subreddit dedicated to discussion, articles, and support regarding OCD. Pleas…" at bounding box center [608, 412] width 199 height 34
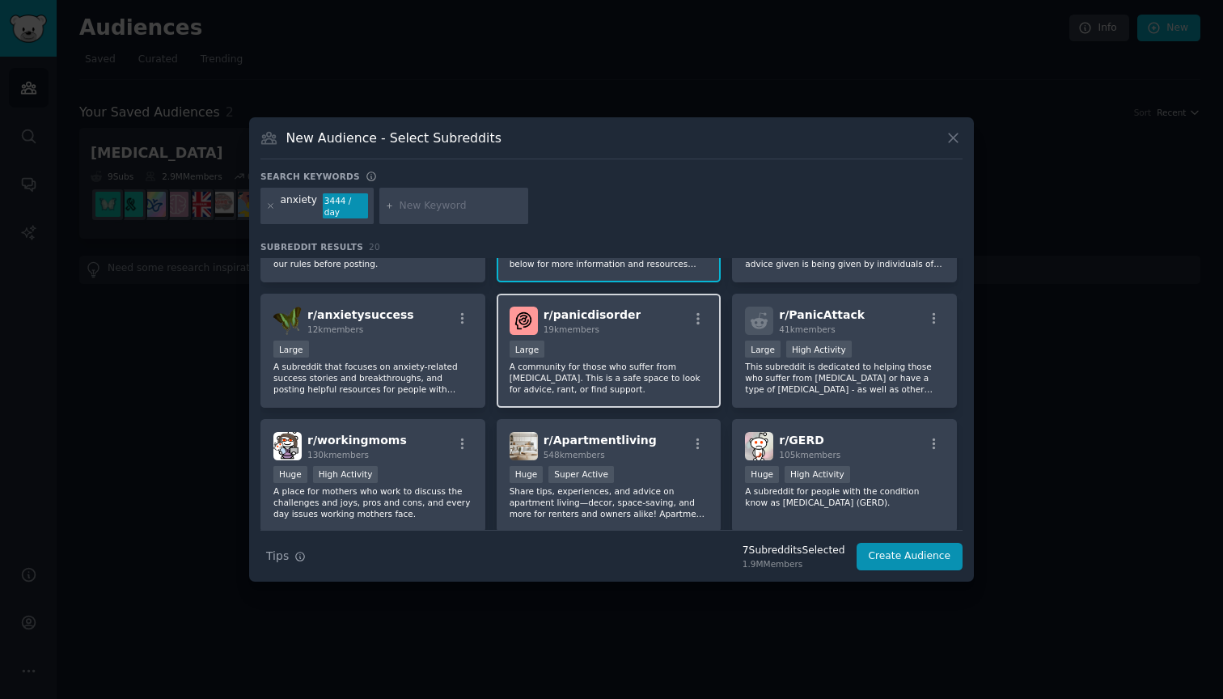
scroll to position [467, 0]
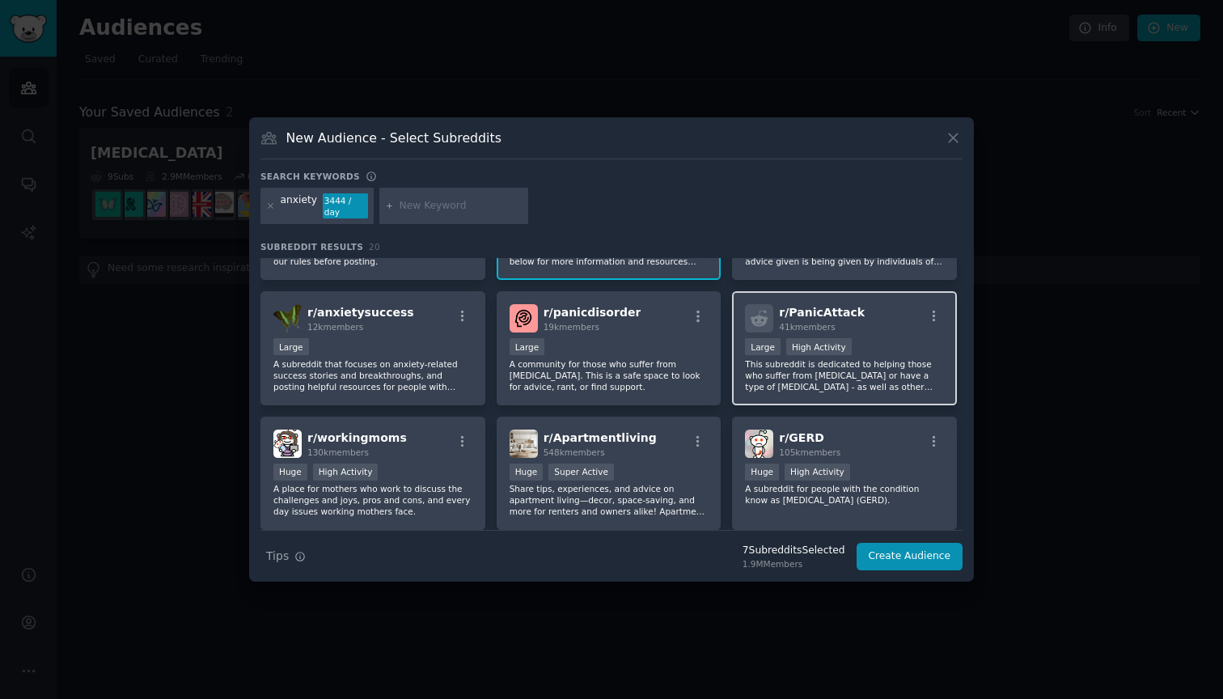
click at [873, 377] on p "This subreddit is dedicated to helping those who suffer from [MEDICAL_DATA] or …" at bounding box center [844, 375] width 199 height 34
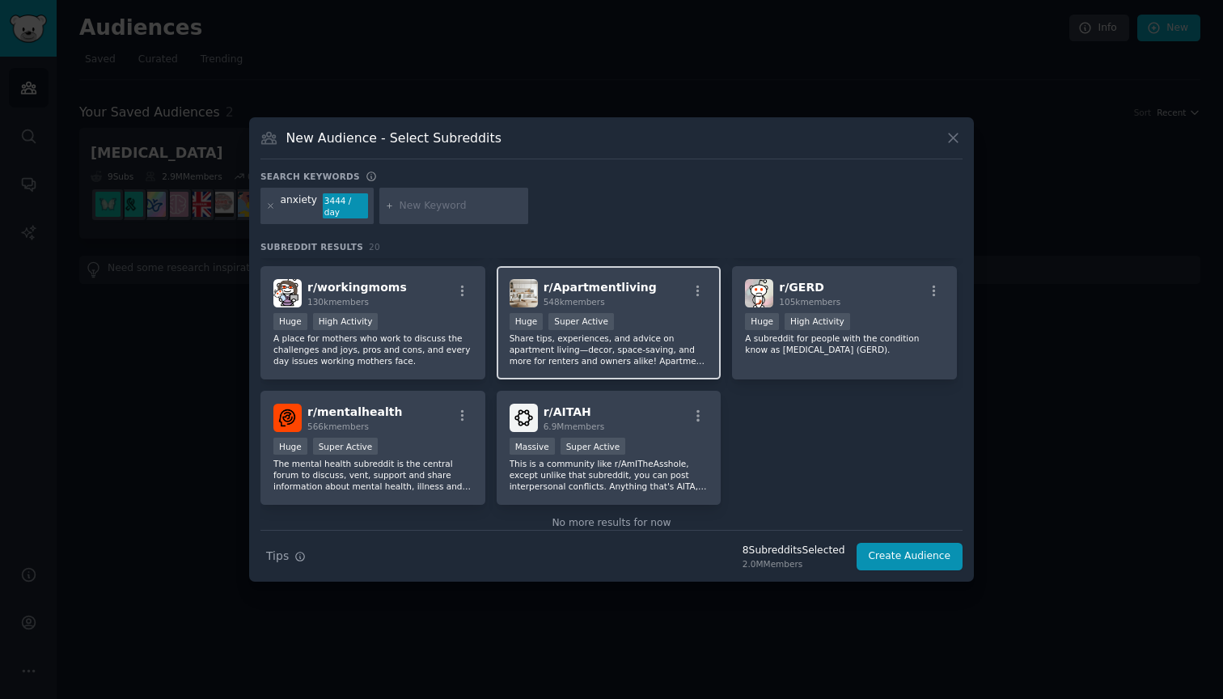
scroll to position [619, 0]
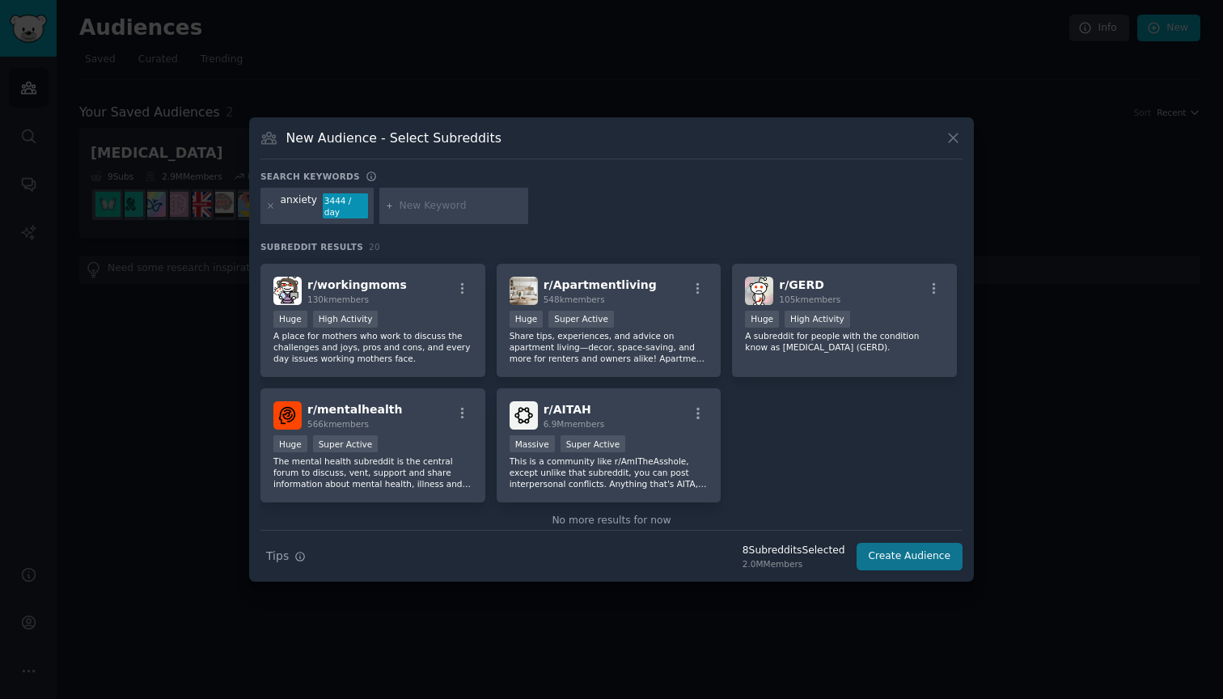
click at [915, 558] on button "Create Audience" at bounding box center [909, 556] width 107 height 27
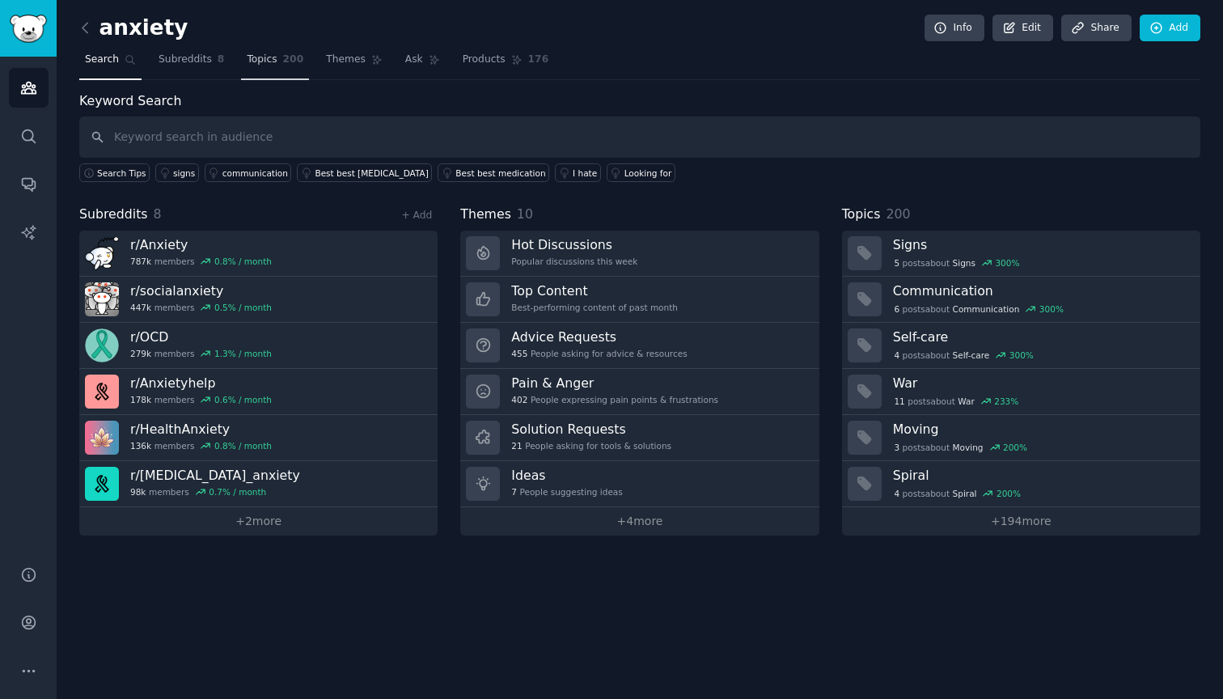
click at [253, 71] on link "Topics 200" at bounding box center [275, 63] width 68 height 33
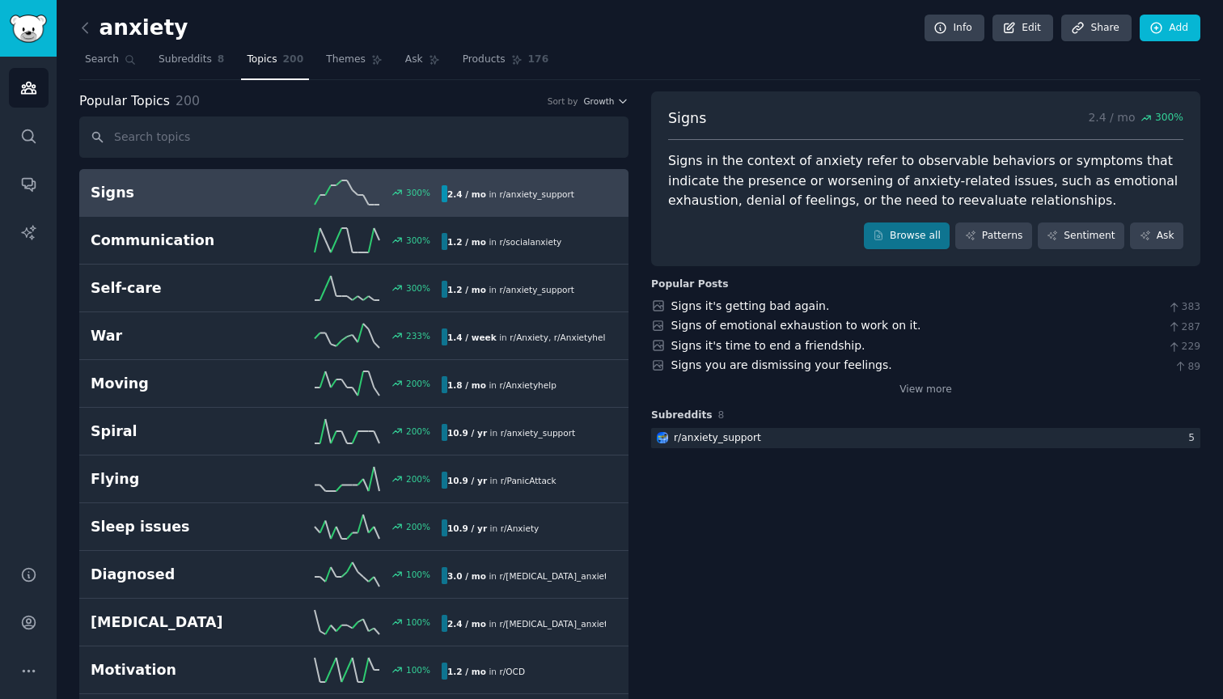
click at [277, 196] on div "300 %" at bounding box center [353, 192] width 175 height 24
click at [359, 56] on span "Themes" at bounding box center [346, 60] width 40 height 15
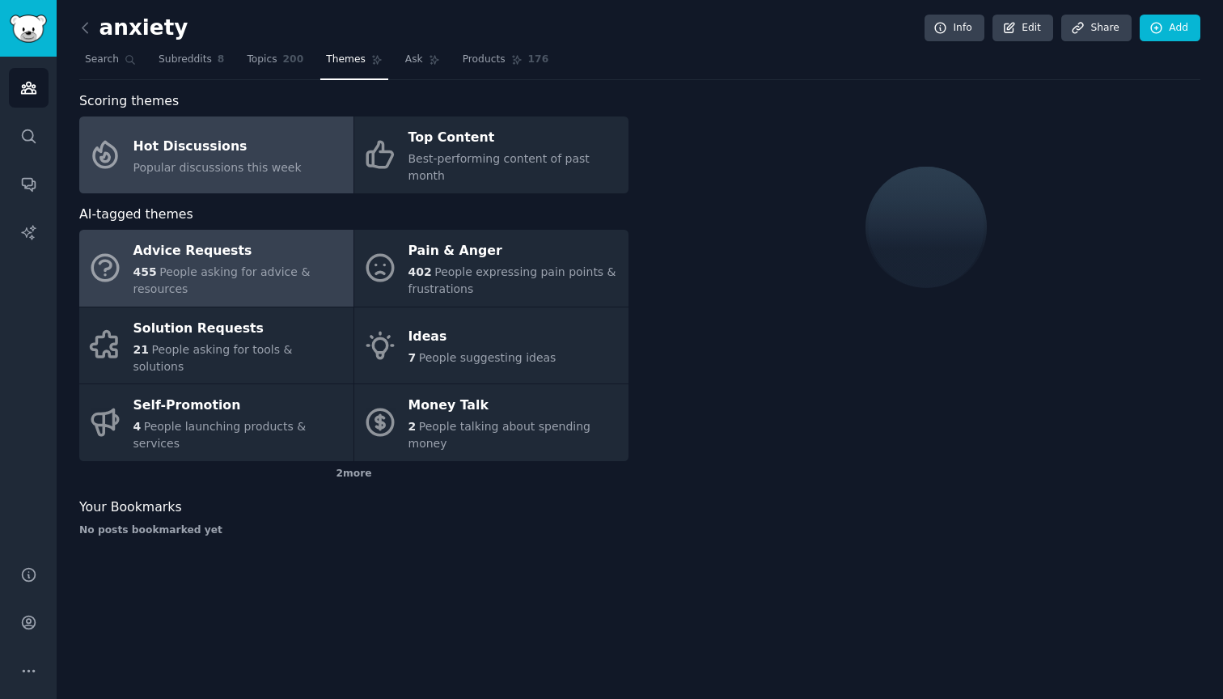
click at [290, 239] on div "Advice Requests" at bounding box center [239, 252] width 212 height 26
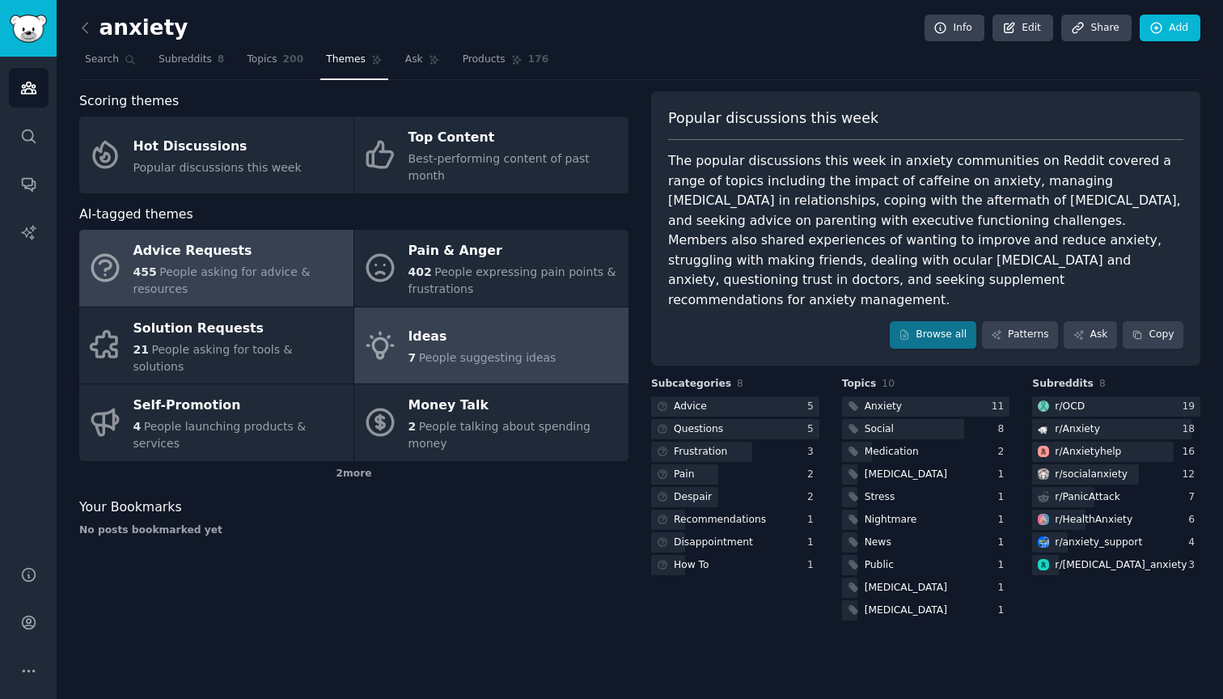
click at [433, 324] on div "Ideas" at bounding box center [482, 337] width 148 height 26
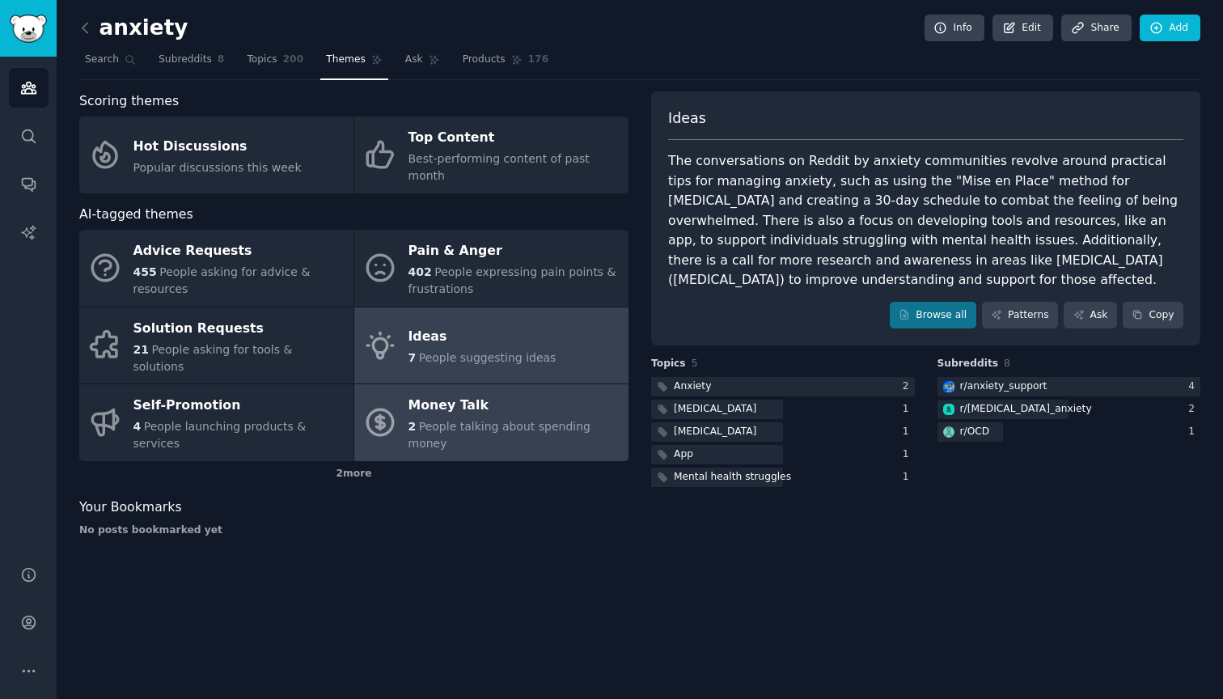
click at [556, 393] on div "Money Talk" at bounding box center [514, 406] width 212 height 26
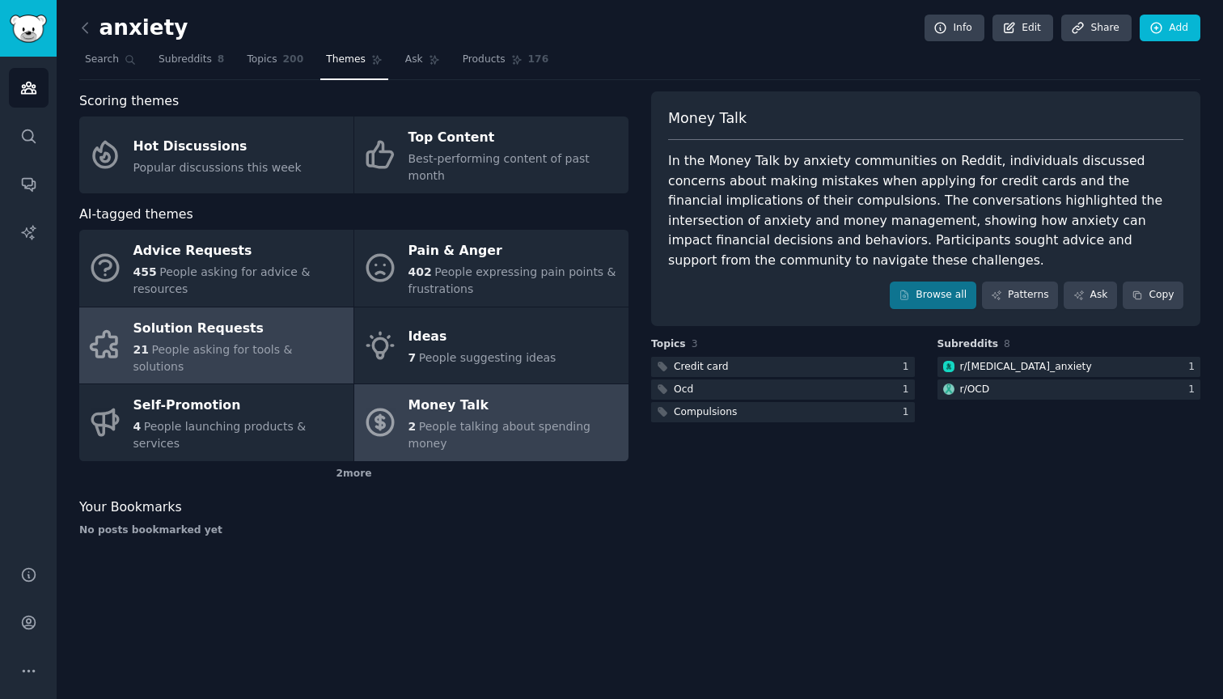
click at [252, 343] on span "People asking for tools & solutions" at bounding box center [212, 358] width 159 height 30
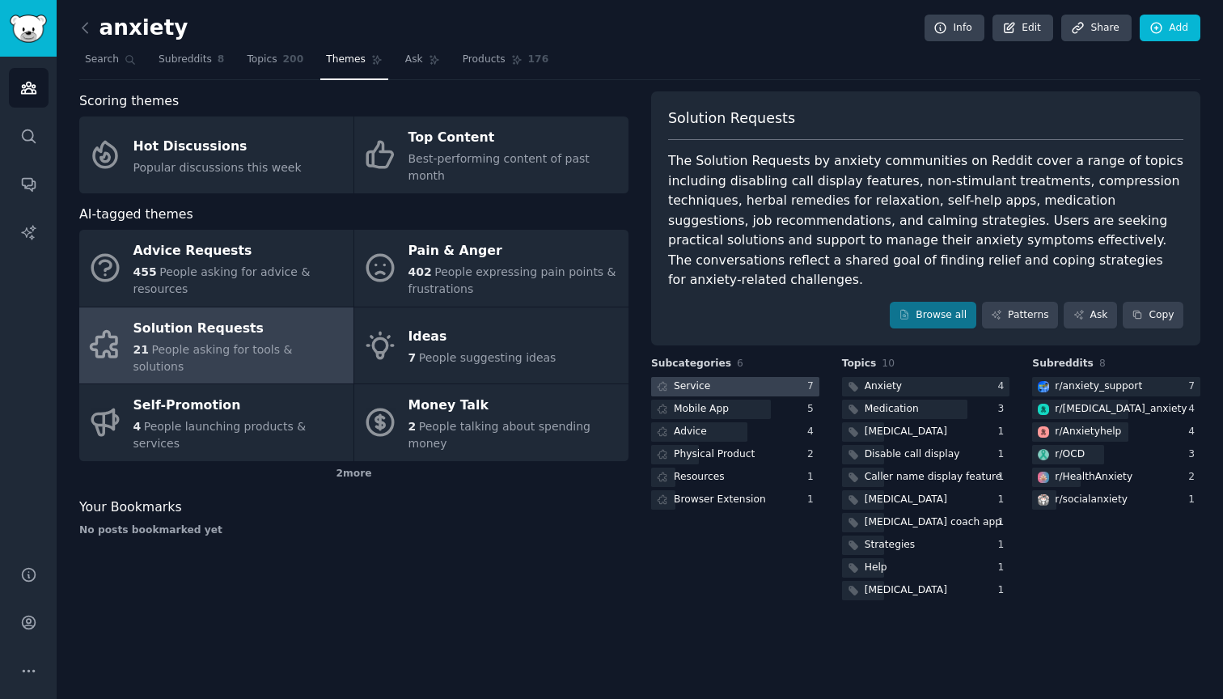
click at [767, 377] on div at bounding box center [735, 387] width 168 height 20
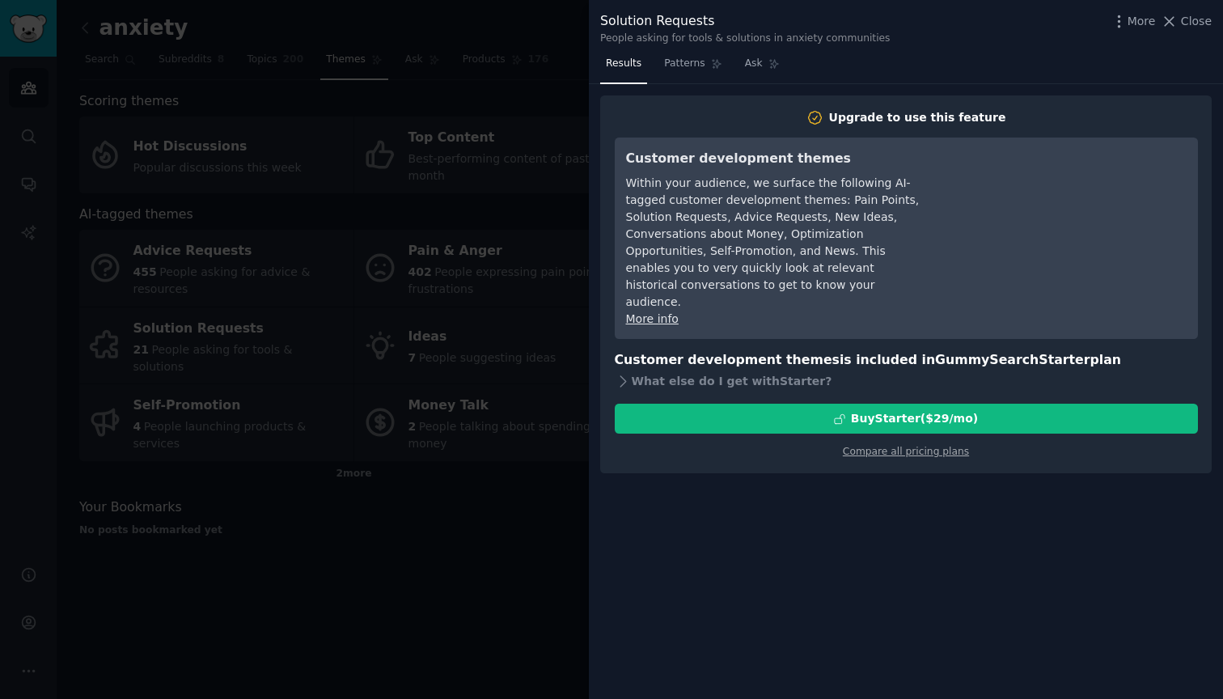
click at [404, 551] on div at bounding box center [611, 349] width 1223 height 699
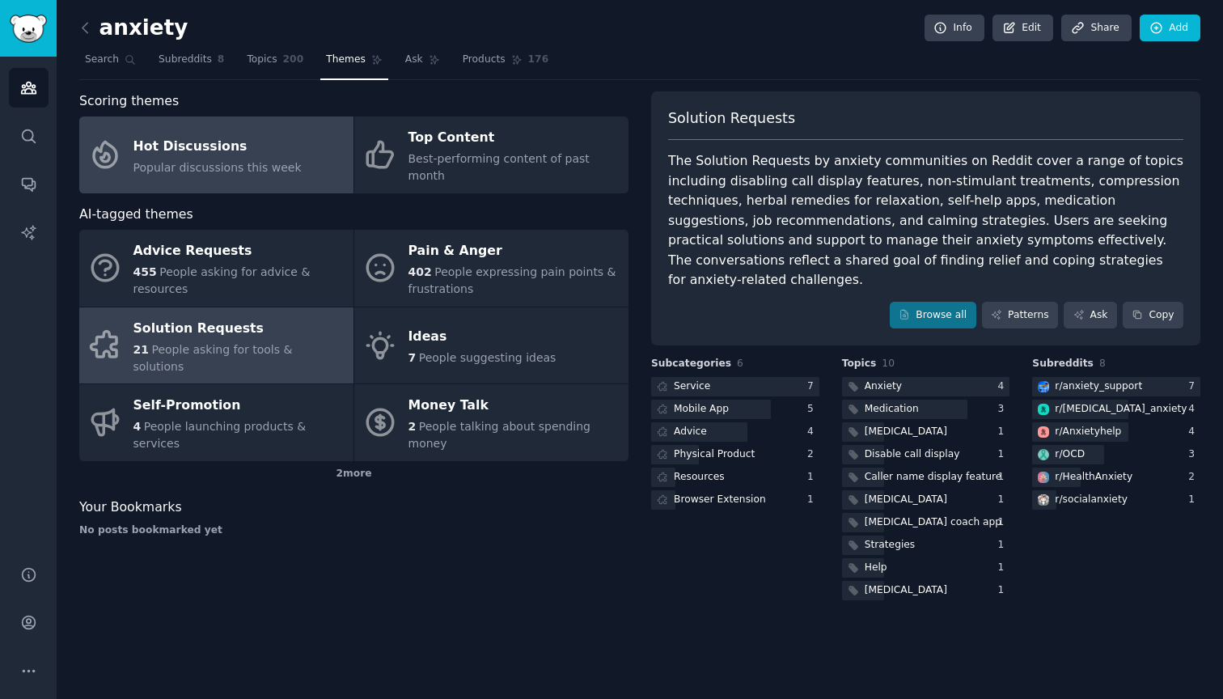
click at [241, 144] on div "Hot Discussions" at bounding box center [217, 146] width 168 height 26
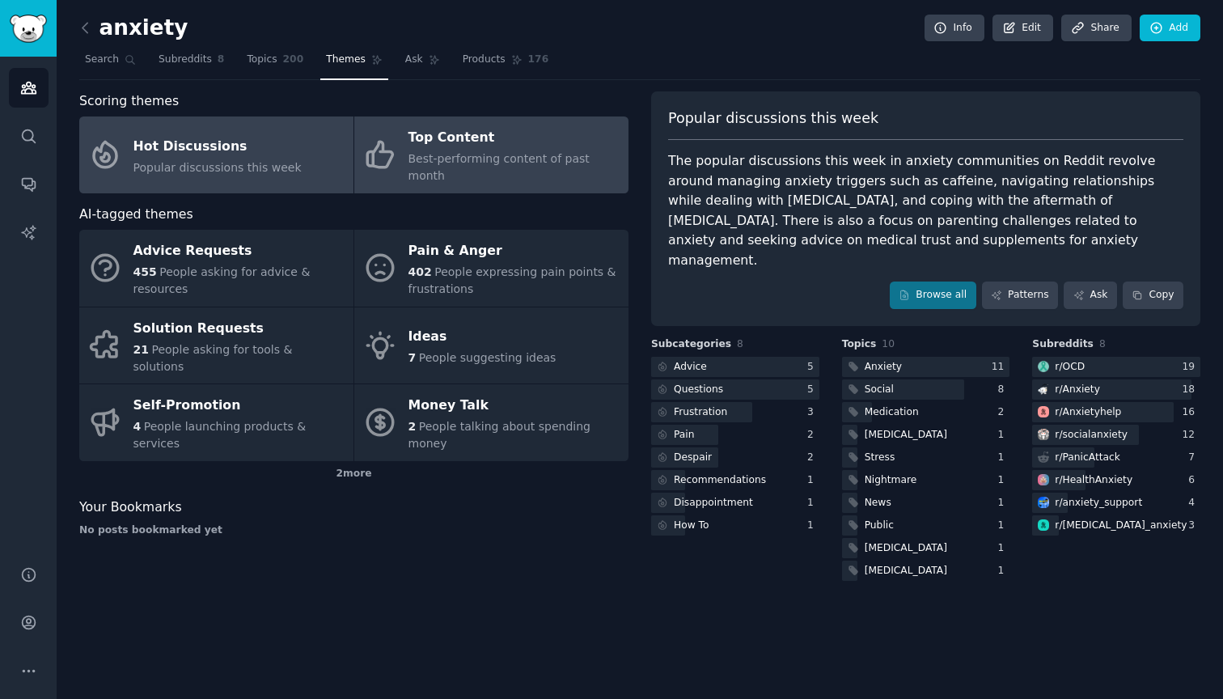
click at [519, 148] on div "Top Content" at bounding box center [514, 138] width 212 height 26
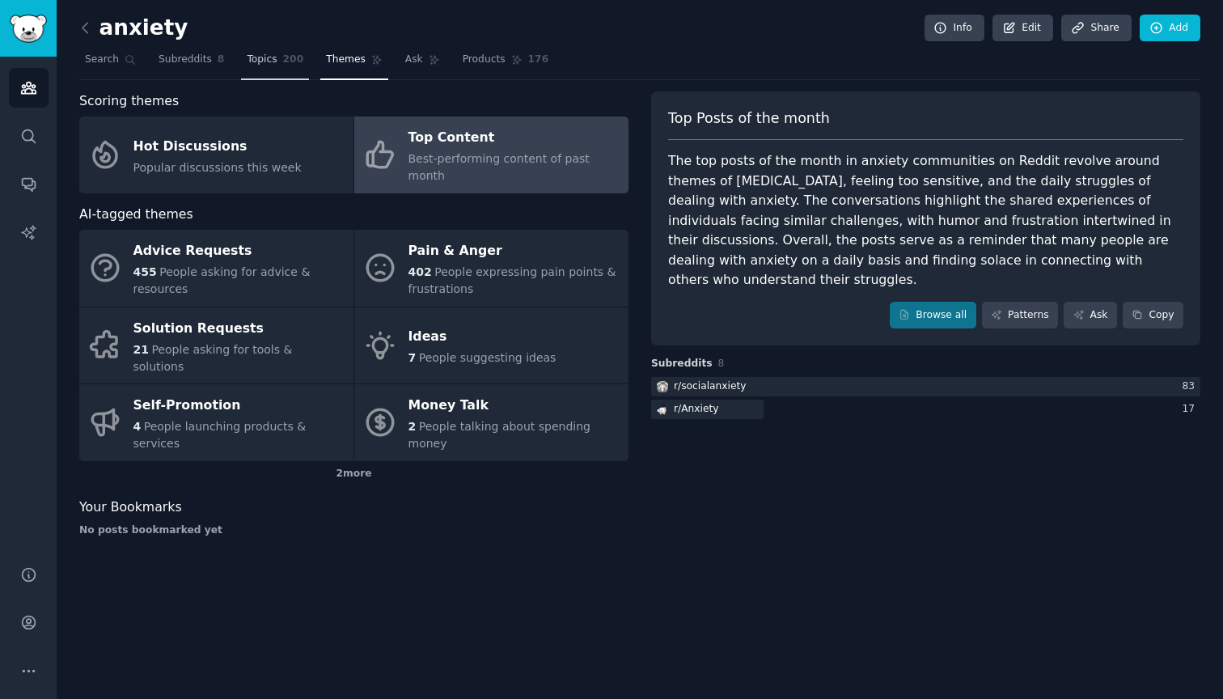
click at [278, 71] on link "Topics 200" at bounding box center [275, 63] width 68 height 33
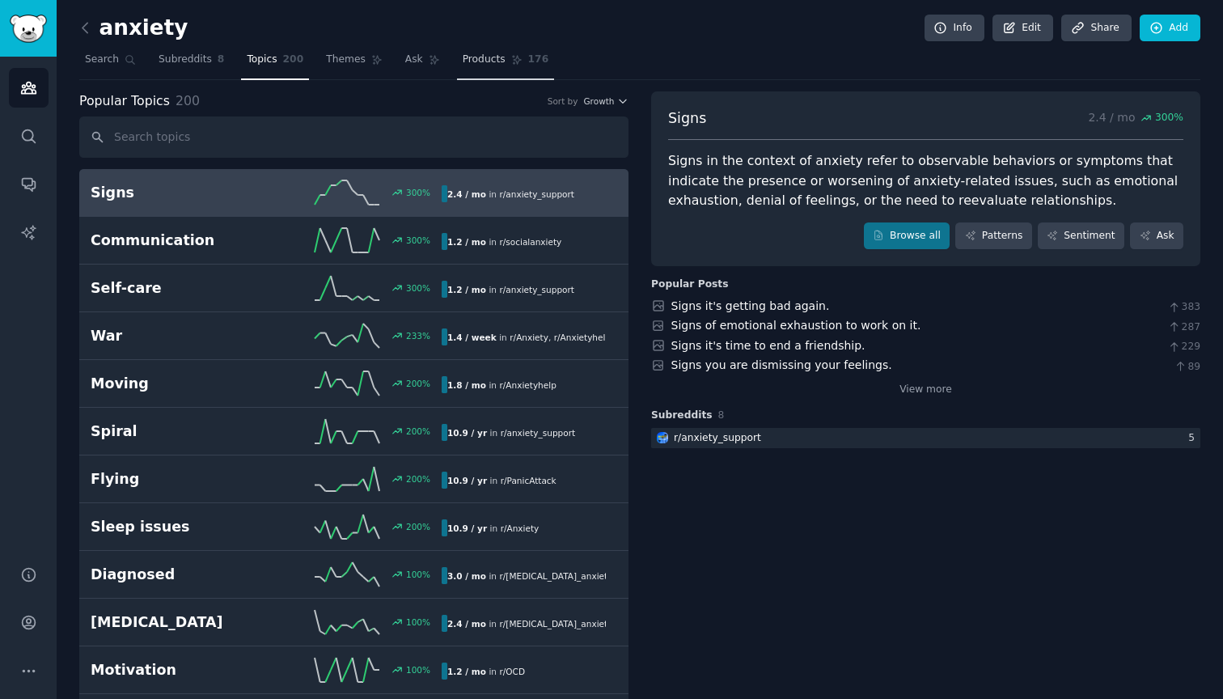
click at [507, 52] on link "Products 176" at bounding box center [505, 63] width 97 height 33
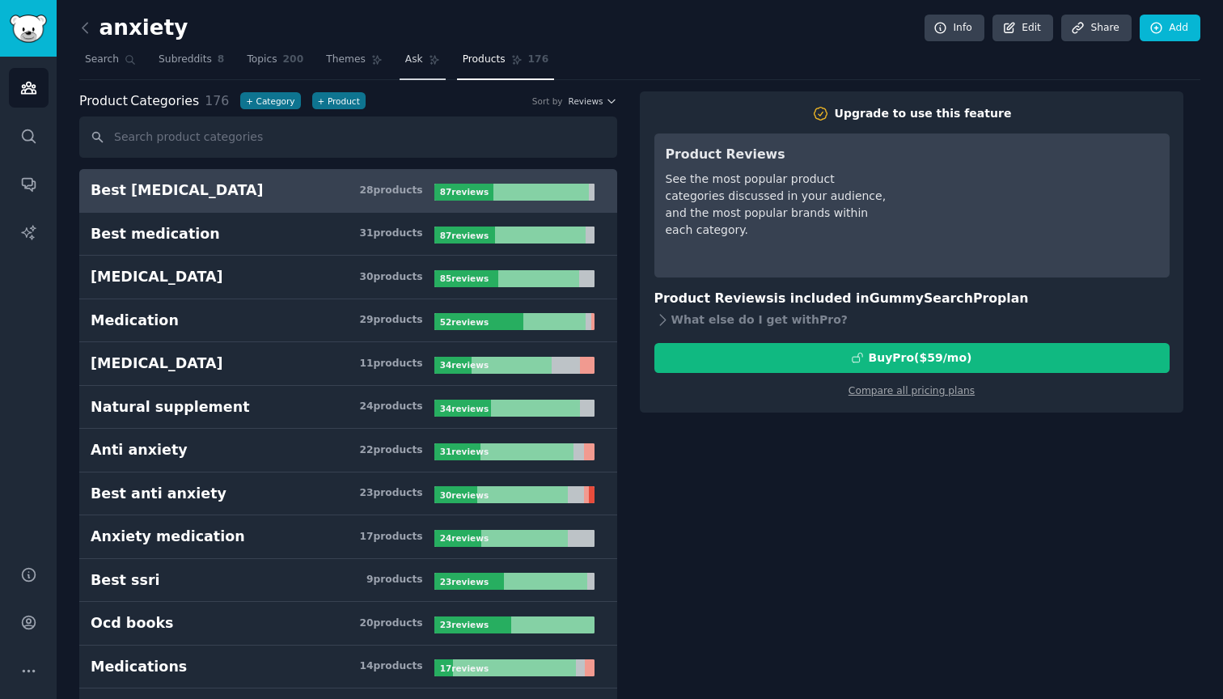
click at [416, 55] on span "Ask" at bounding box center [414, 60] width 18 height 15
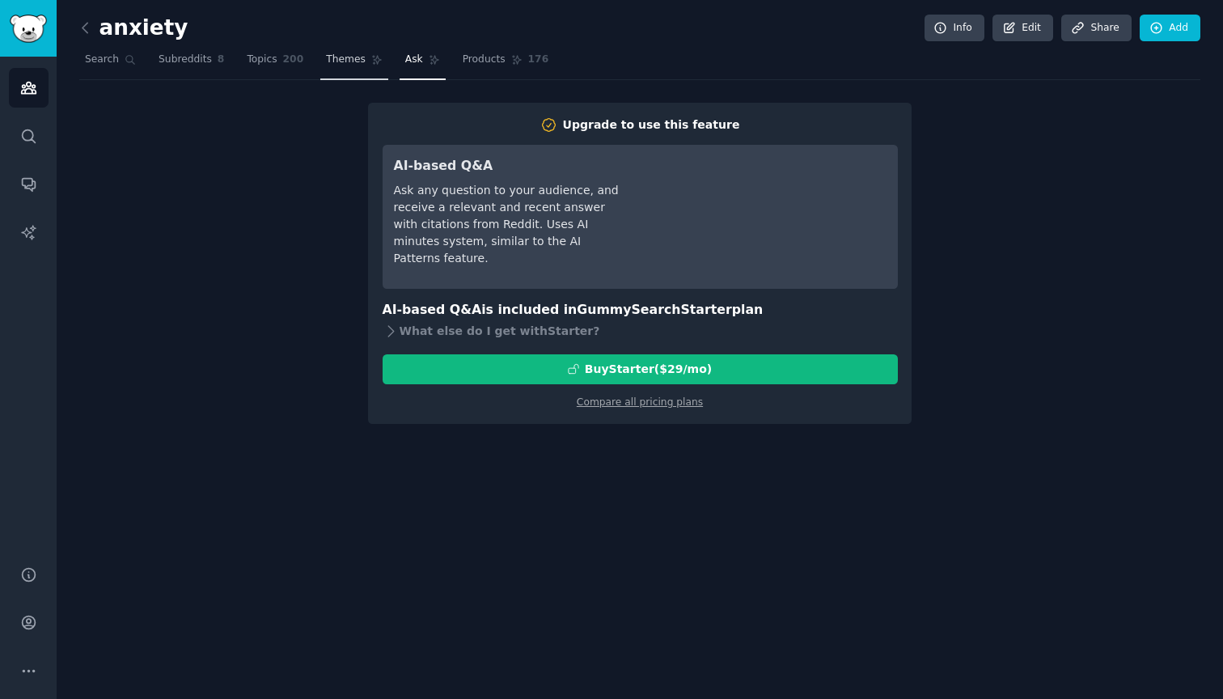
click at [349, 53] on span "Themes" at bounding box center [346, 60] width 40 height 15
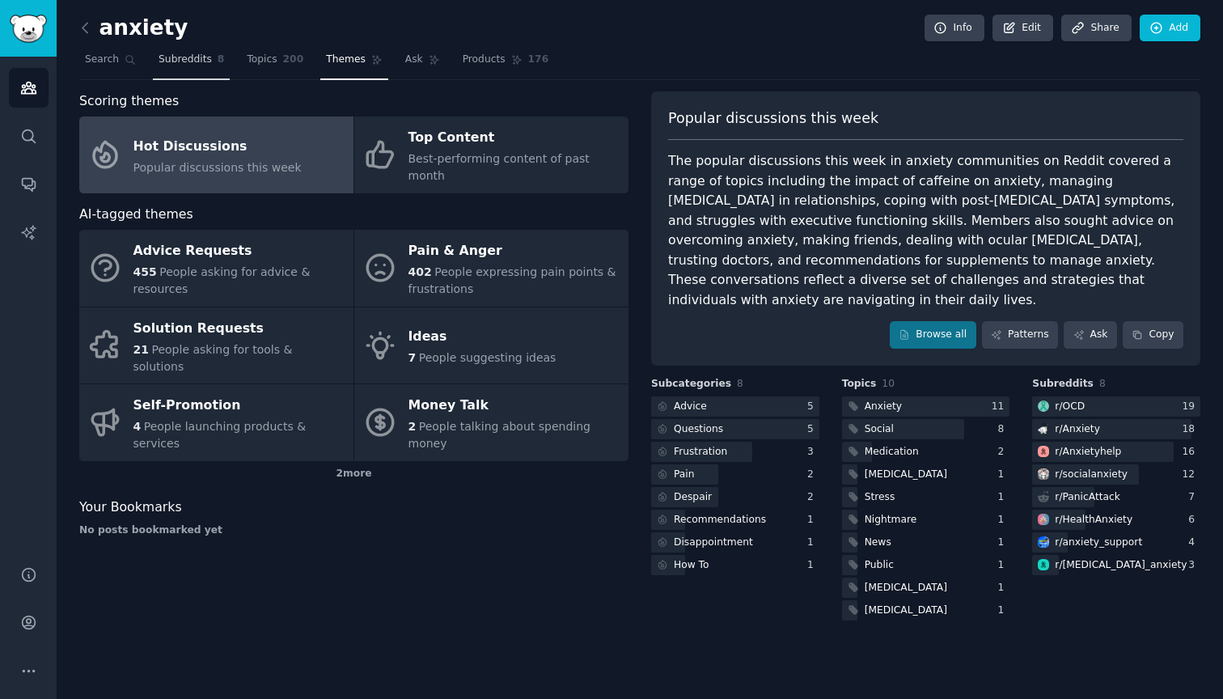
click at [195, 59] on span "Subreddits" at bounding box center [185, 60] width 53 height 15
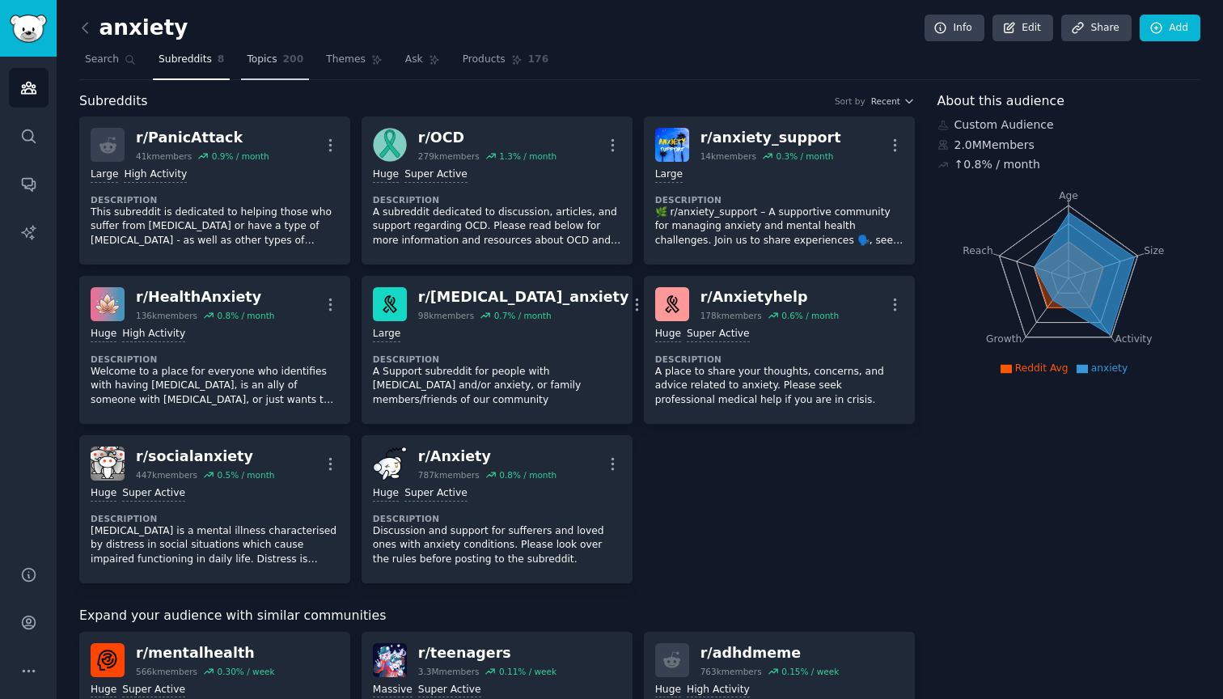
click at [278, 72] on link "Topics 200" at bounding box center [275, 63] width 68 height 33
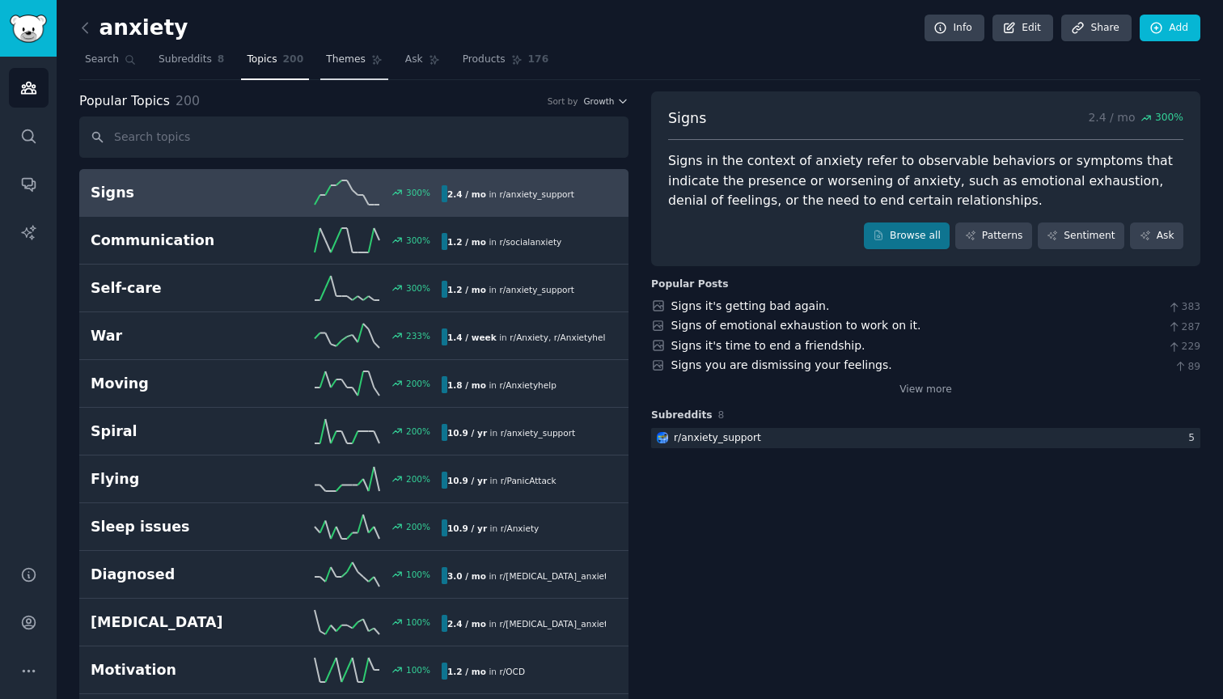
click at [355, 57] on span "Themes" at bounding box center [346, 60] width 40 height 15
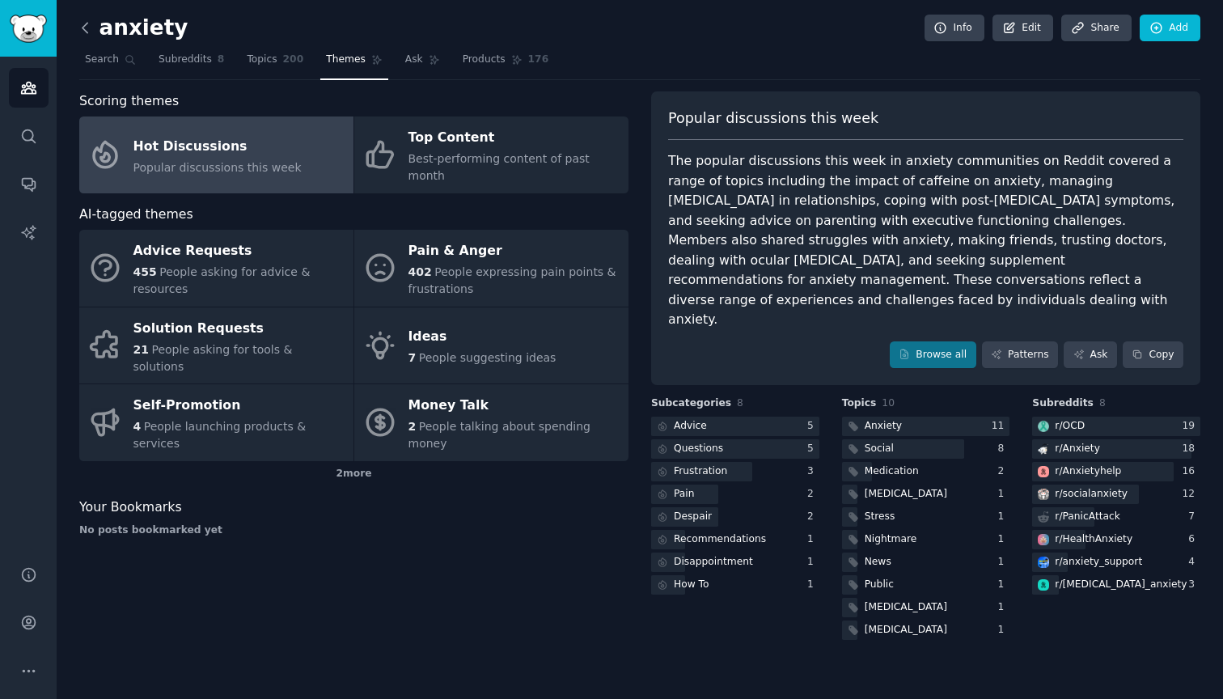
click at [85, 25] on icon at bounding box center [84, 28] width 5 height 10
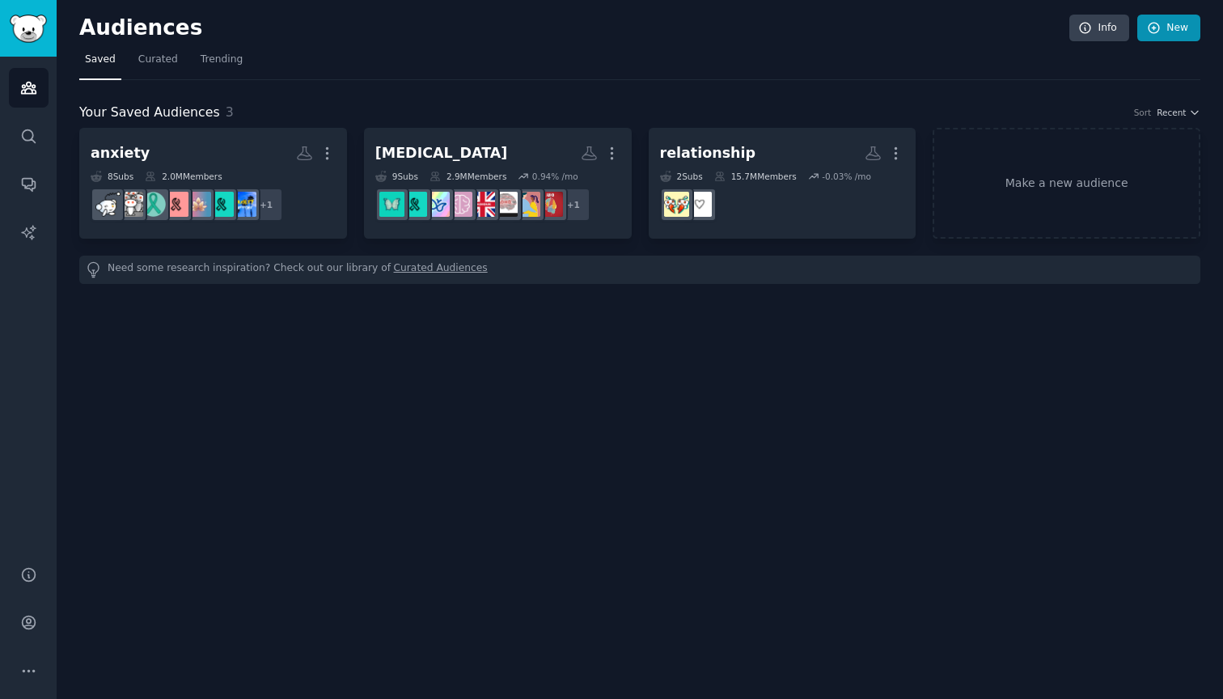
click at [1165, 32] on link "New" at bounding box center [1168, 28] width 63 height 27
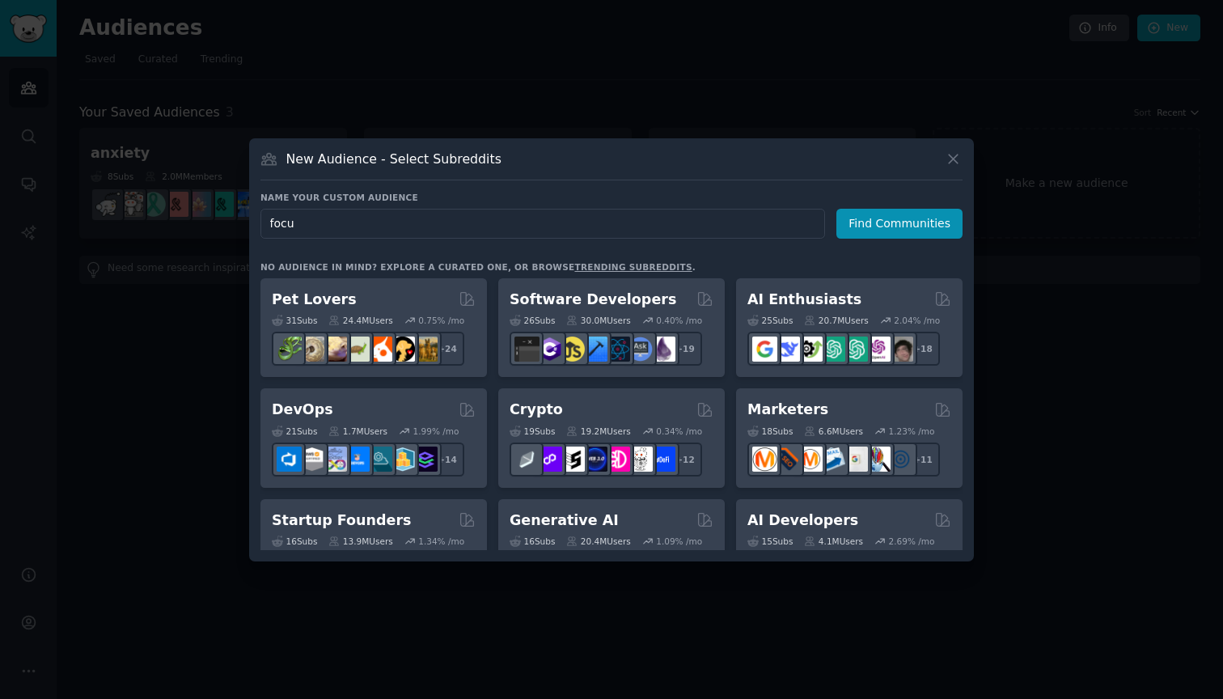
type input "focus"
click at [902, 223] on button "Find Communities" at bounding box center [899, 224] width 126 height 30
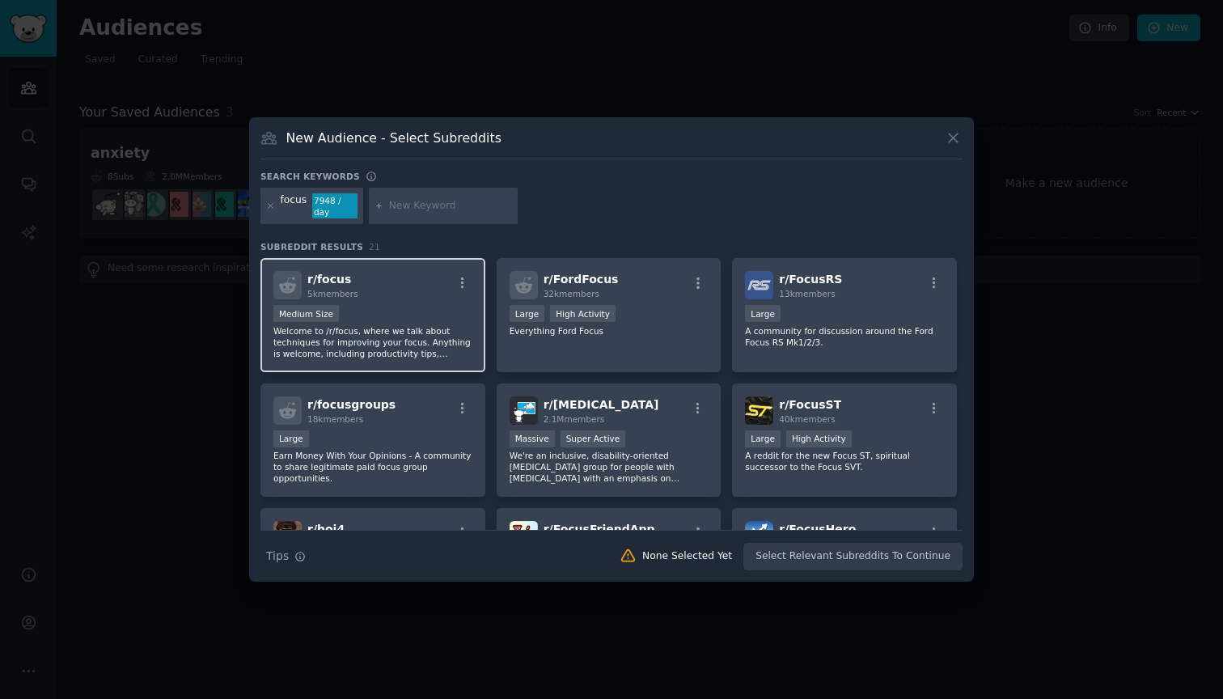
click at [421, 301] on div "r/ focus 5k members Medium Size Welcome to /r/focus, where we talk about techni…" at bounding box center [372, 315] width 225 height 114
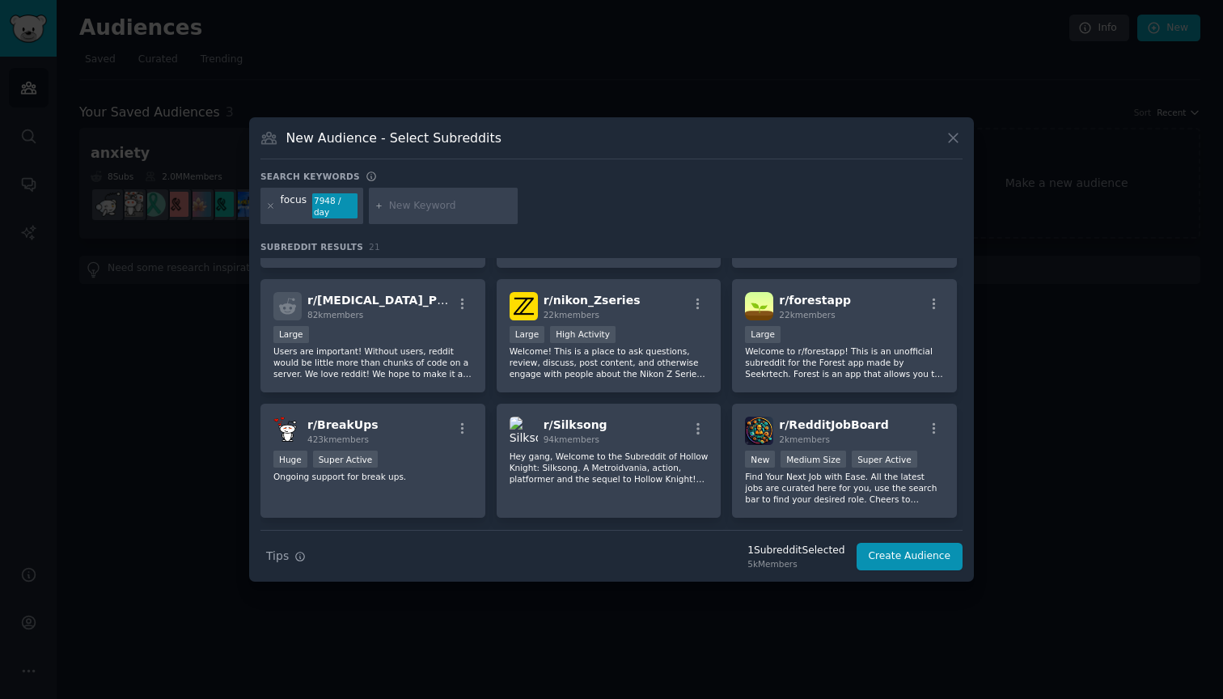
scroll to position [606, 0]
click at [953, 137] on icon at bounding box center [953, 137] width 9 height 9
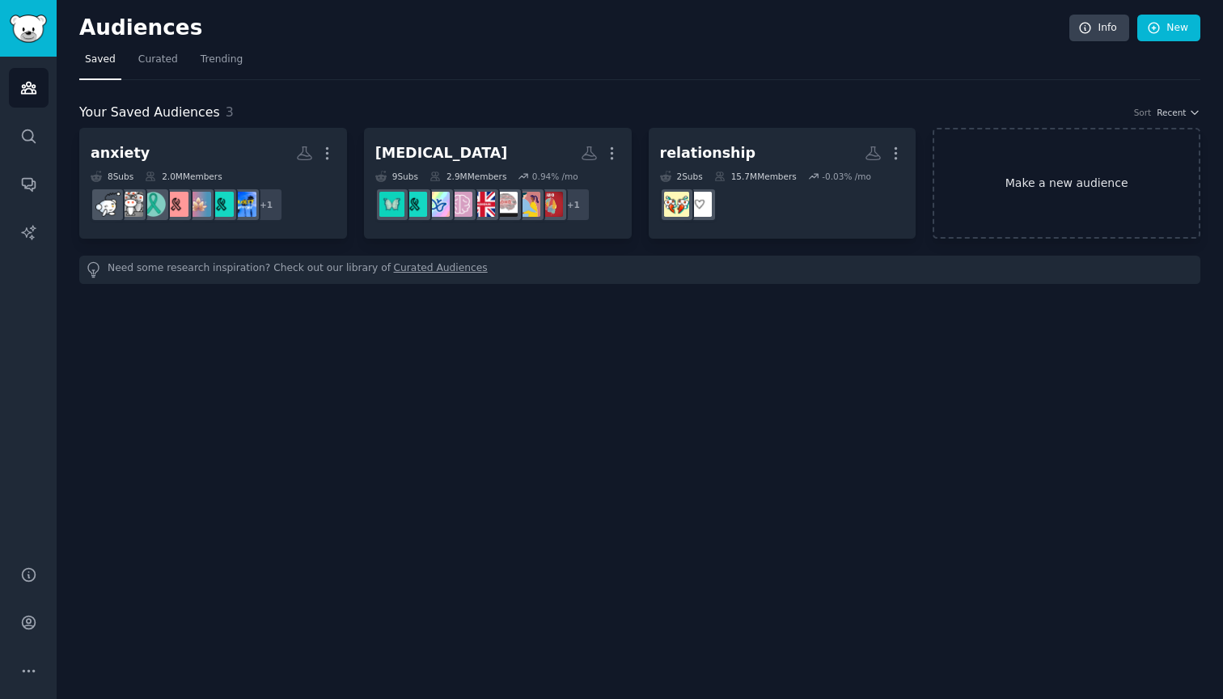
click at [1070, 170] on link "Make a new audience" at bounding box center [1066, 183] width 268 height 111
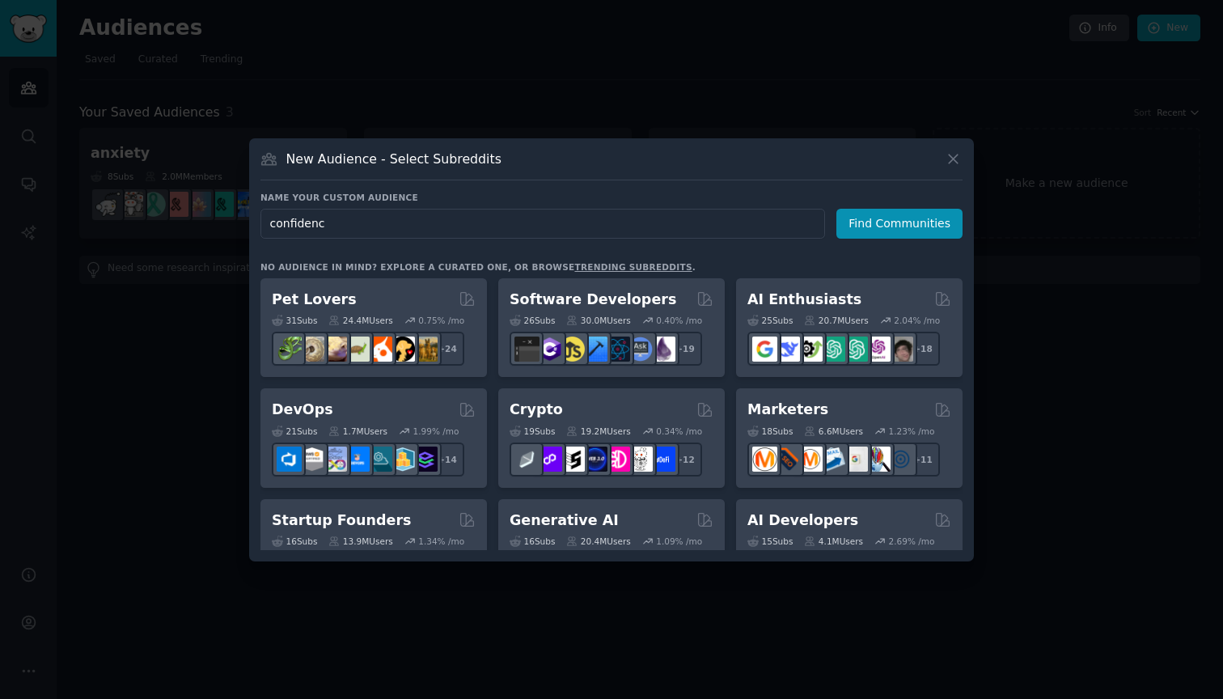
type input "confidence"
click at [902, 223] on button "Find Communities" at bounding box center [899, 224] width 126 height 30
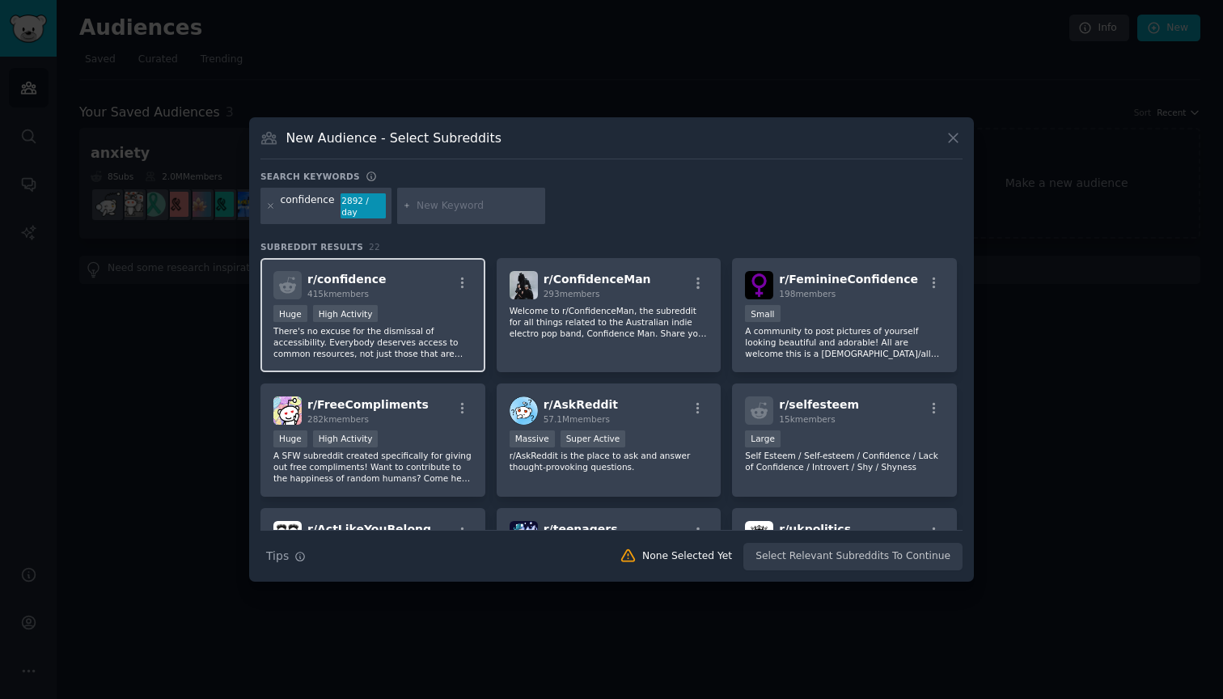
click at [414, 308] on div ">= 80th percentile for submissions / day Huge High Activity" at bounding box center [372, 315] width 199 height 20
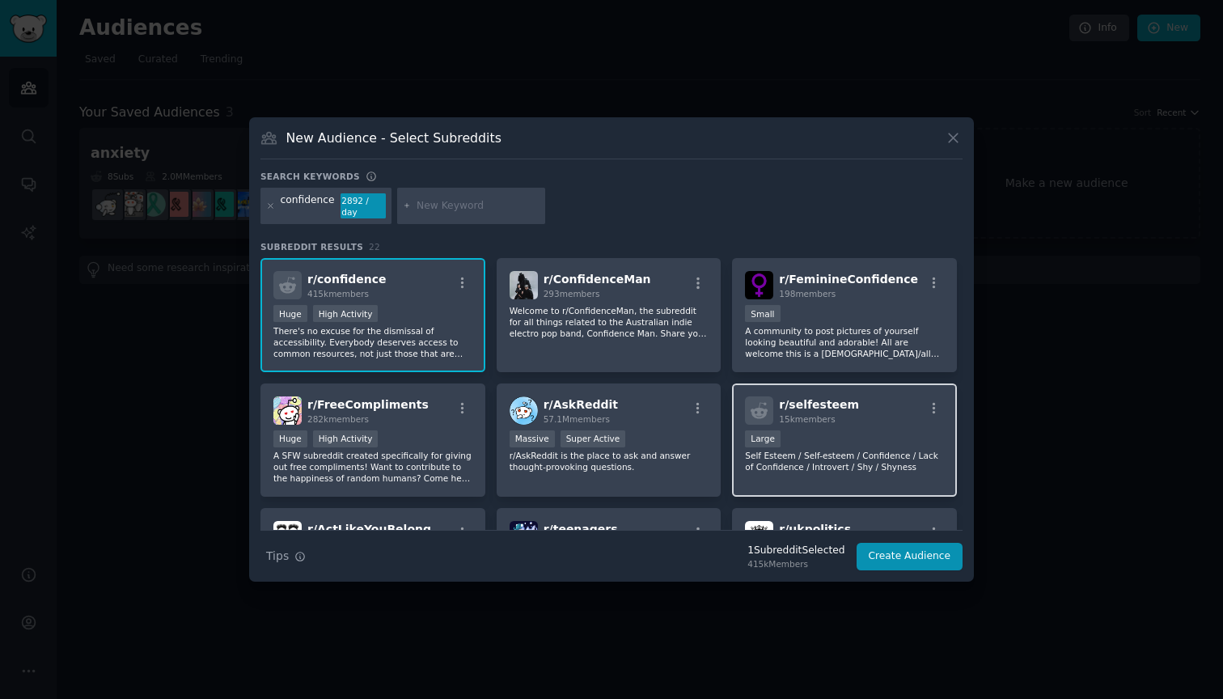
click at [897, 433] on div "Large" at bounding box center [844, 440] width 199 height 20
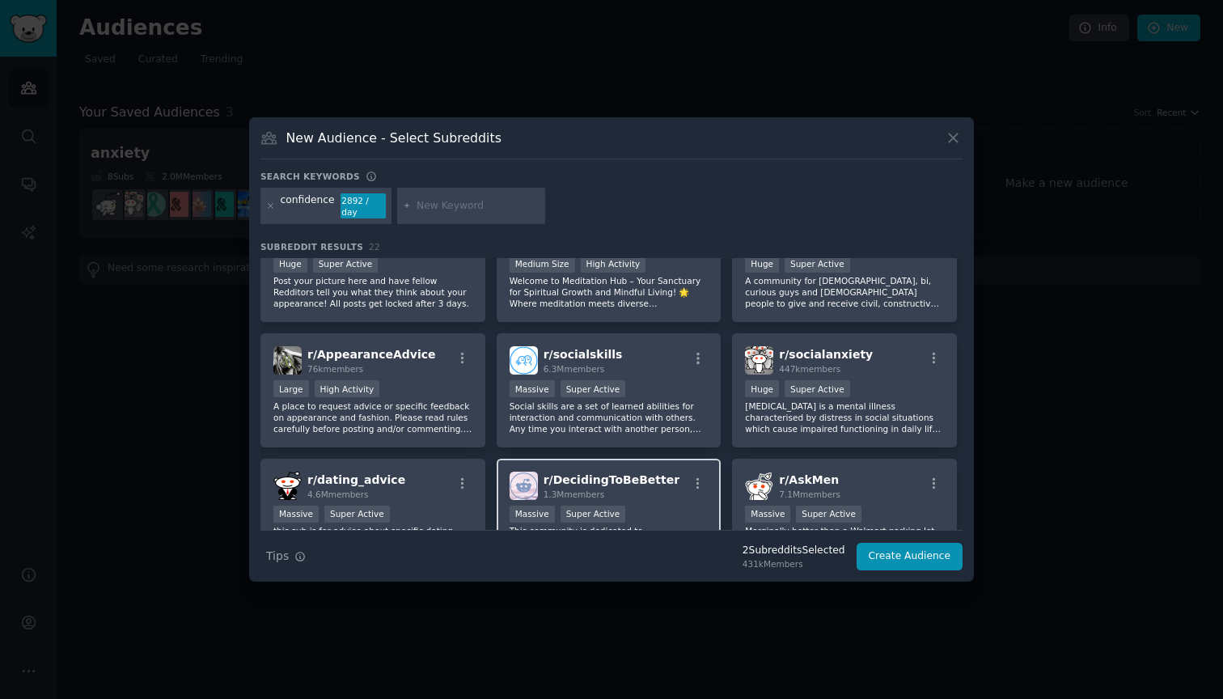
scroll to position [473, 0]
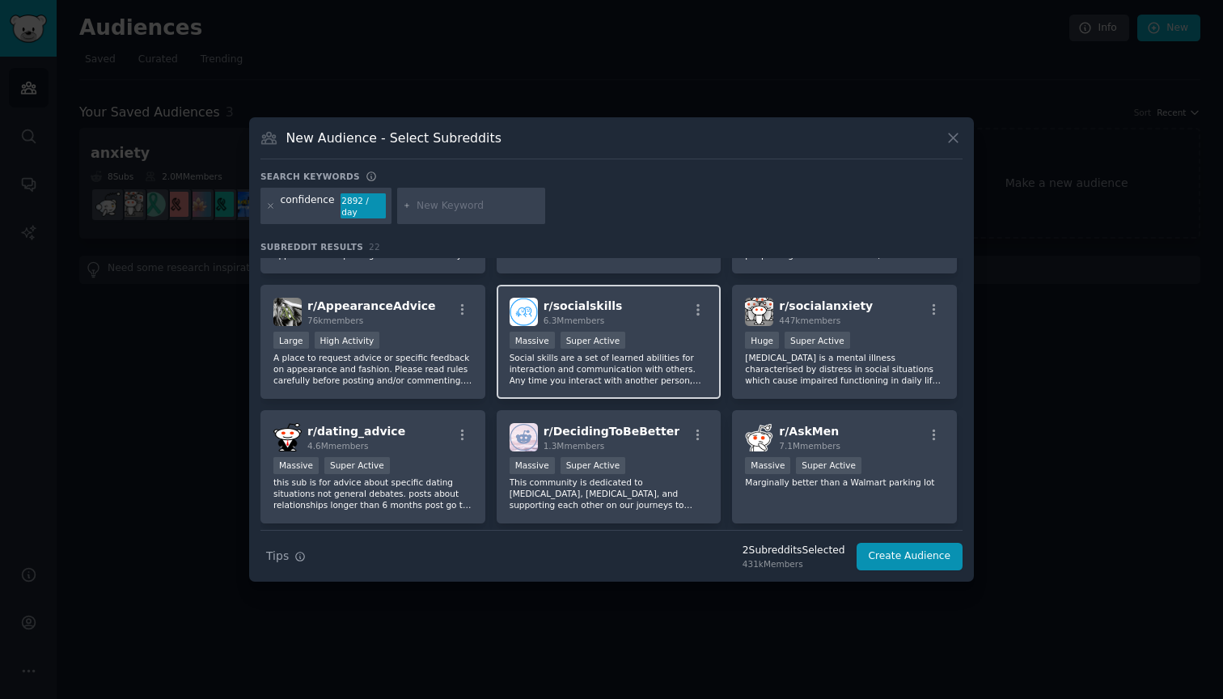
click at [649, 313] on div "r/ socialskills 6.3M members" at bounding box center [608, 312] width 199 height 28
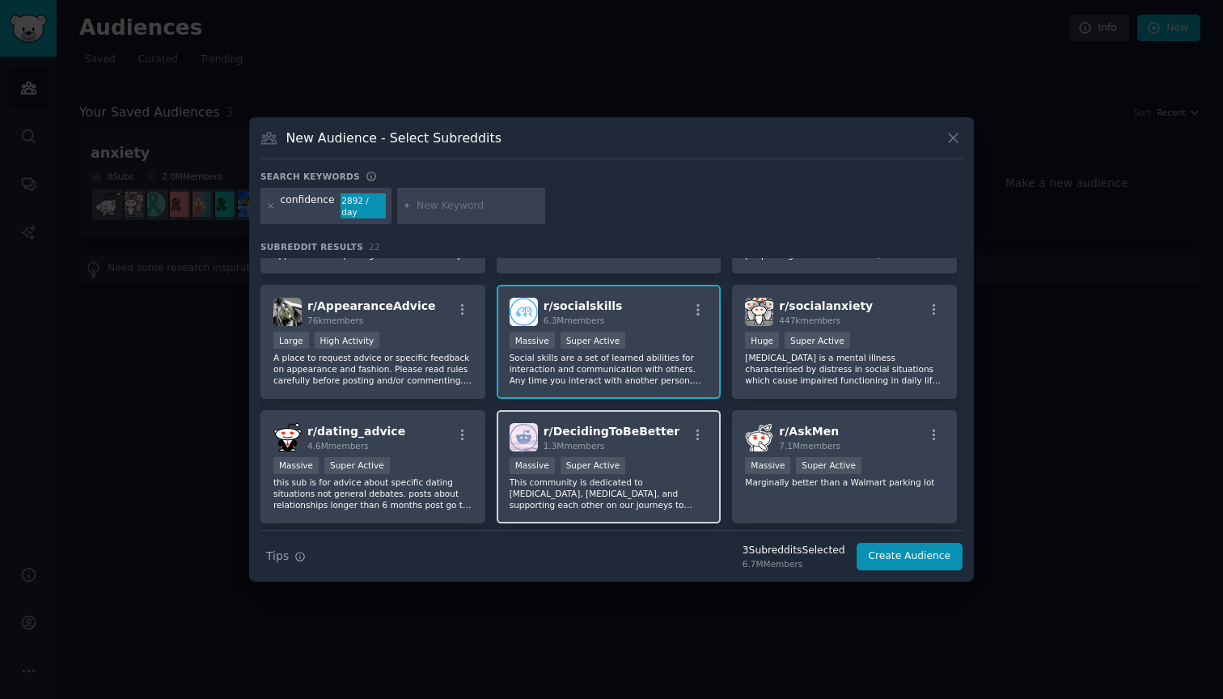
scroll to position [489, 0]
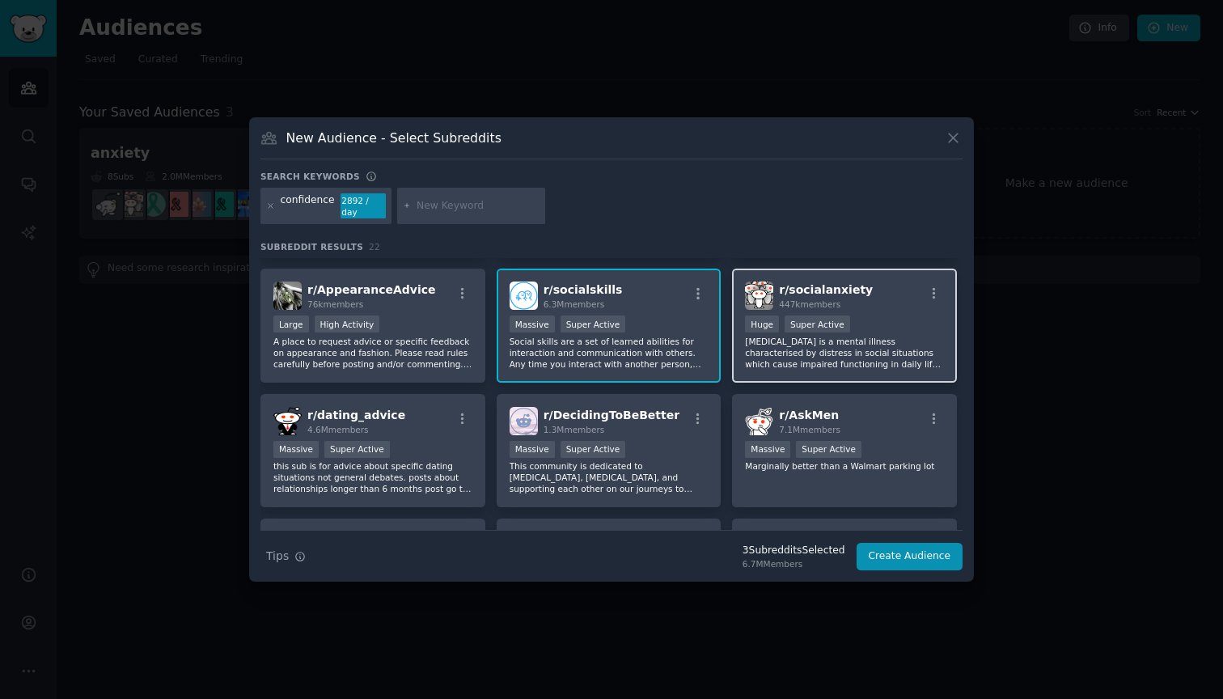
click at [909, 323] on div "Huge Super Active" at bounding box center [844, 325] width 199 height 20
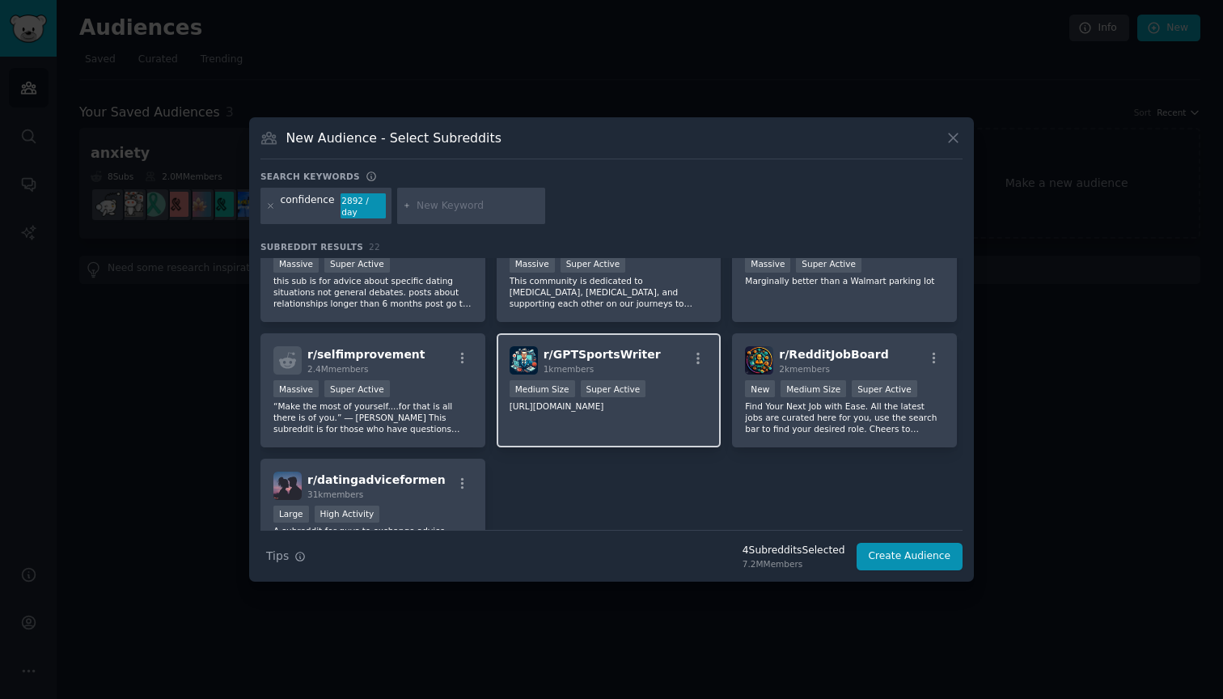
scroll to position [681, 0]
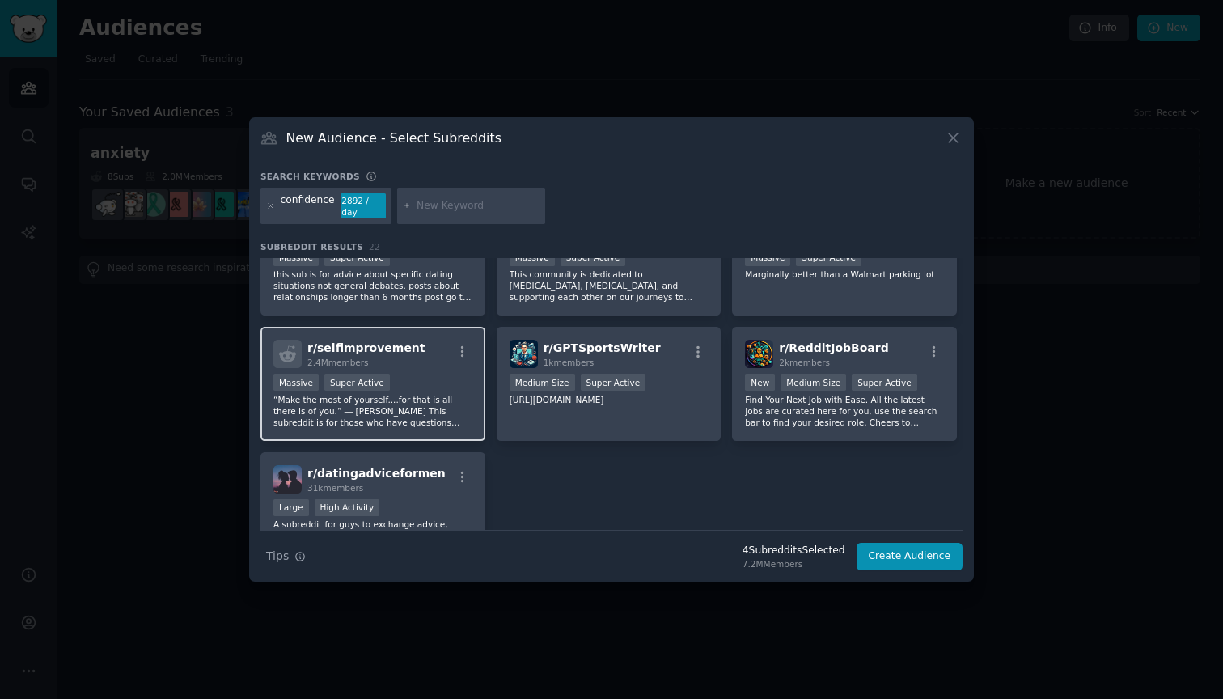
click at [427, 411] on p "“Make the most of yourself....for that is all there is of you.” ― [PERSON_NAME]…" at bounding box center [372, 411] width 199 height 34
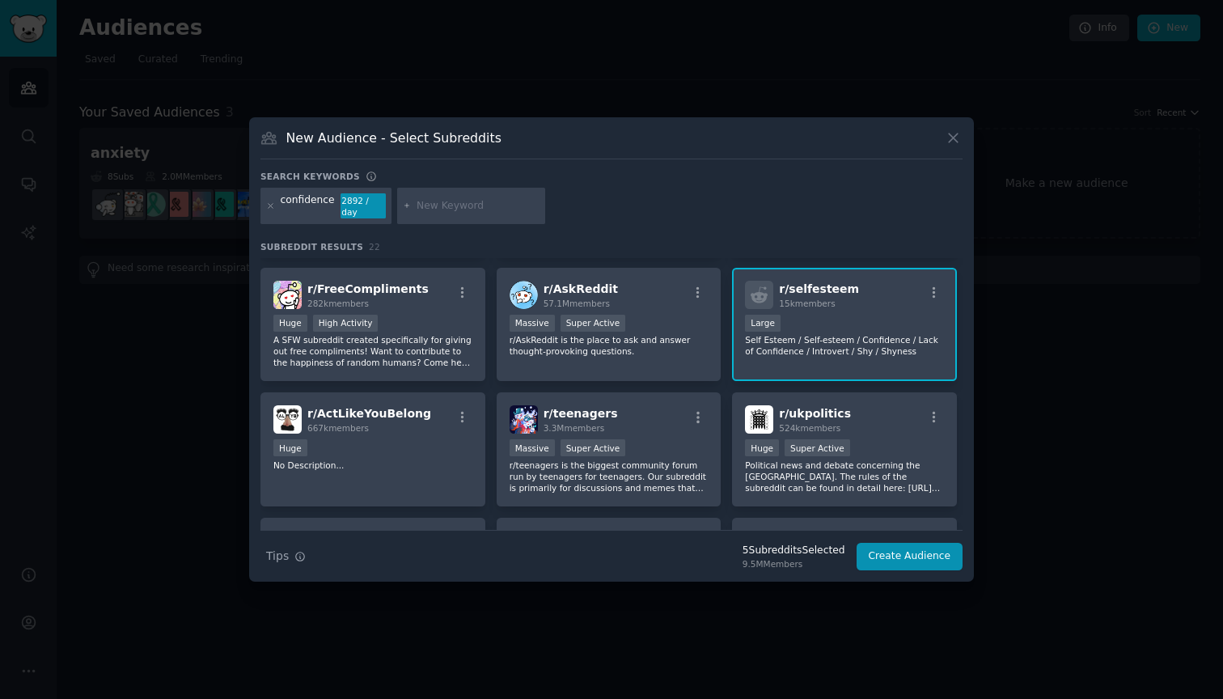
scroll to position [123, 0]
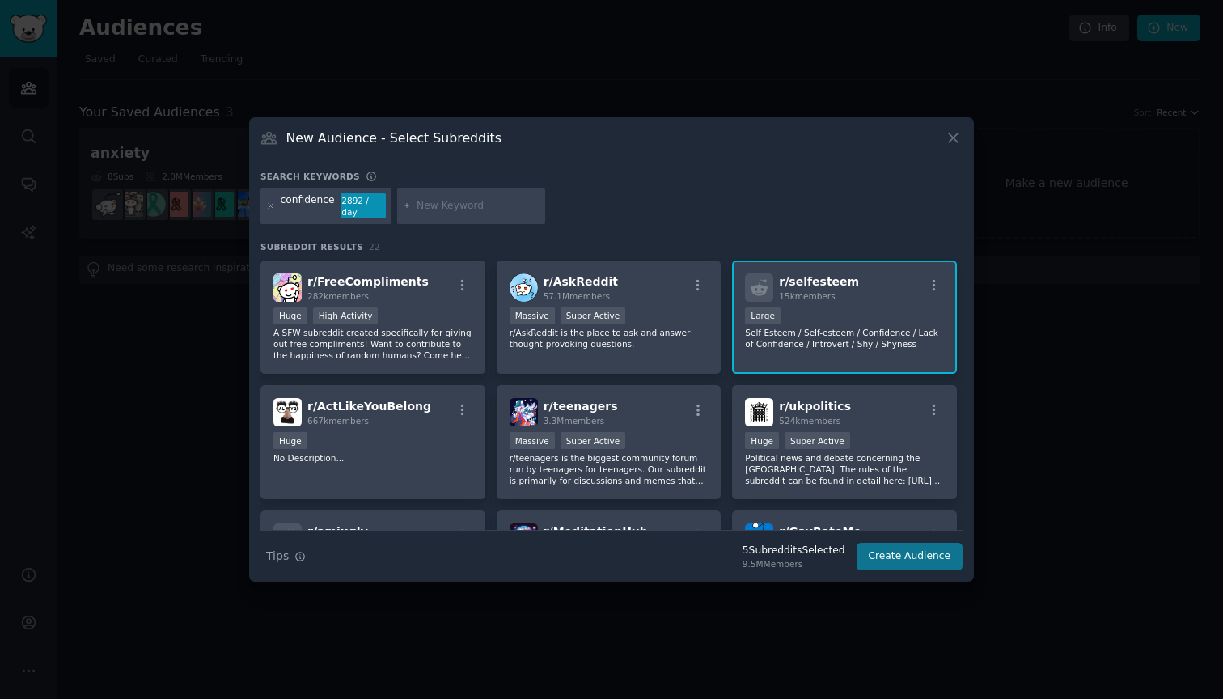
click at [922, 564] on button "Create Audience" at bounding box center [909, 556] width 107 height 27
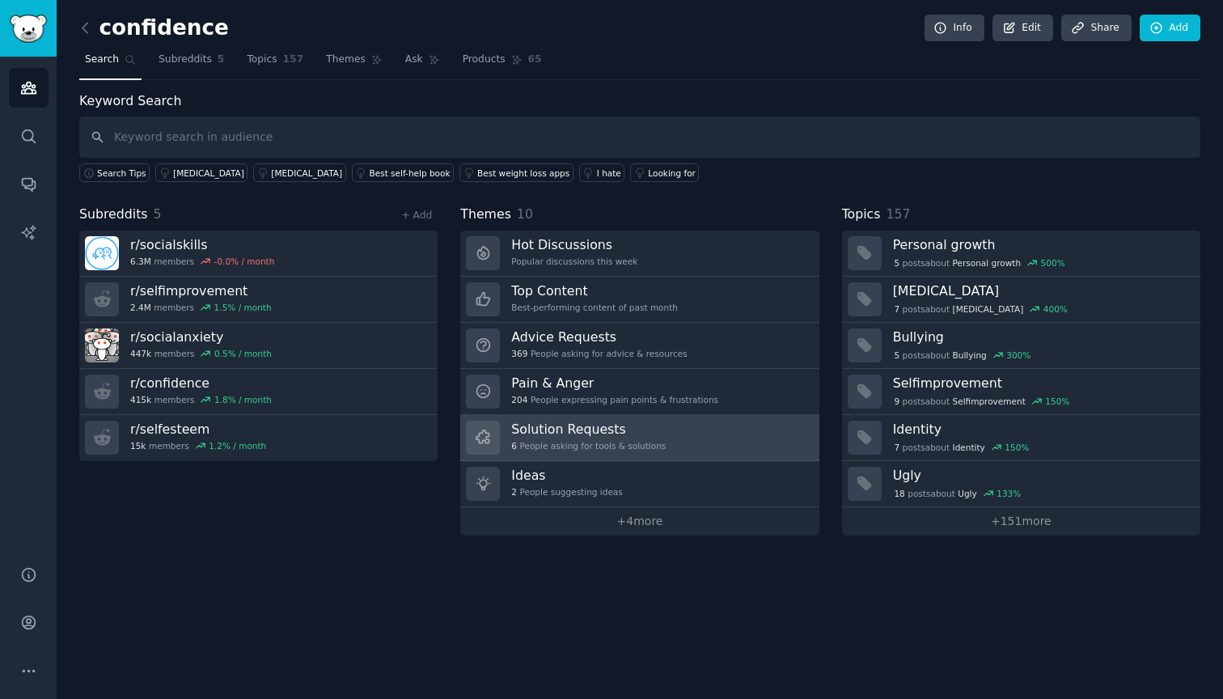
scroll to position [1, 0]
click at [621, 446] on div "6 People asking for tools & solutions" at bounding box center [588, 445] width 154 height 11
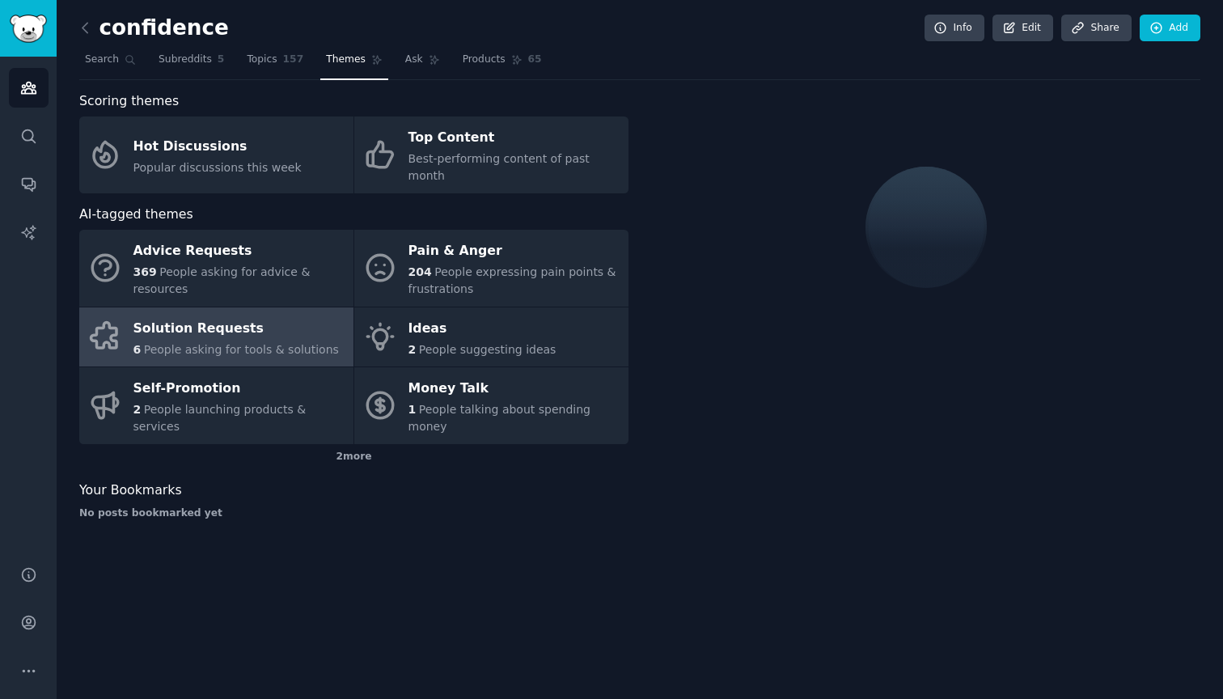
scroll to position [2, 0]
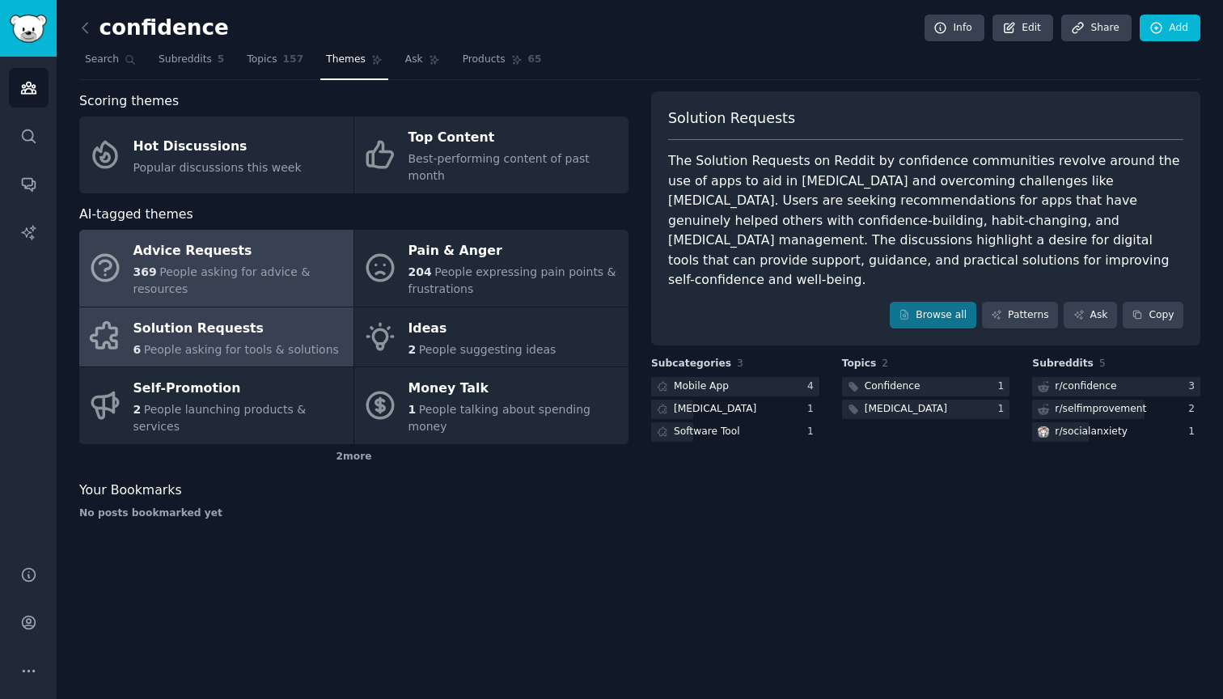
click at [261, 265] on span "People asking for advice & resources" at bounding box center [221, 280] width 177 height 30
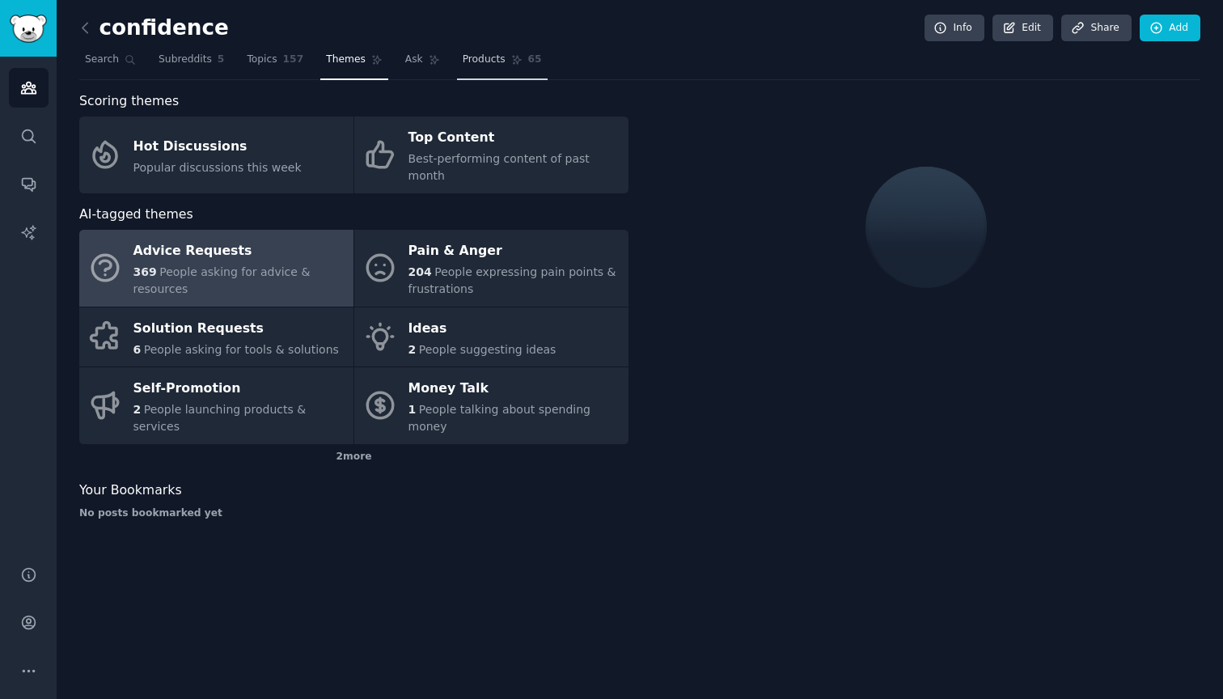
click at [480, 56] on span "Products" at bounding box center [484, 60] width 43 height 15
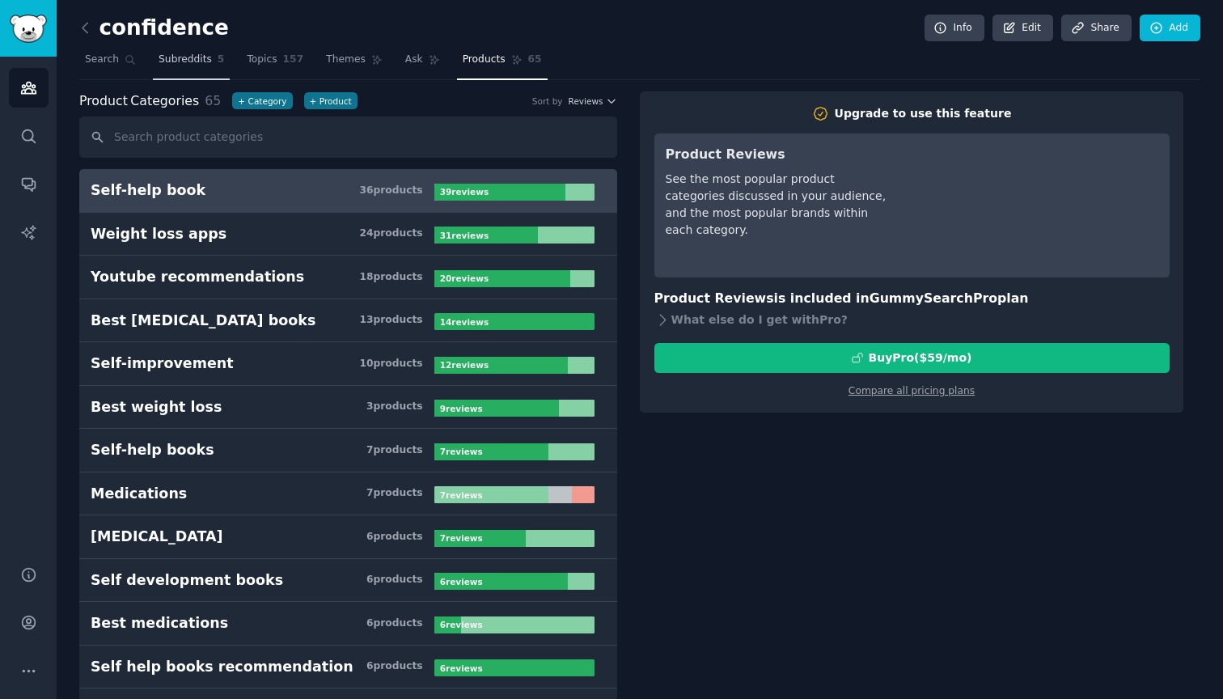
click at [192, 62] on span "Subreddits" at bounding box center [185, 60] width 53 height 15
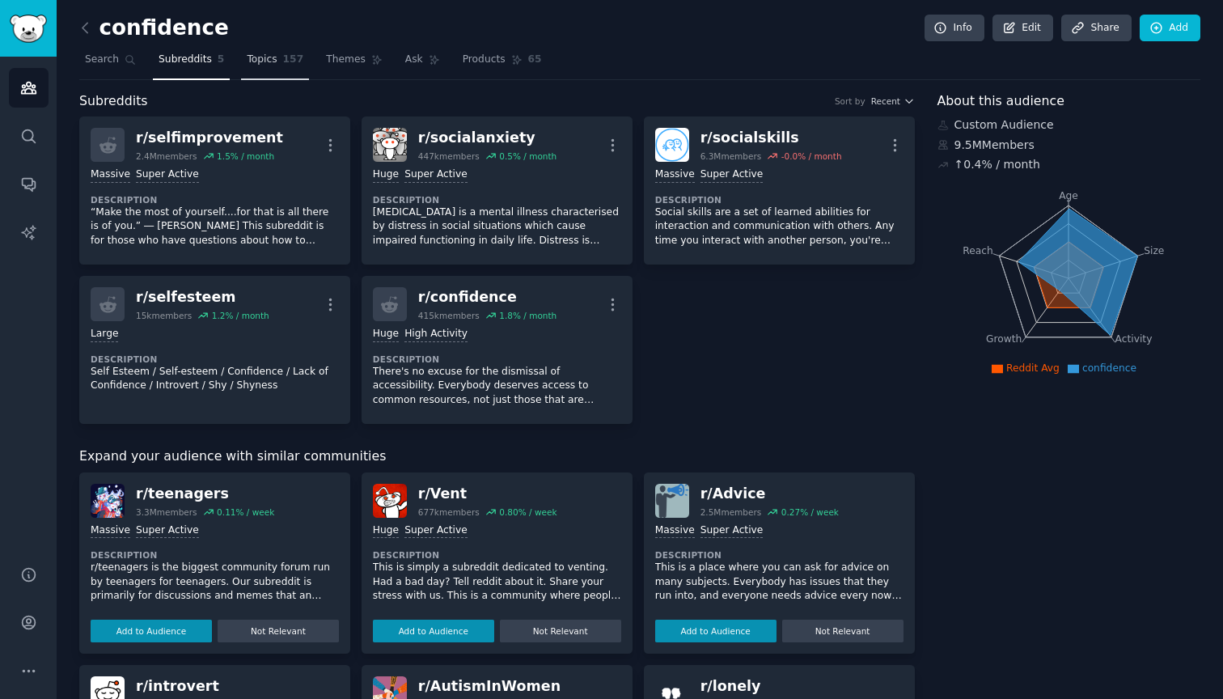
click at [267, 64] on span "Topics" at bounding box center [262, 60] width 30 height 15
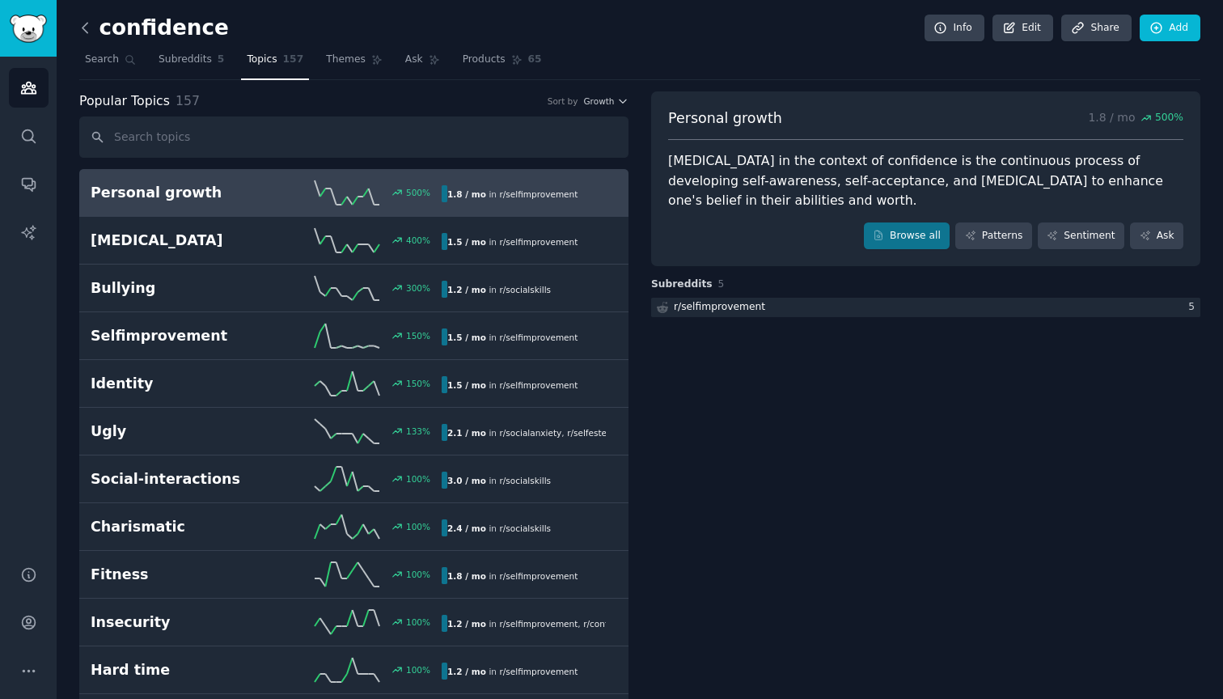
click at [85, 28] on icon at bounding box center [85, 27] width 17 height 17
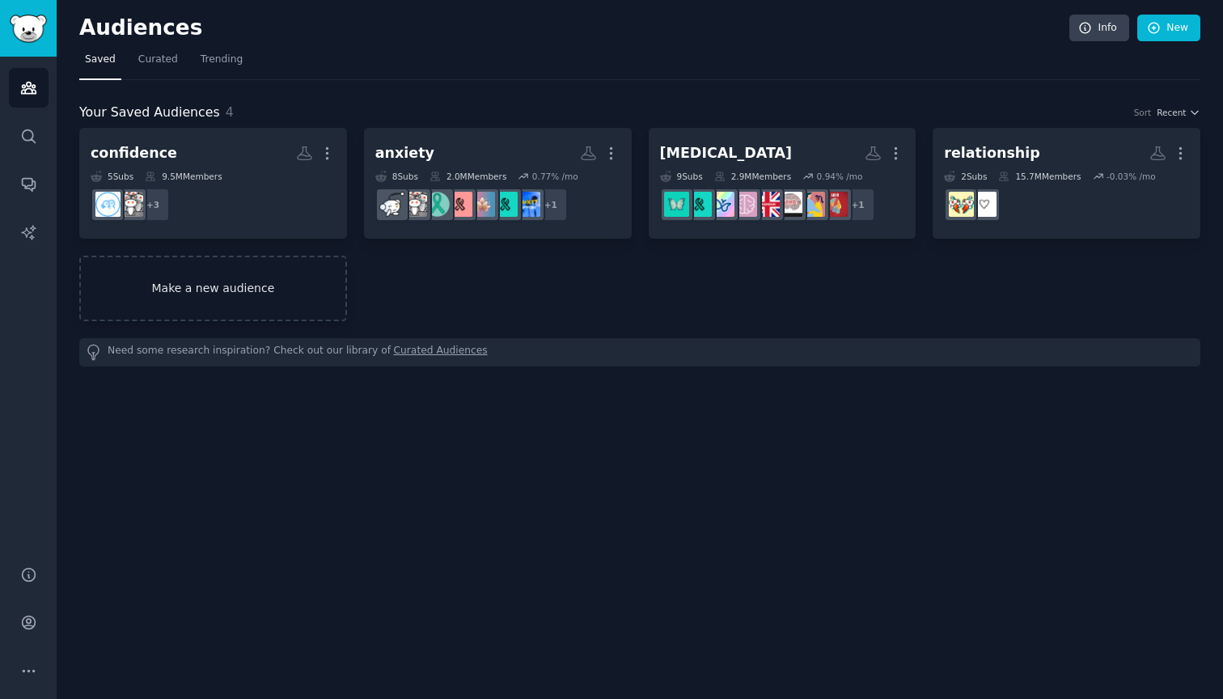
click at [222, 269] on link "Make a new audience" at bounding box center [213, 289] width 268 height 66
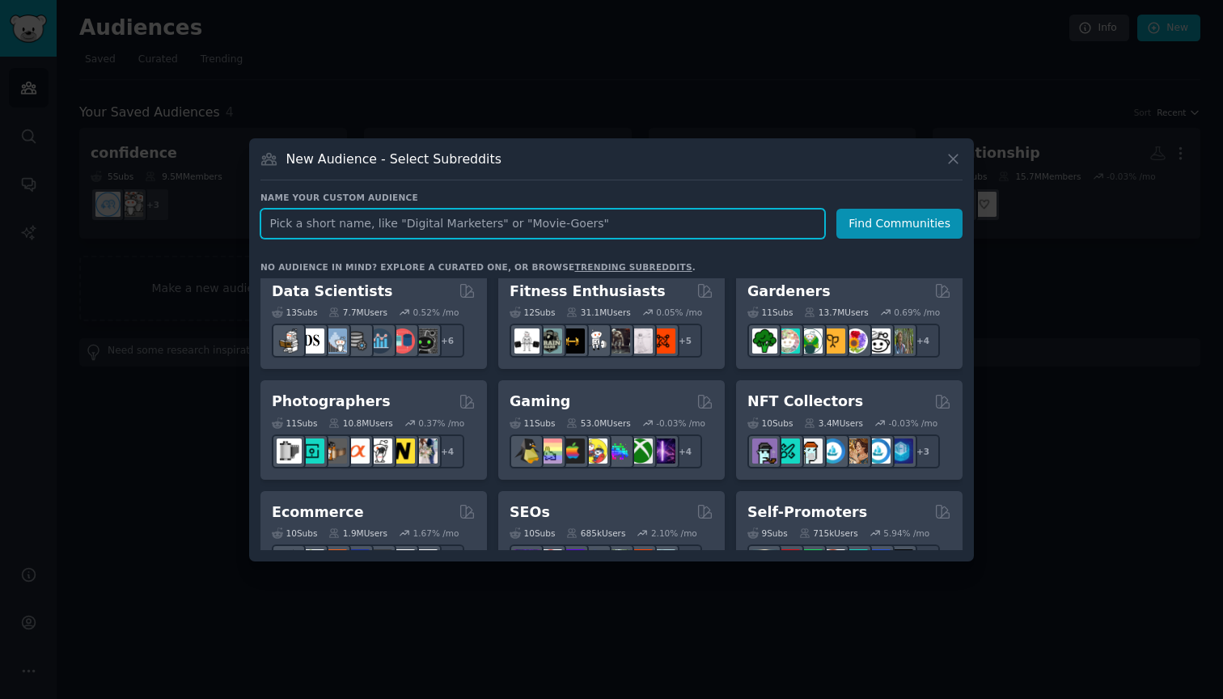
scroll to position [449, 0]
type input "therapy"
click at [902, 223] on button "Find Communities" at bounding box center [899, 224] width 126 height 30
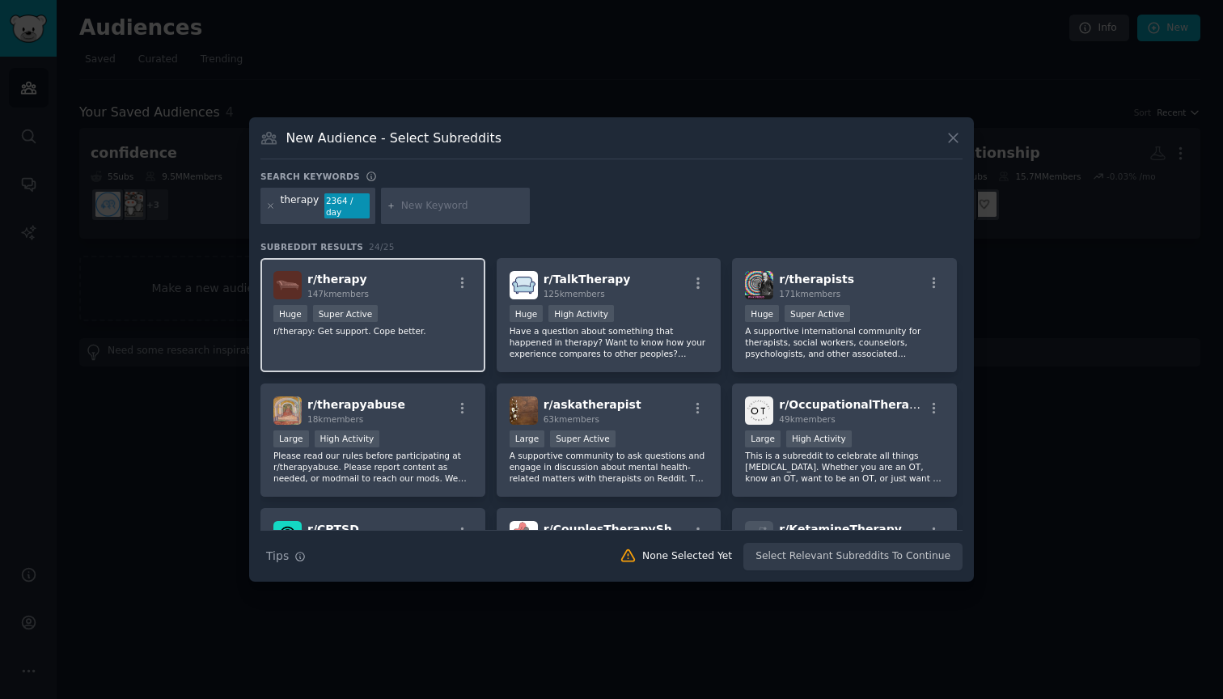
click at [422, 305] on div "Huge Super Active" at bounding box center [372, 315] width 199 height 20
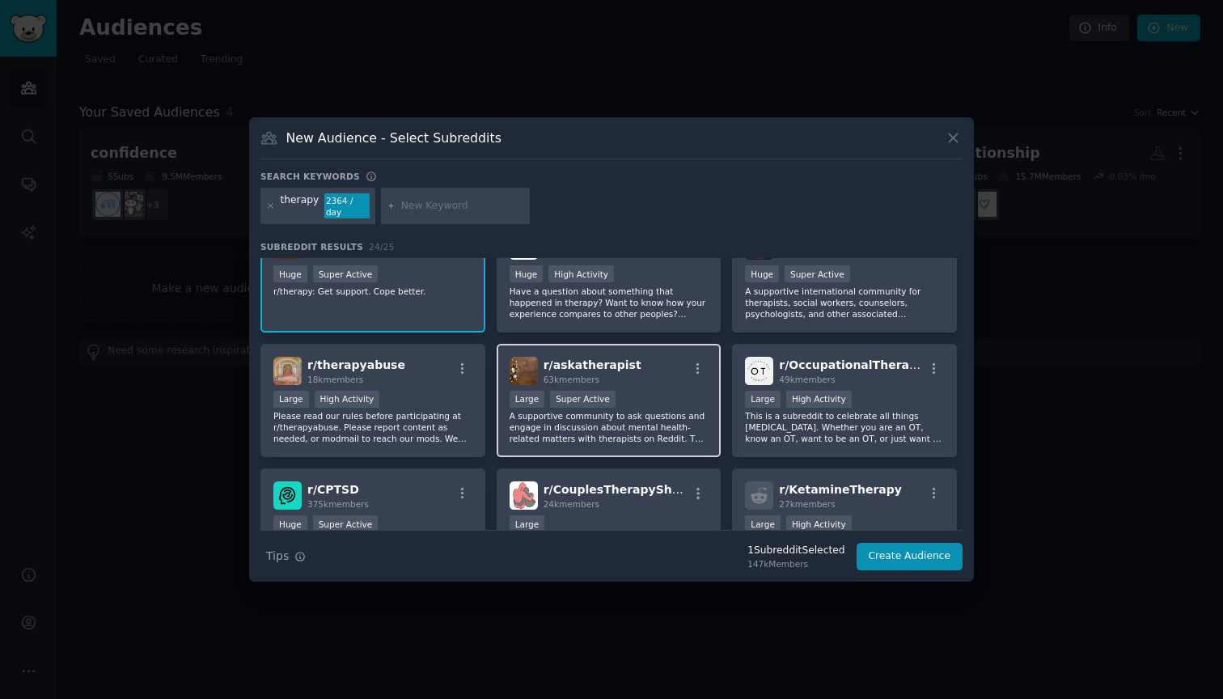
scroll to position [15, 0]
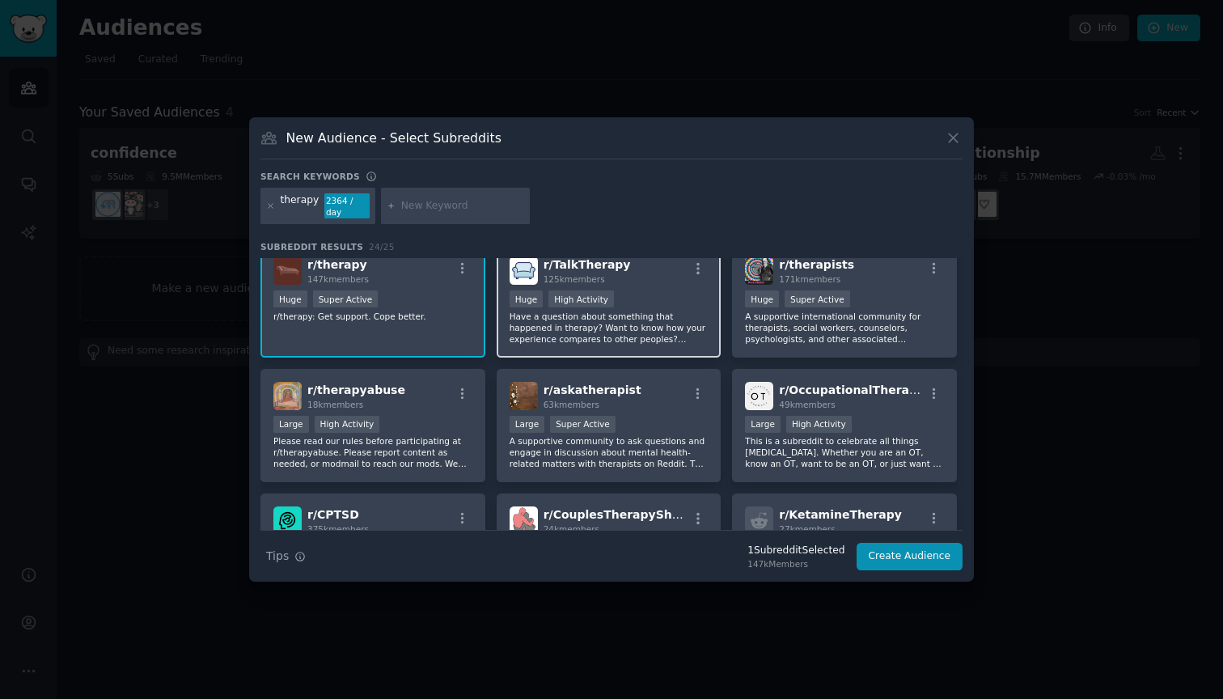
click at [672, 319] on p "Have a question about something that happened in therapy? Want to know how your…" at bounding box center [608, 328] width 199 height 34
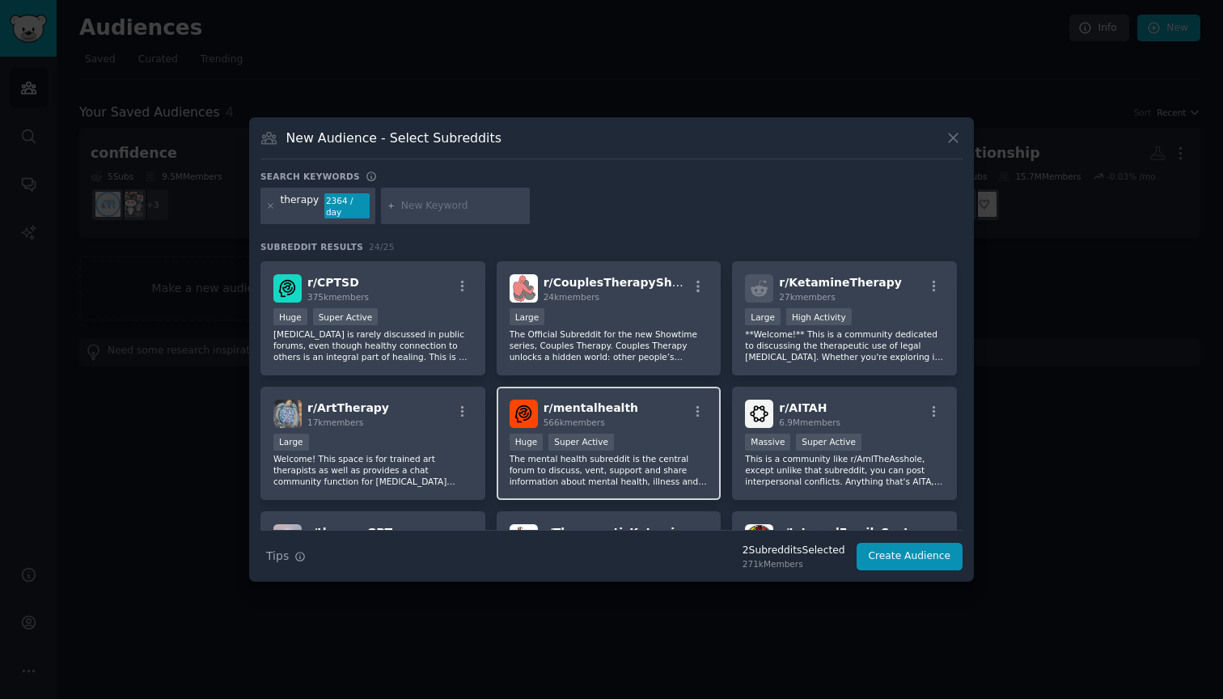
scroll to position [258, 0]
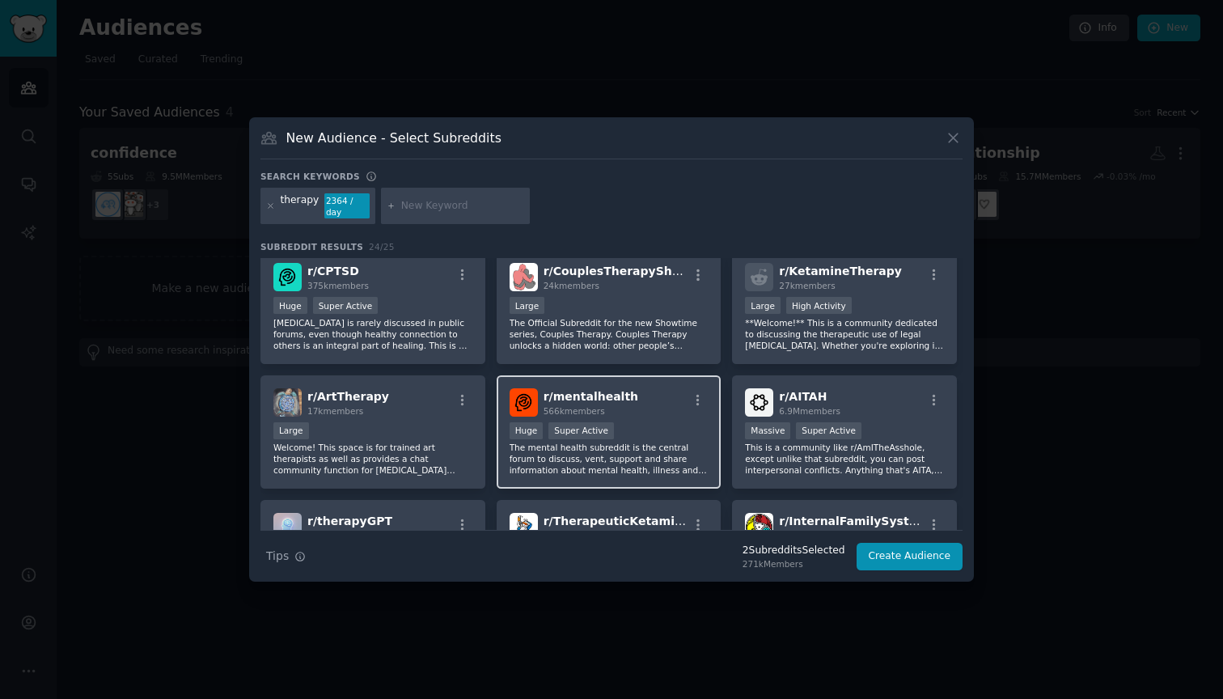
click at [645, 438] on div "Huge Super Active" at bounding box center [608, 432] width 199 height 20
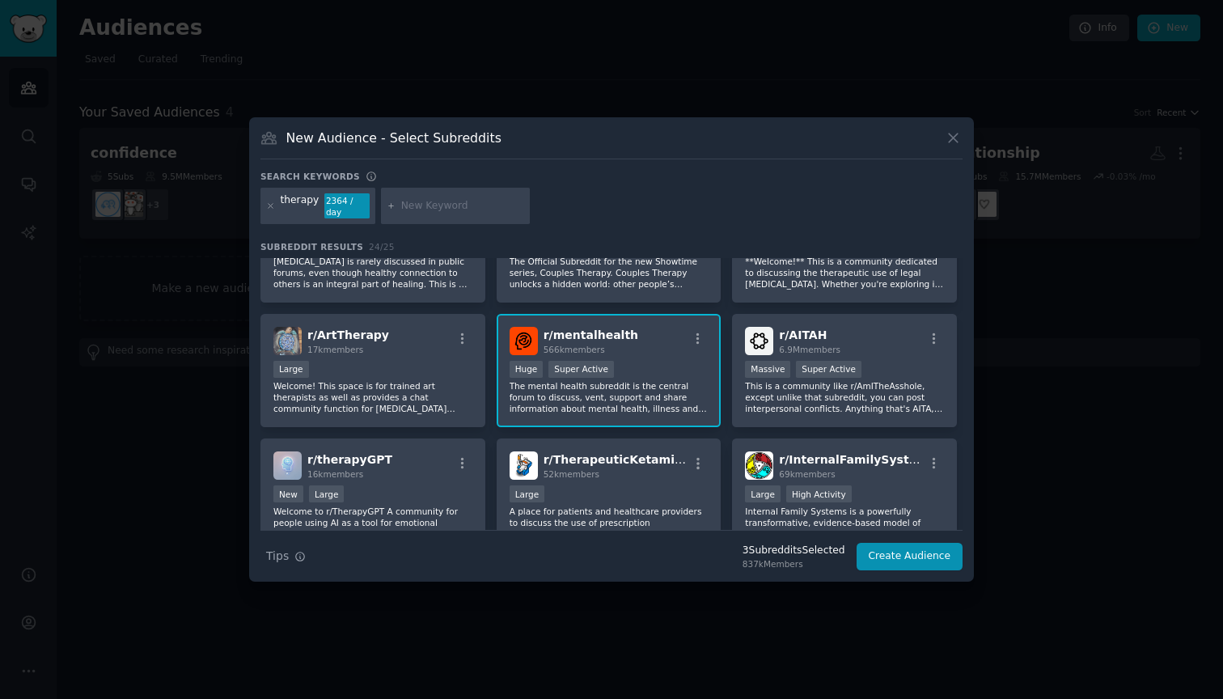
scroll to position [371, 0]
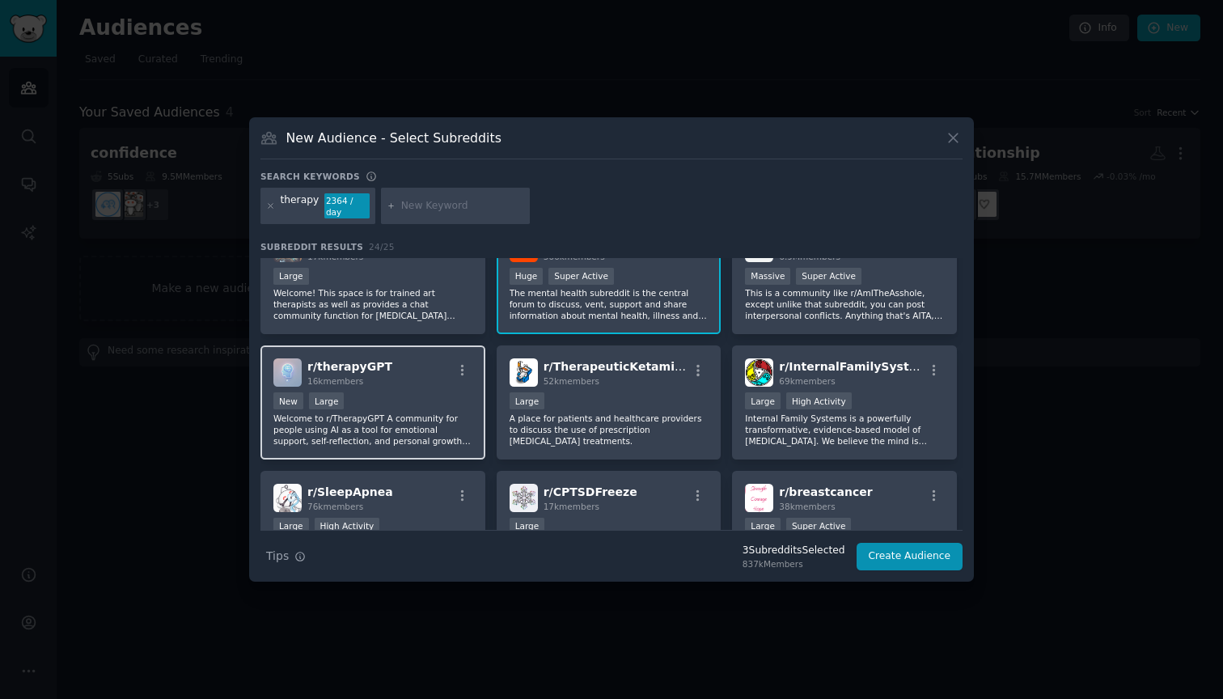
click at [376, 385] on div "16k members" at bounding box center [349, 380] width 85 height 11
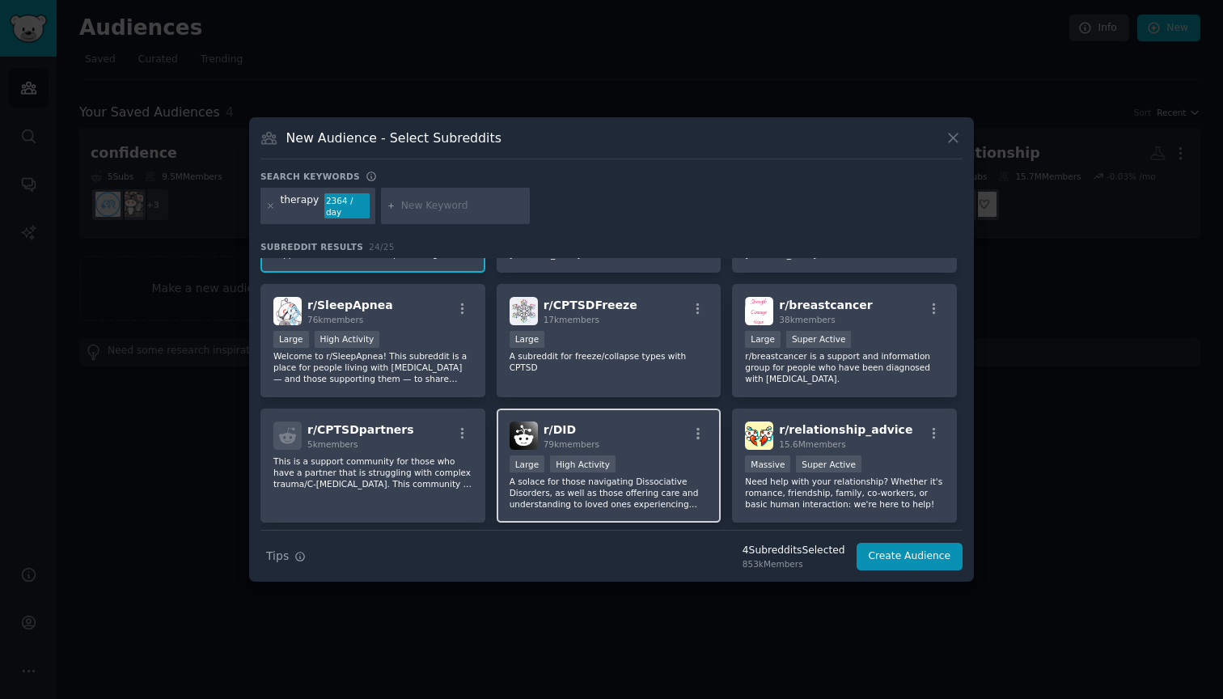
scroll to position [642, 0]
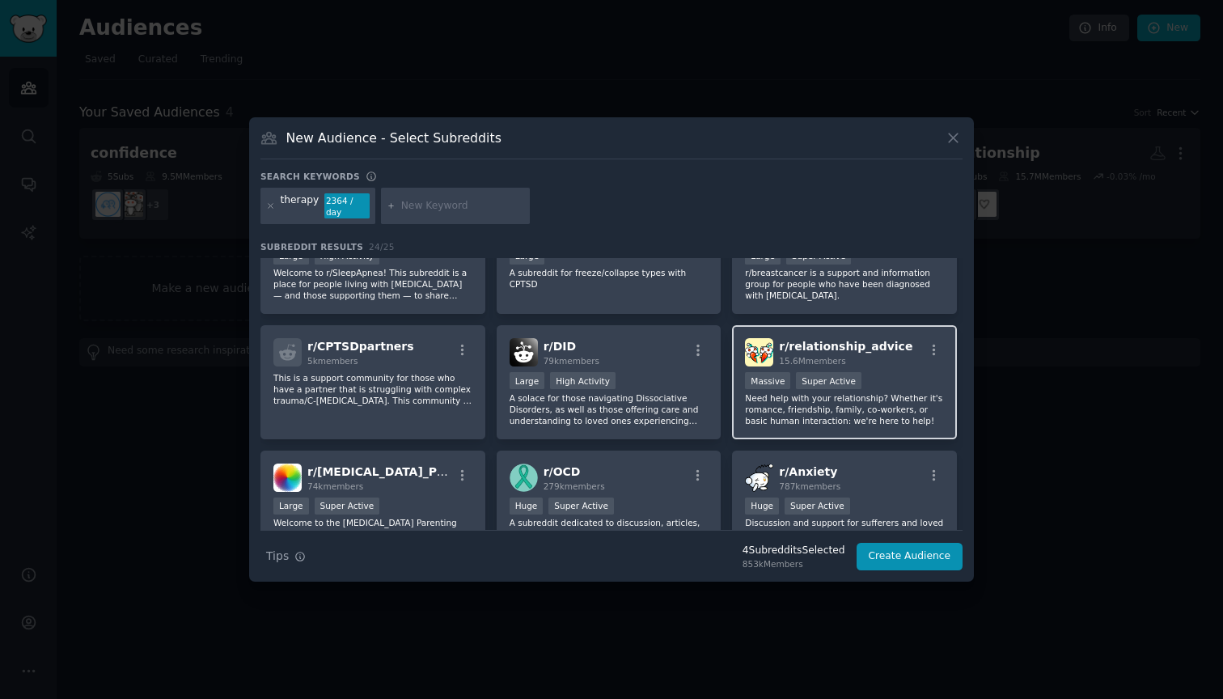
click at [834, 429] on div "r/ relationship_advice 15.6M members Massive Super Active Need help with your r…" at bounding box center [844, 382] width 225 height 114
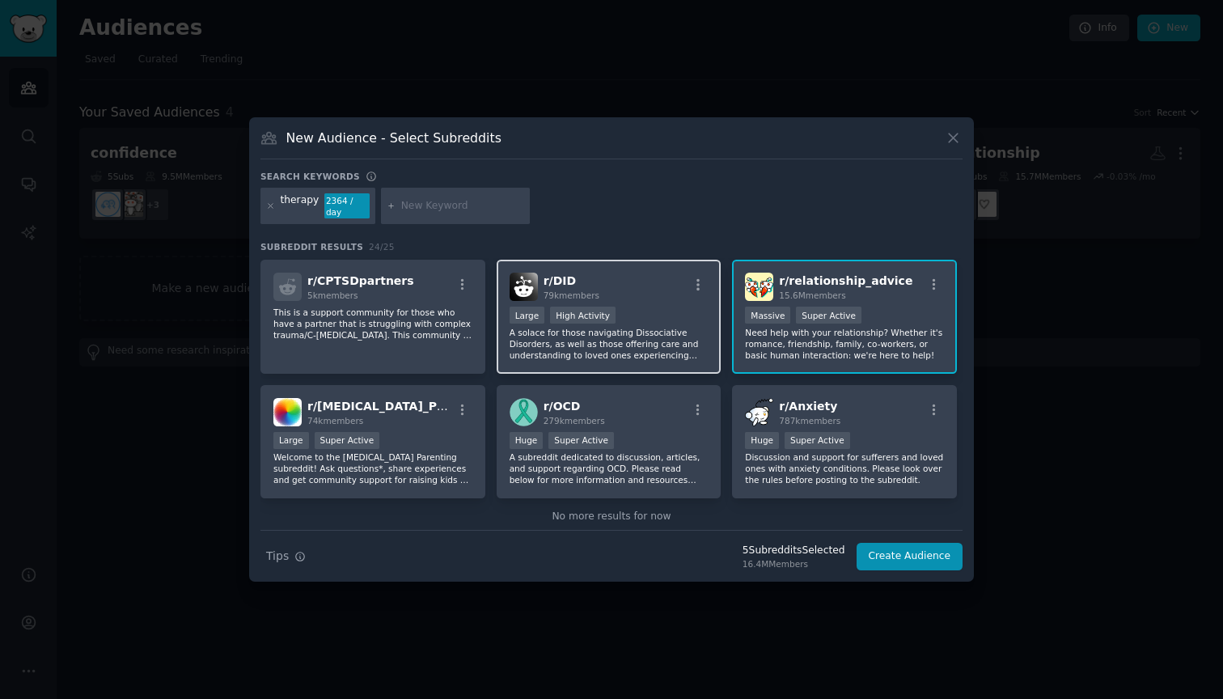
scroll to position [771, 0]
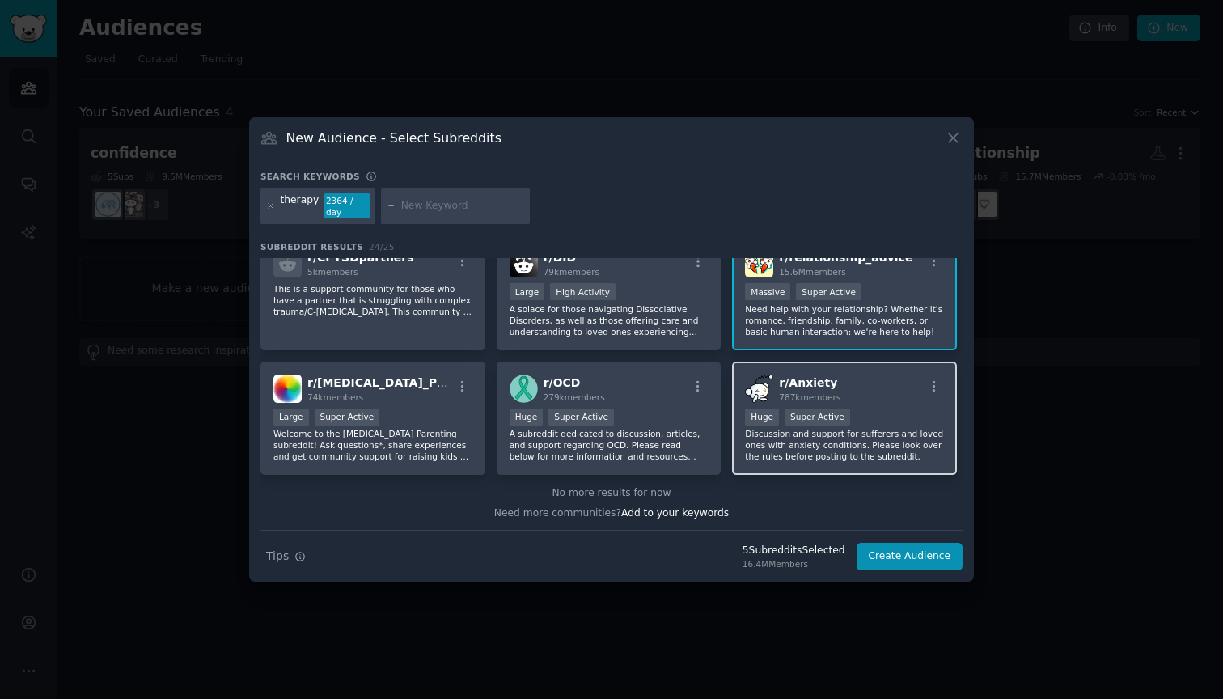
click at [809, 462] on p "Discussion and support for sufferers and loved ones with anxiety conditions. Pl…" at bounding box center [844, 445] width 199 height 34
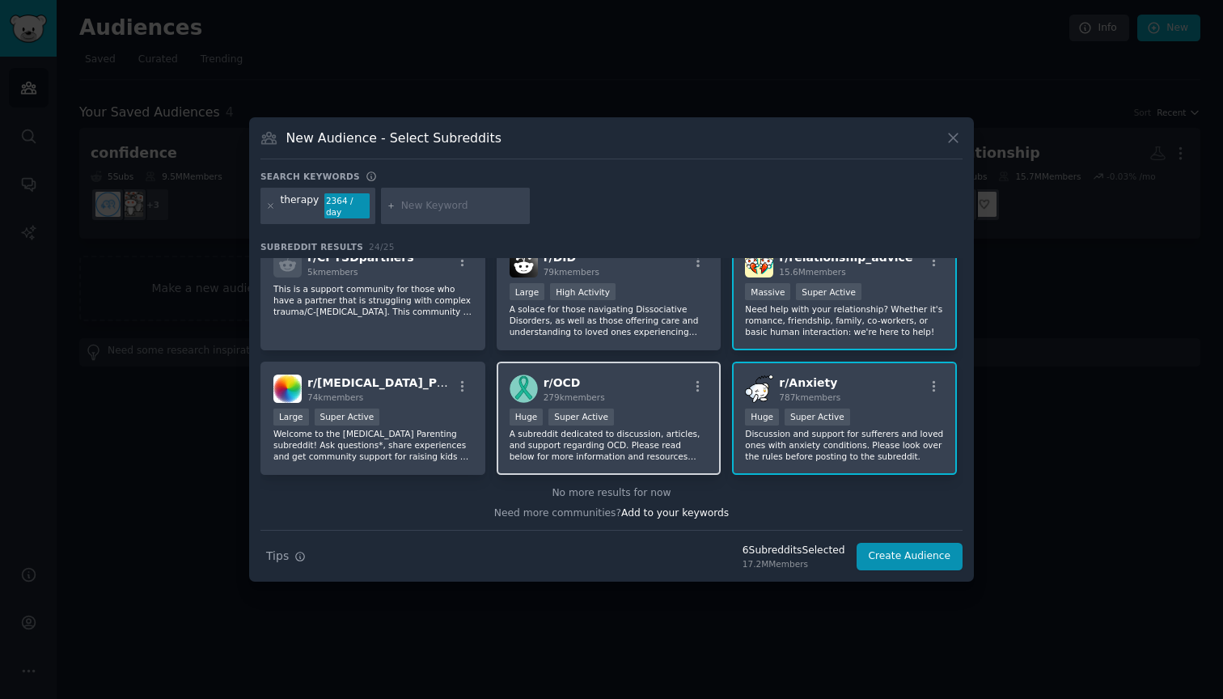
click at [615, 432] on p "A subreddit dedicated to discussion, articles, and support regarding OCD. Pleas…" at bounding box center [608, 445] width 199 height 34
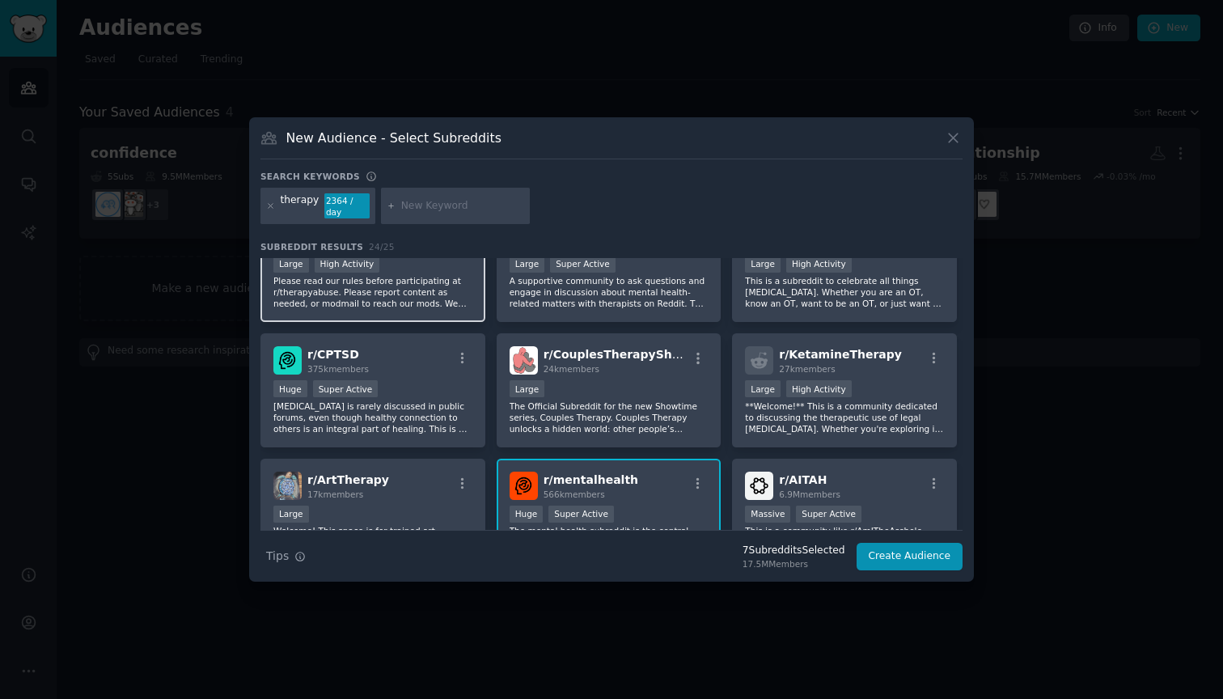
scroll to position [178, 0]
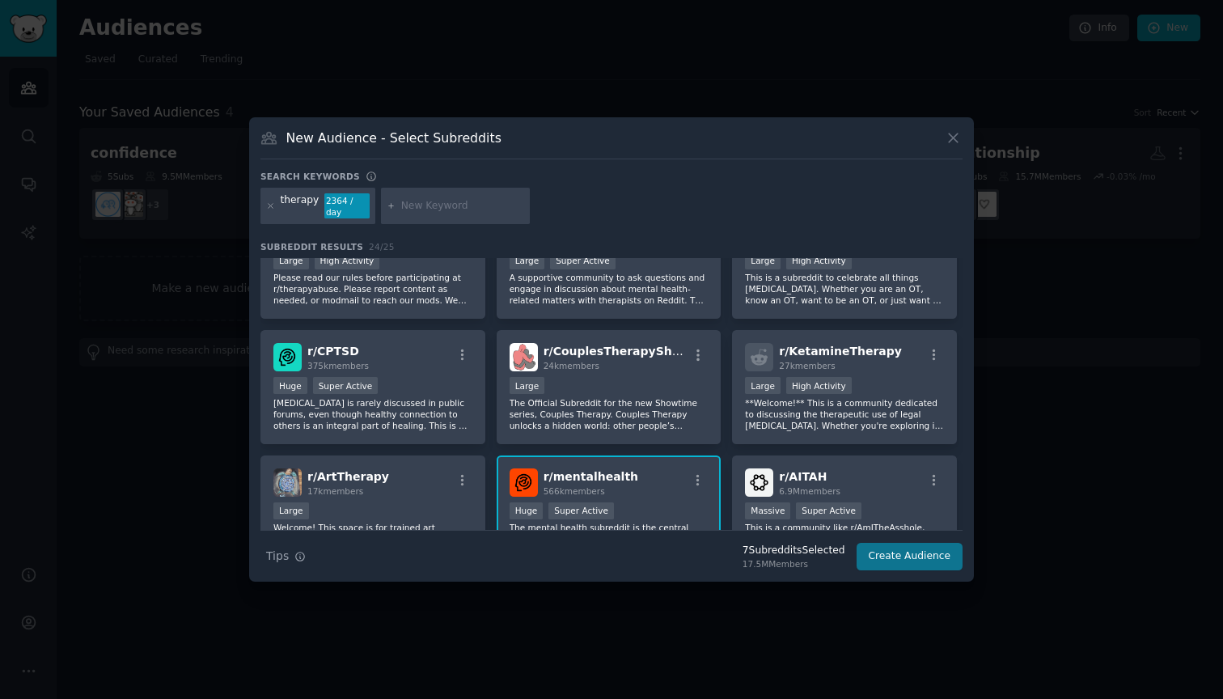
click at [895, 563] on button "Create Audience" at bounding box center [909, 556] width 107 height 27
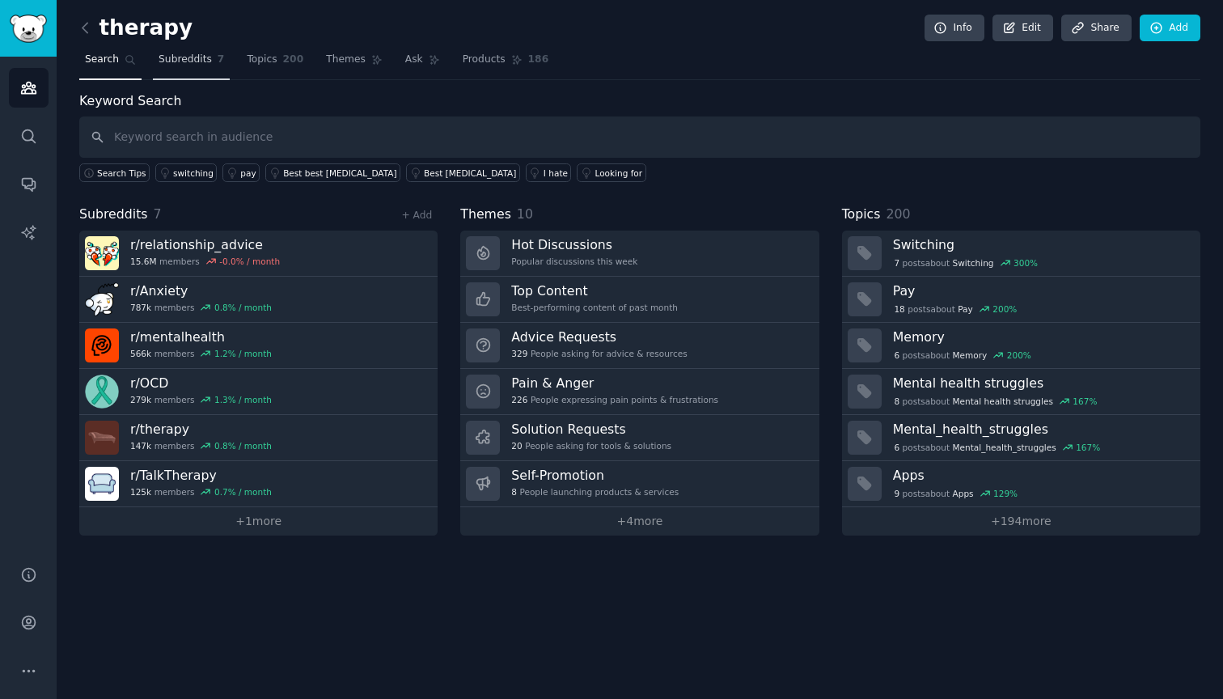
click at [190, 62] on span "Subreddits" at bounding box center [185, 60] width 53 height 15
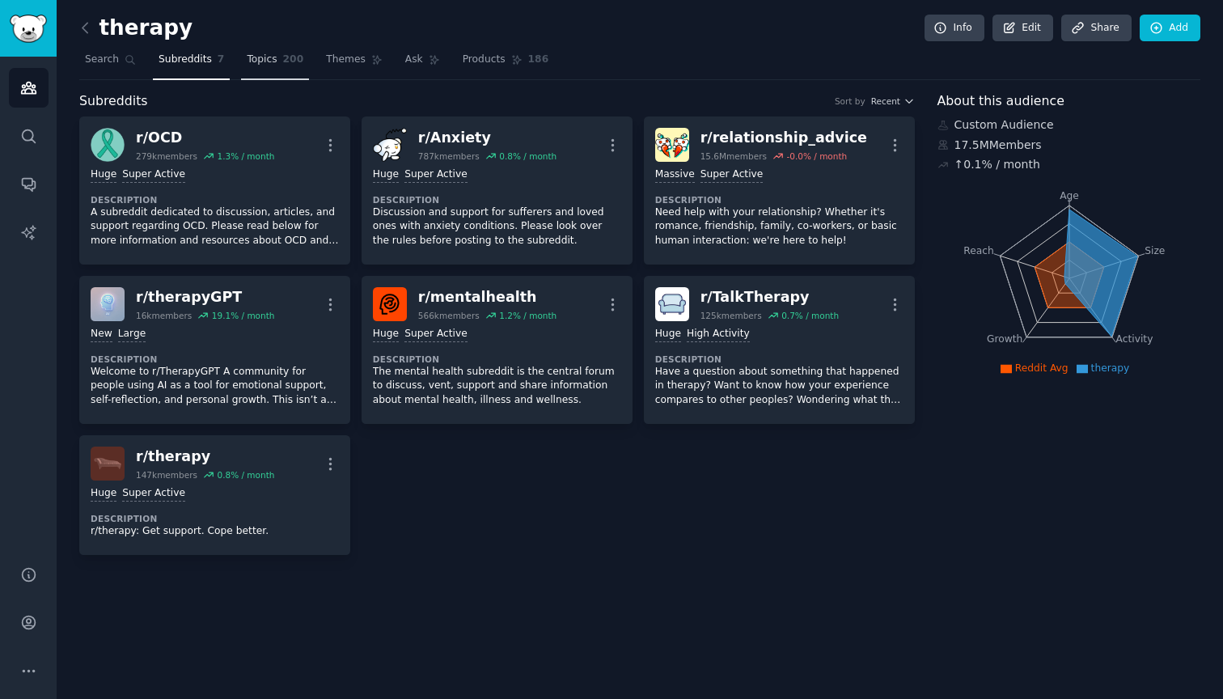
click at [268, 67] on link "Topics 200" at bounding box center [275, 63] width 68 height 33
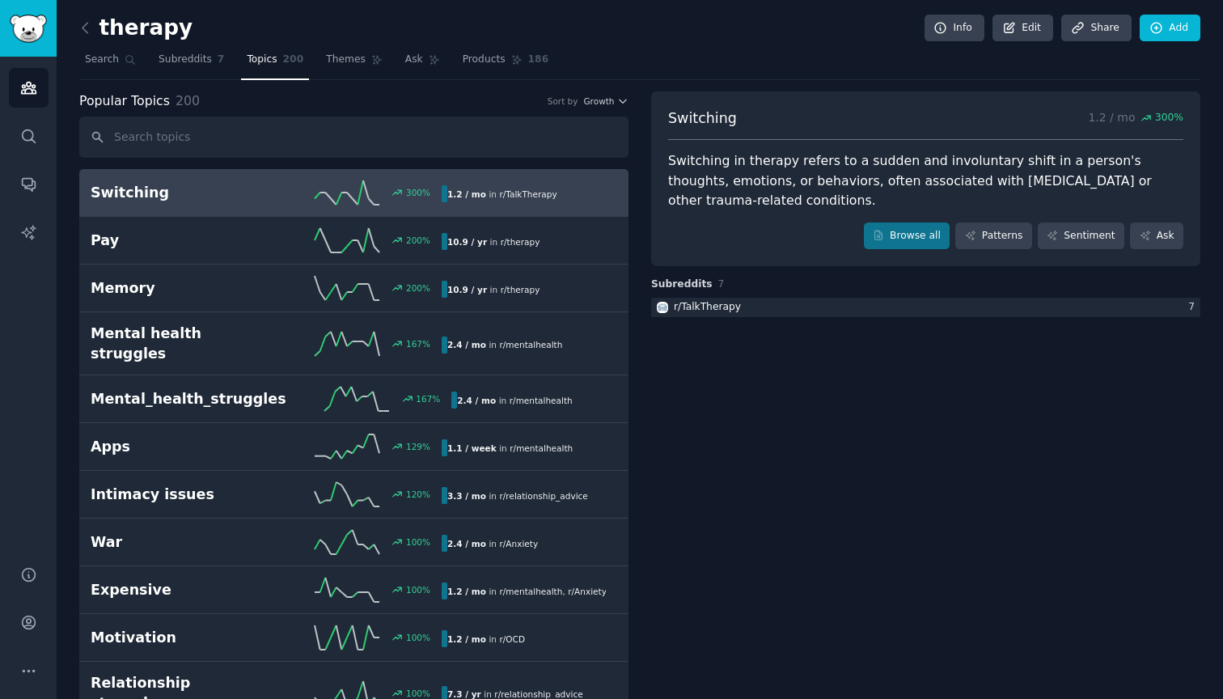
click at [445, 439] on div "1.1 / week in r/ mentalhealth" at bounding box center [510, 447] width 137 height 17
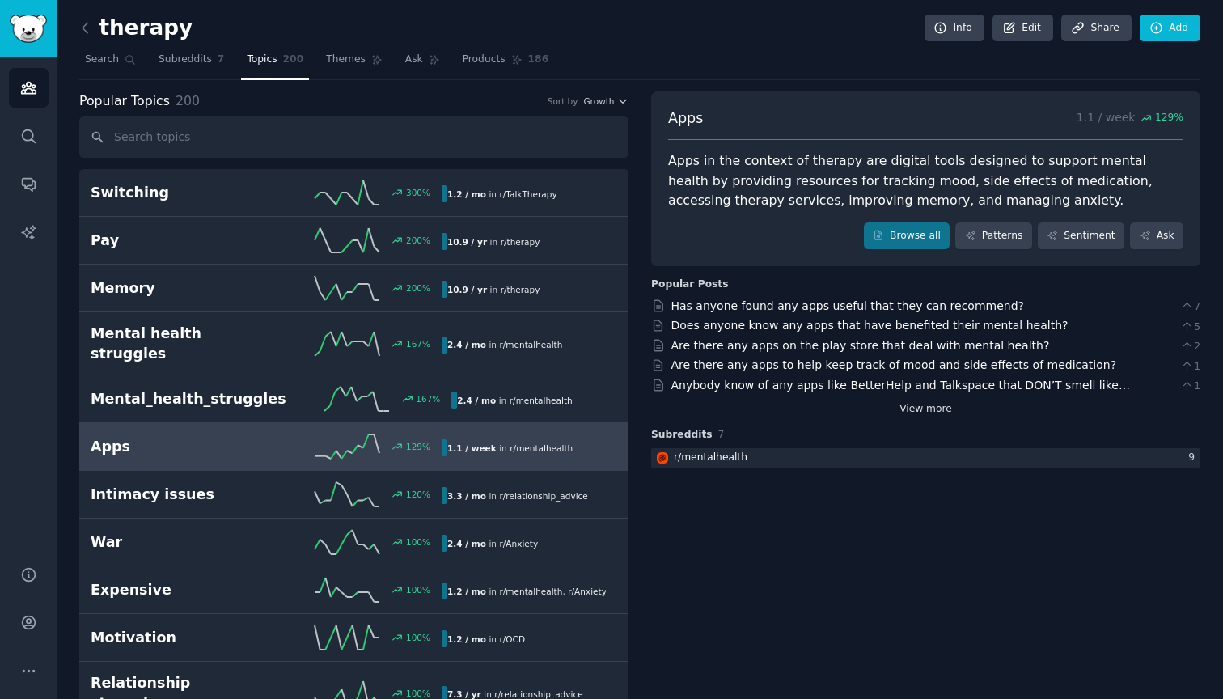
click at [933, 406] on link "View more" at bounding box center [925, 409] width 53 height 15
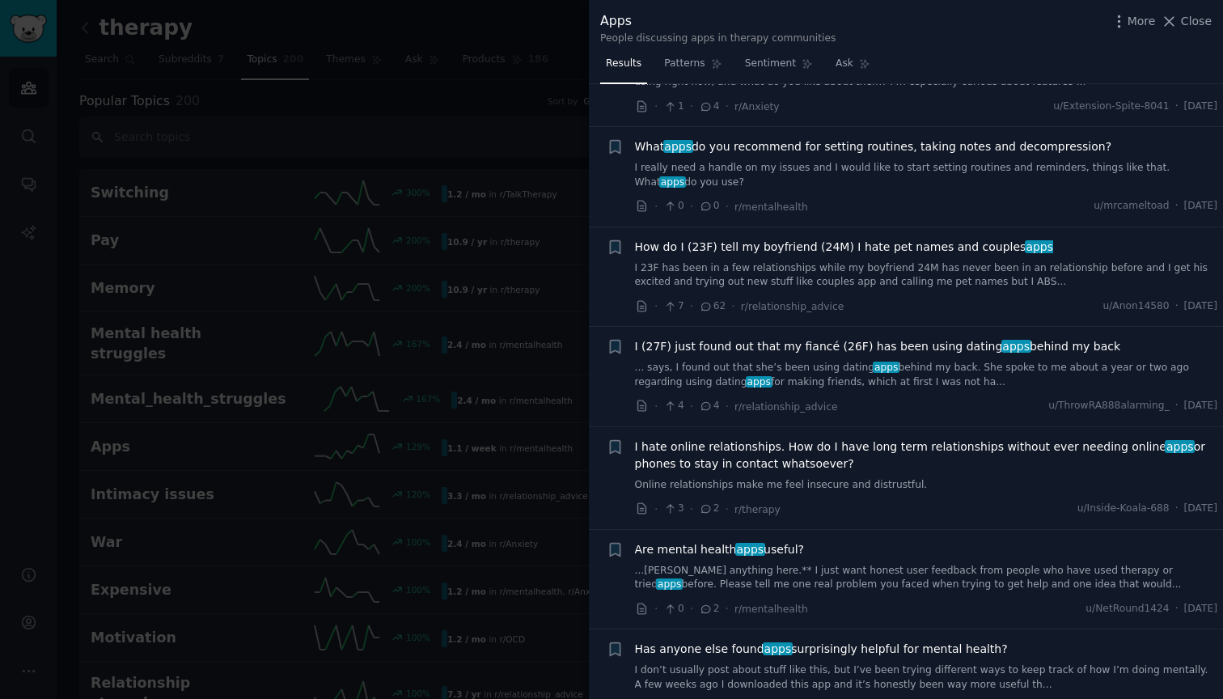
scroll to position [795, 0]
